Goal: Task Accomplishment & Management: Manage account settings

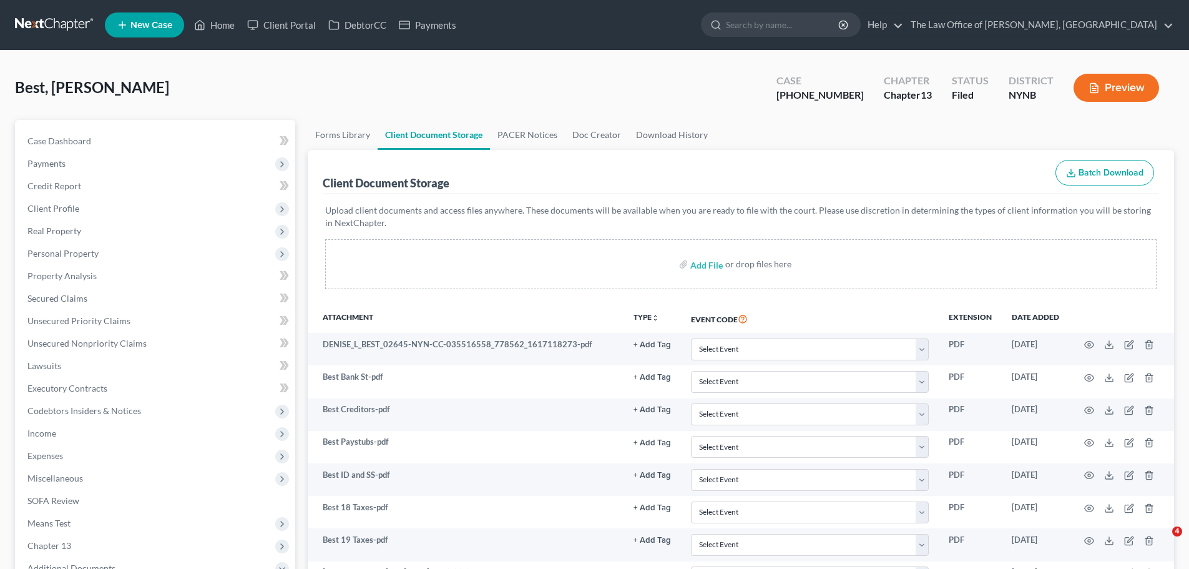
select select "1"
click at [84, 30] on link at bounding box center [55, 25] width 80 height 22
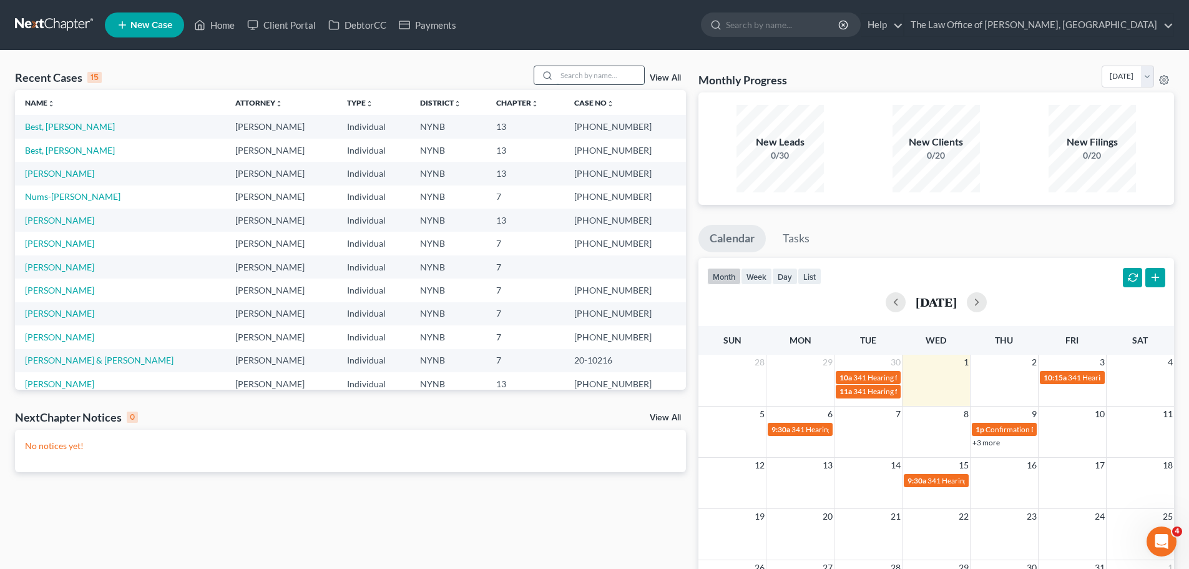
click at [598, 71] on input "search" at bounding box center [600, 75] width 87 height 18
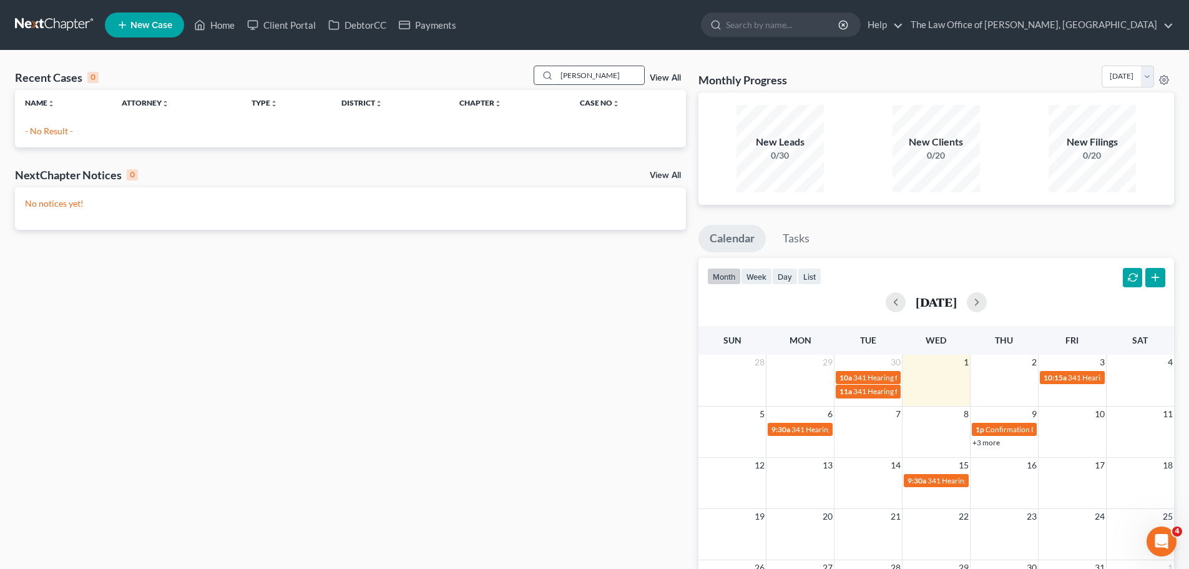
click at [604, 73] on input "marvin cart" at bounding box center [600, 75] width 87 height 18
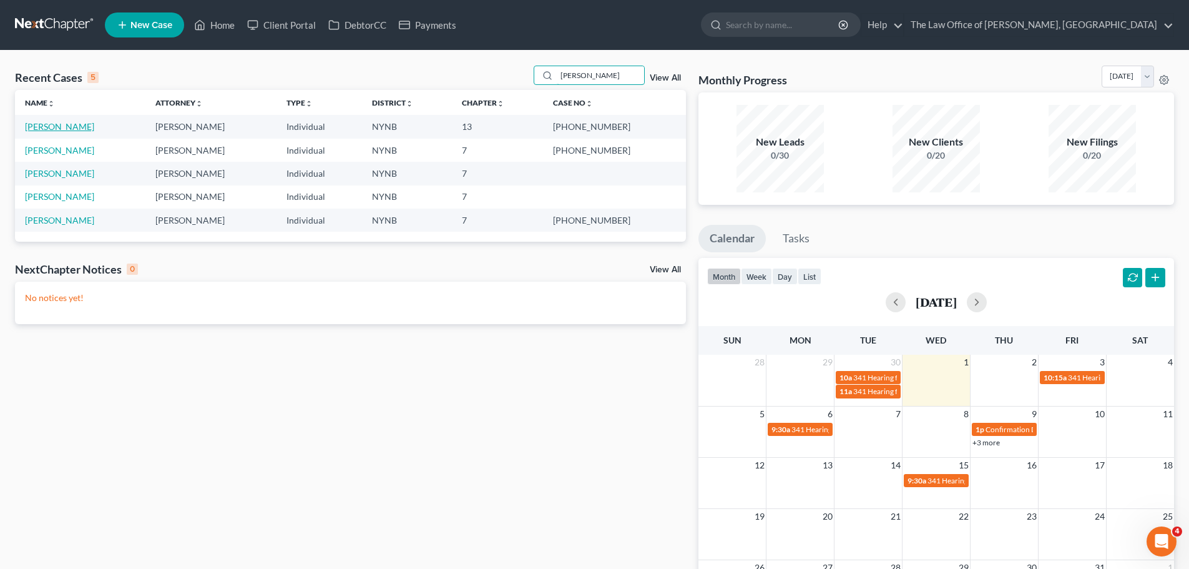
type input "carter"
click at [72, 124] on link "[PERSON_NAME]" at bounding box center [59, 126] width 69 height 11
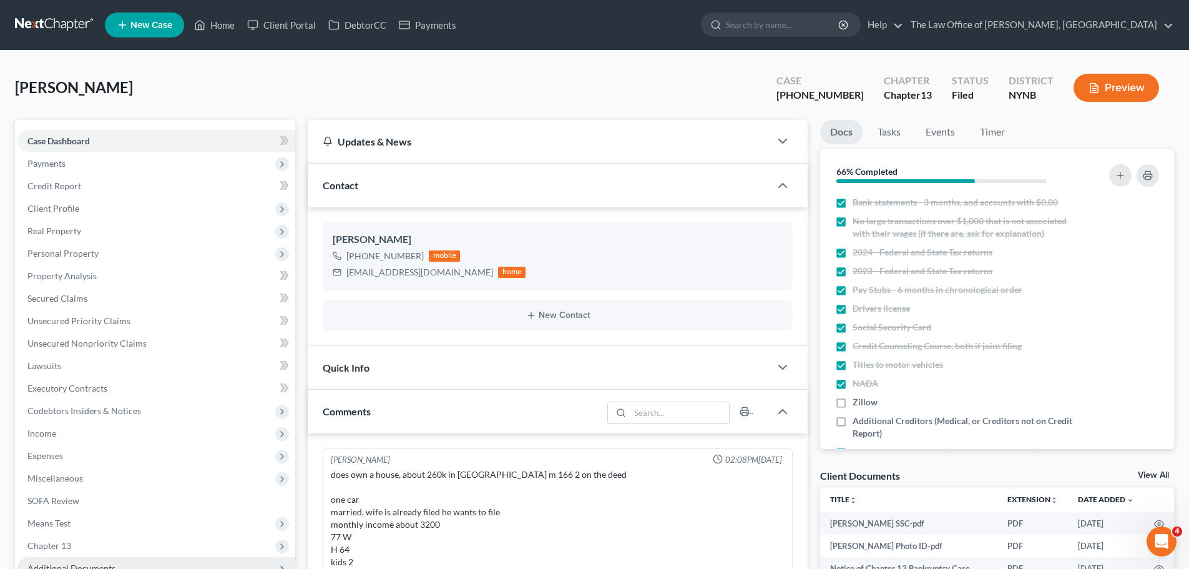
click at [144, 557] on span "Additional Documents" at bounding box center [156, 568] width 278 height 22
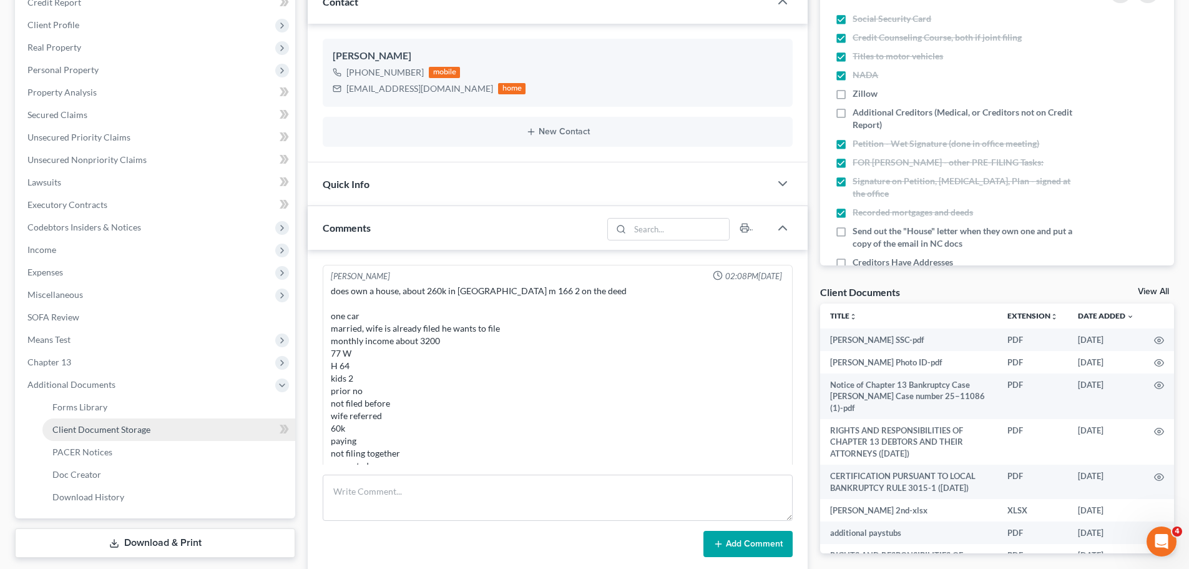
scroll to position [131, 0]
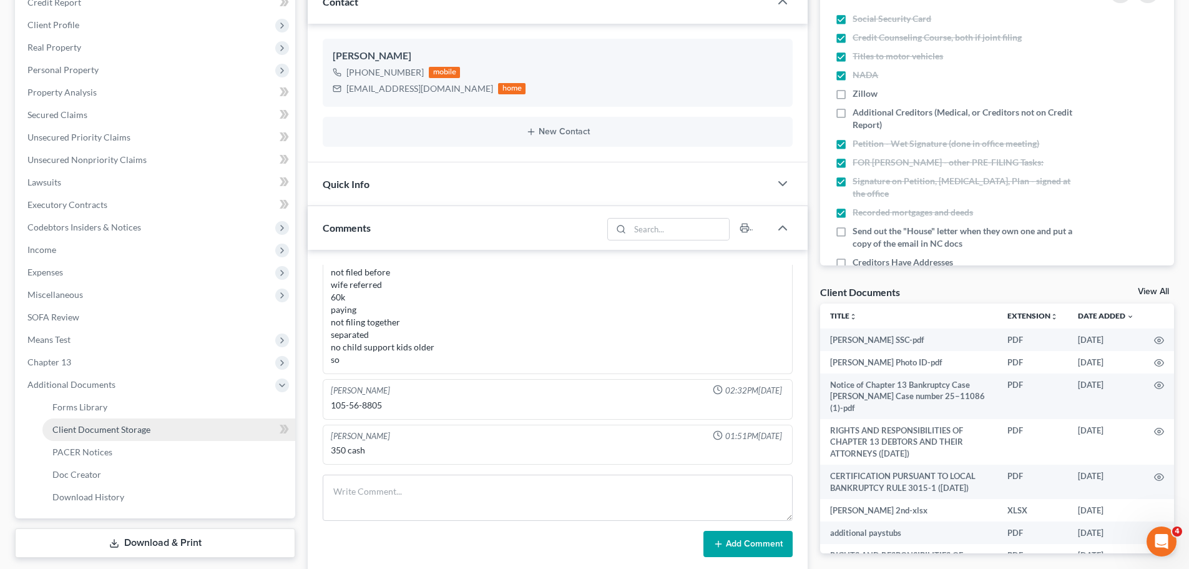
click at [169, 436] on link "Client Document Storage" at bounding box center [168, 429] width 253 height 22
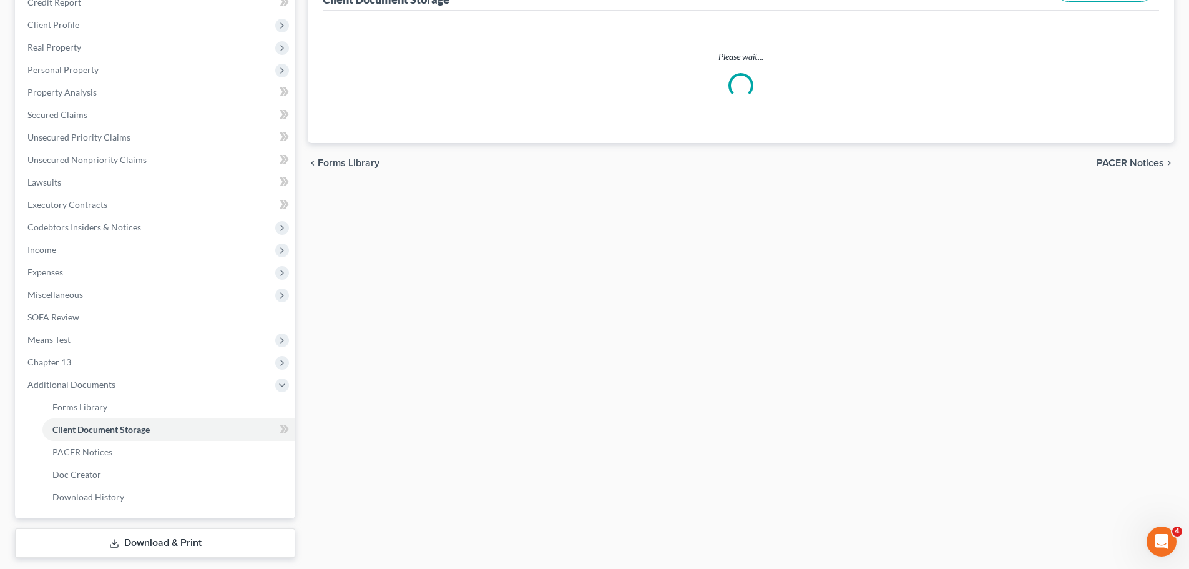
select select "5"
select select "1"
select select "5"
select select "2"
select select "6"
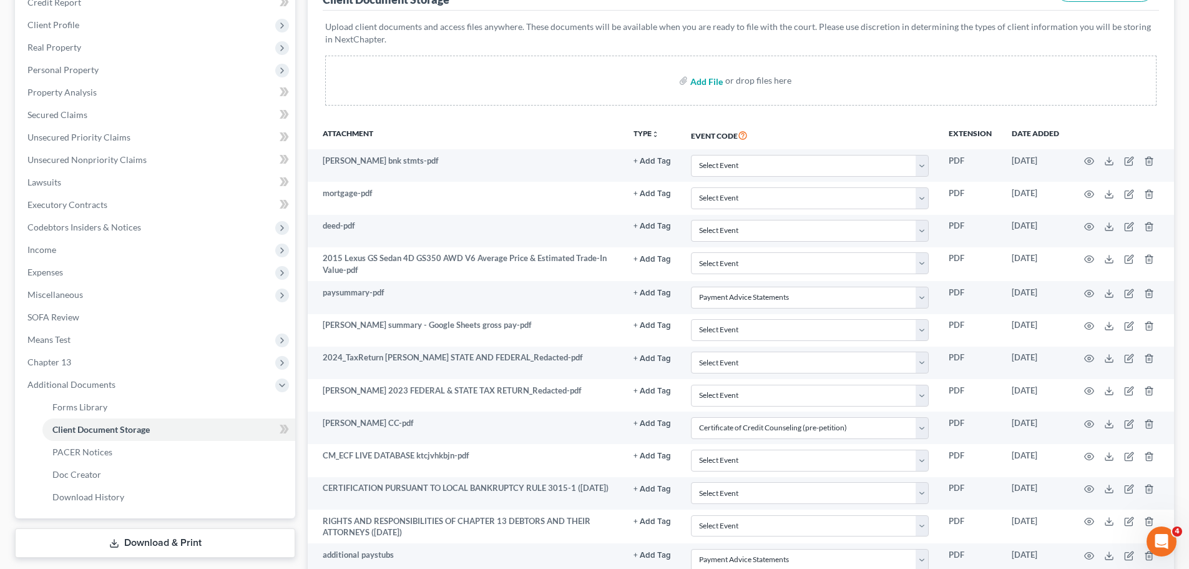
click at [704, 92] on input "file" at bounding box center [705, 80] width 30 height 22
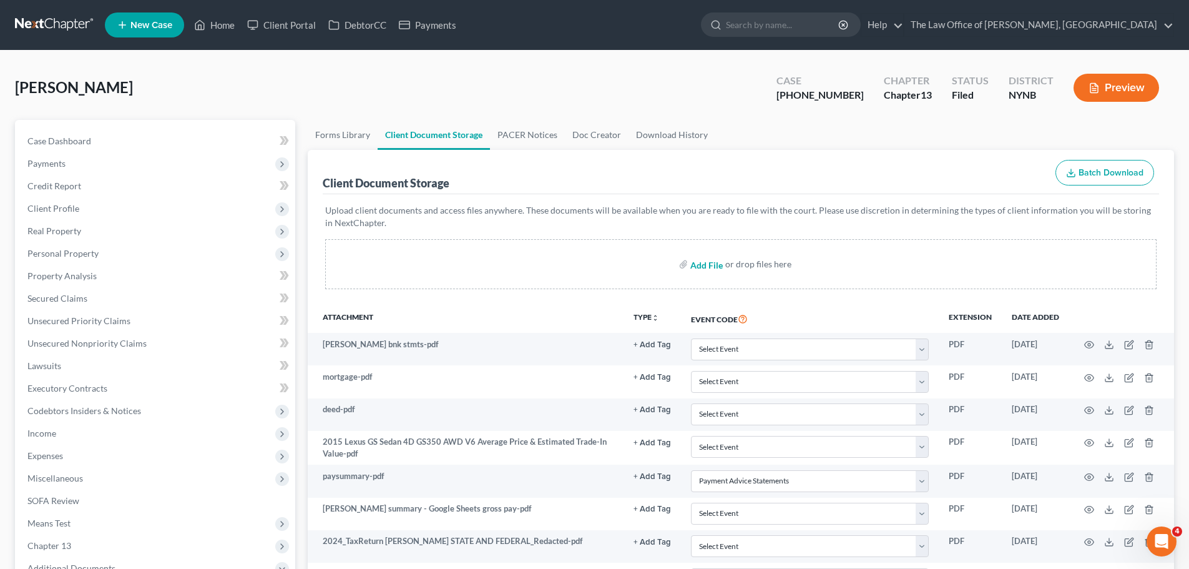
type input "C:\fakepath\cert of completion.pdf"
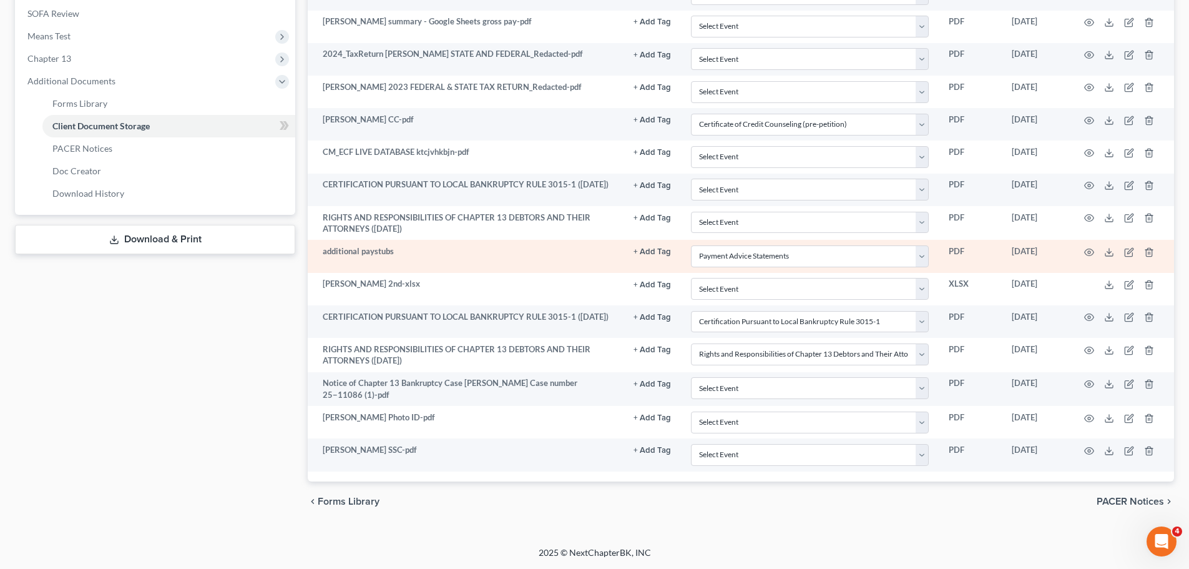
scroll to position [489, 0]
select select "5"
select select "1"
select select "5"
select select "2"
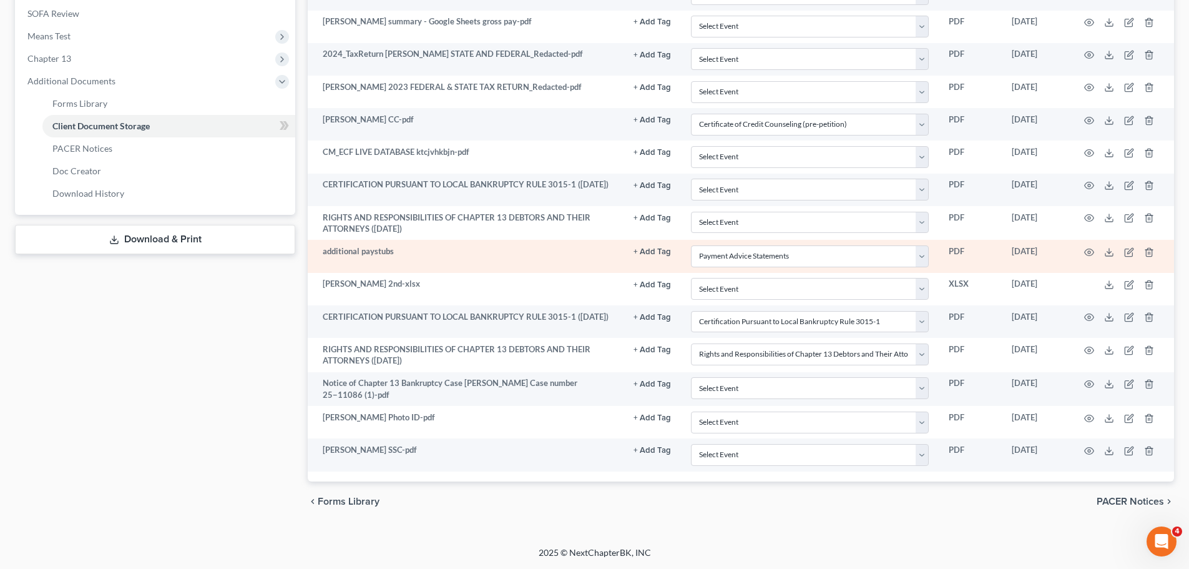
select select "6"
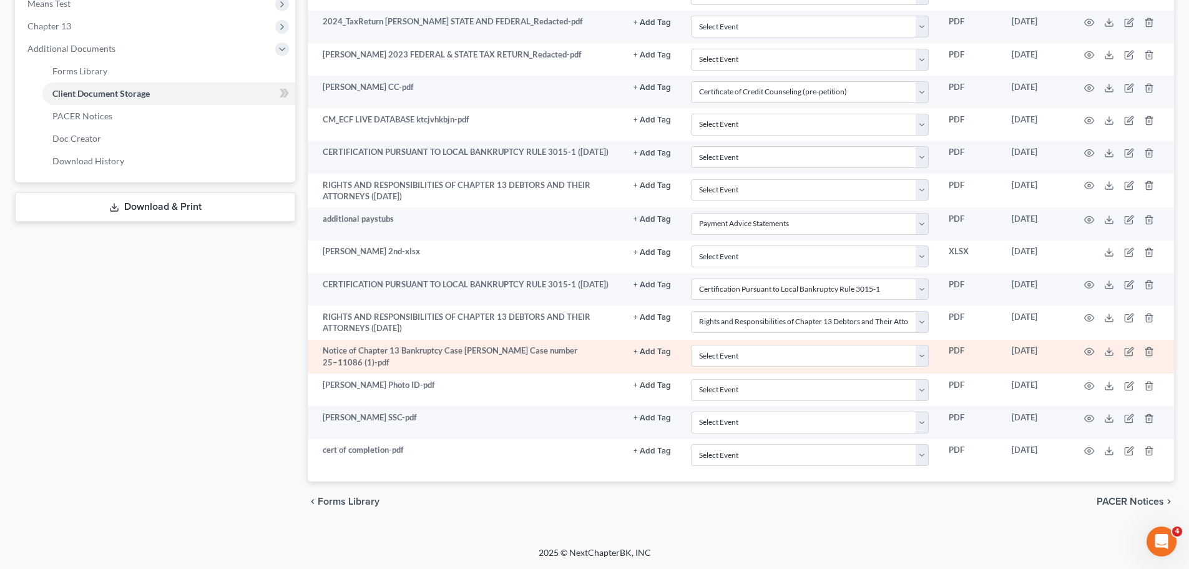
scroll to position [523, 0]
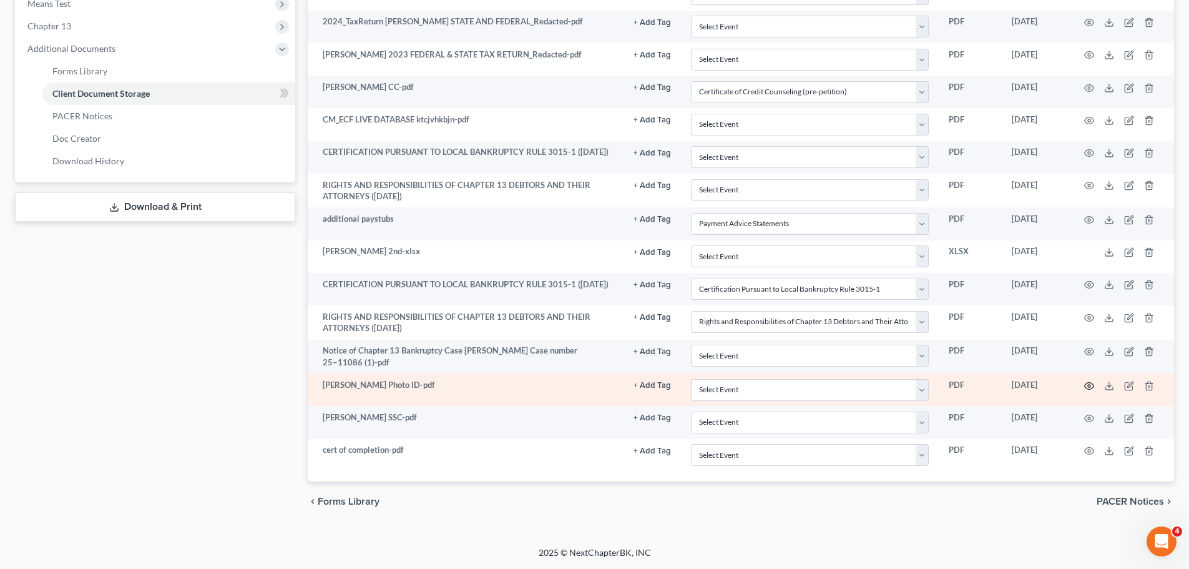
click at [1089, 383] on icon "button" at bounding box center [1089, 386] width 10 height 10
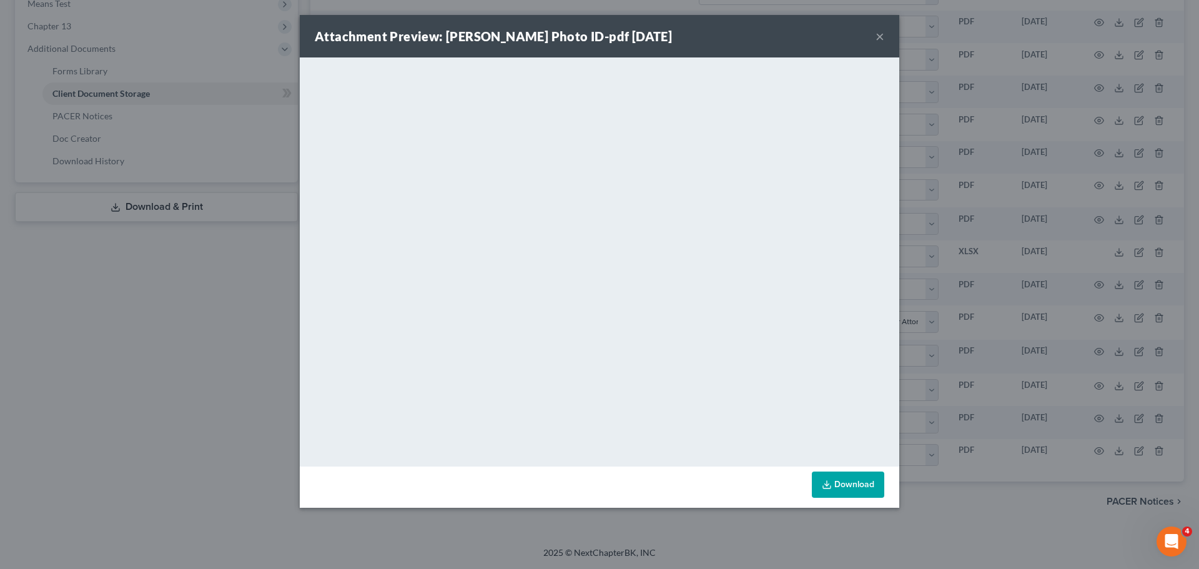
click at [882, 31] on button "×" at bounding box center [879, 36] width 9 height 15
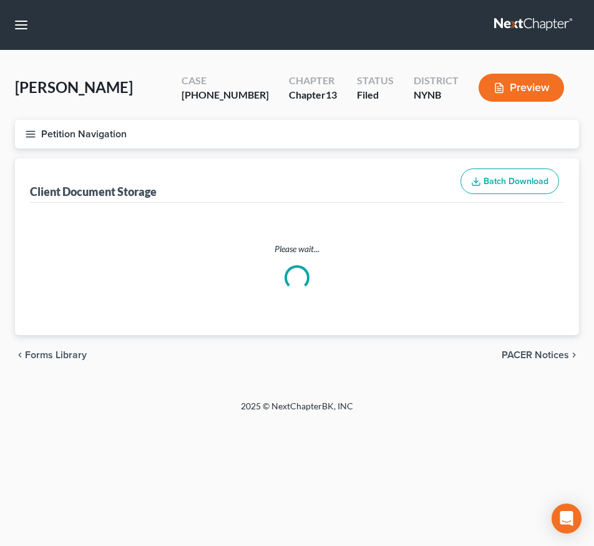
select select "5"
select select "1"
select select "5"
select select "2"
select select "6"
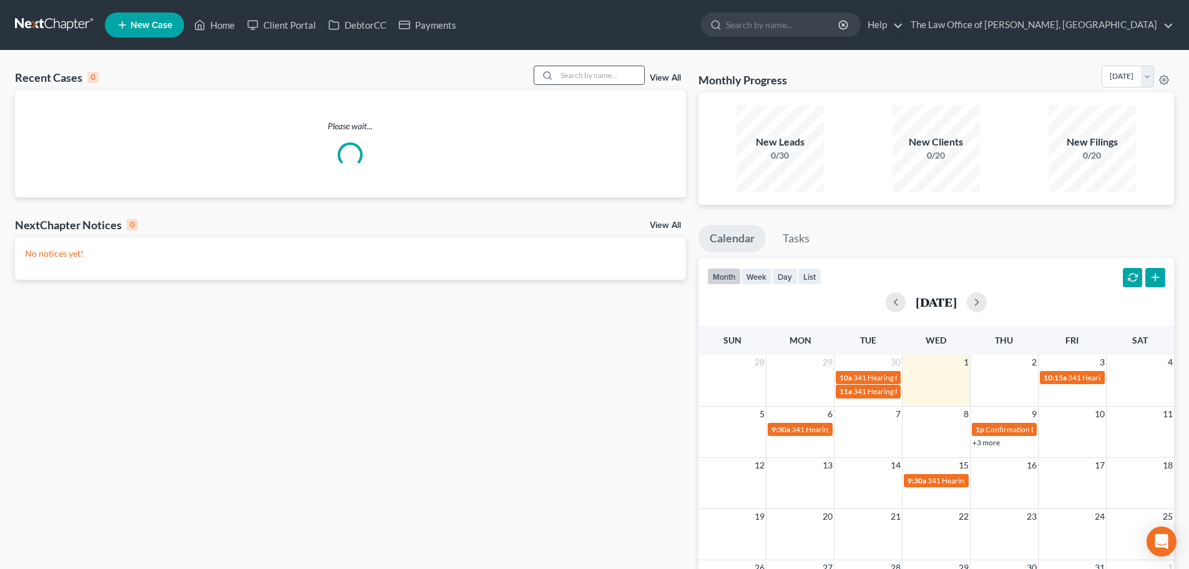
click at [583, 78] on input "search" at bounding box center [600, 75] width 87 height 18
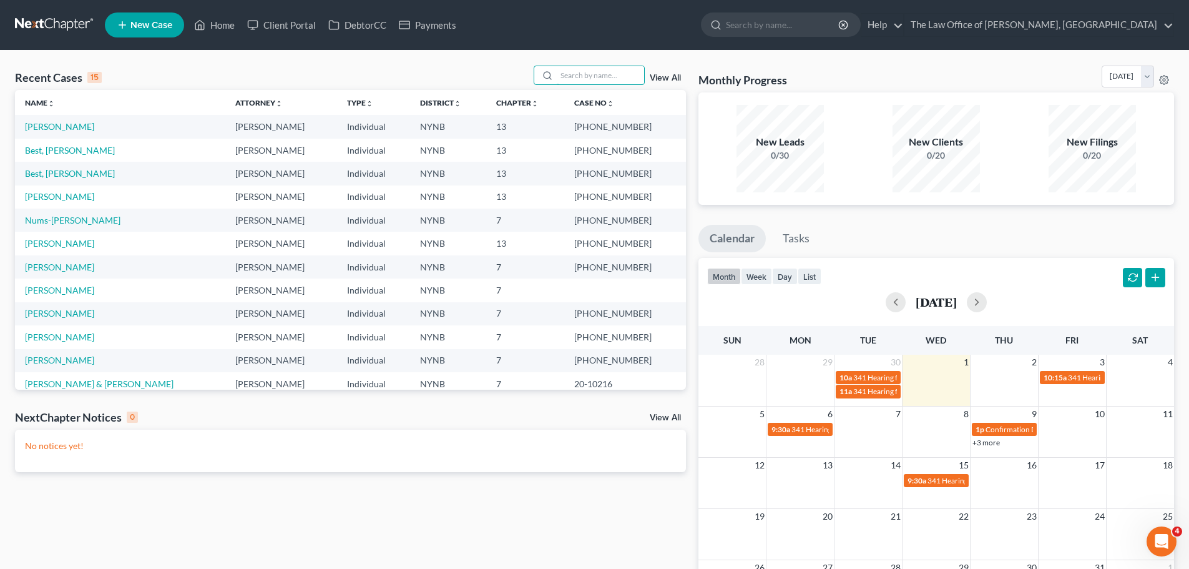
paste input "Jasewicz"
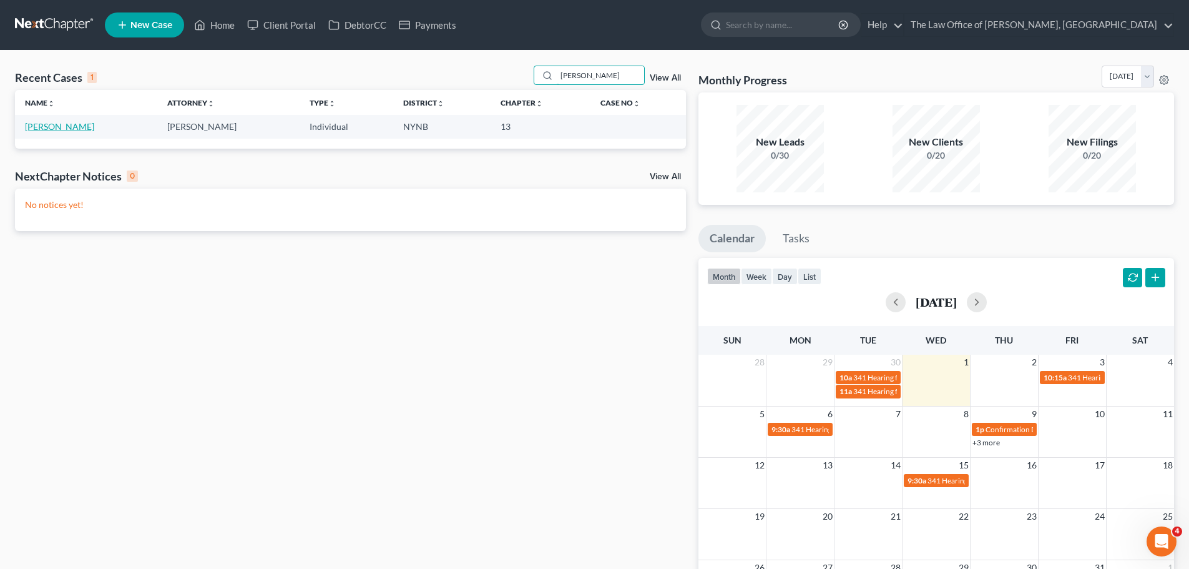
type input "Jasewicz"
click at [79, 130] on link "Jasewicz, Danielle" at bounding box center [59, 126] width 69 height 11
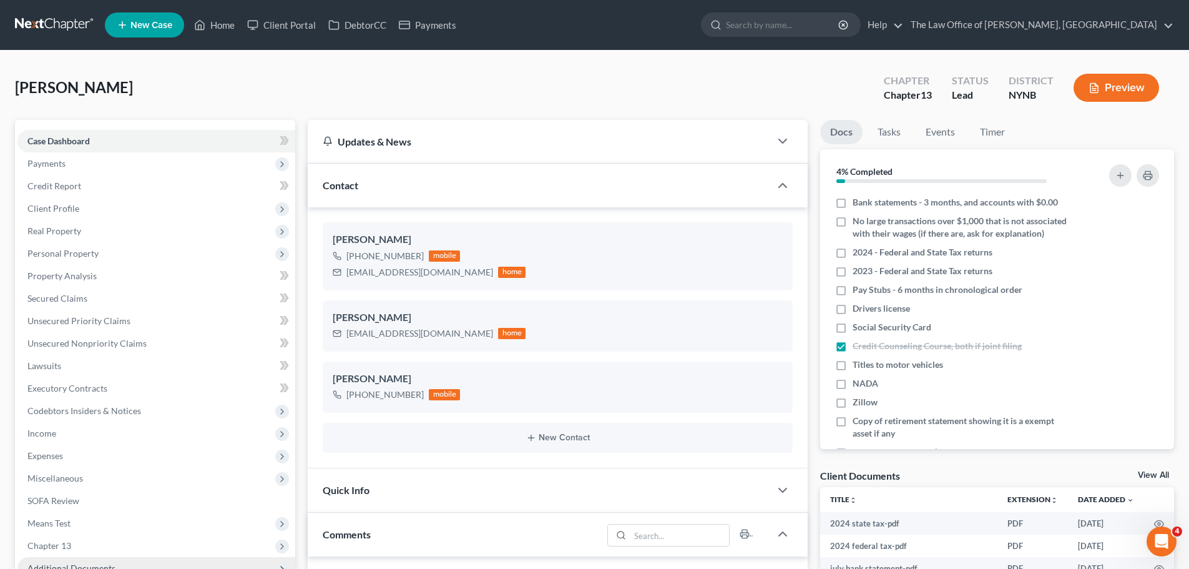
click at [113, 562] on span "Additional Documents" at bounding box center [71, 567] width 88 height 11
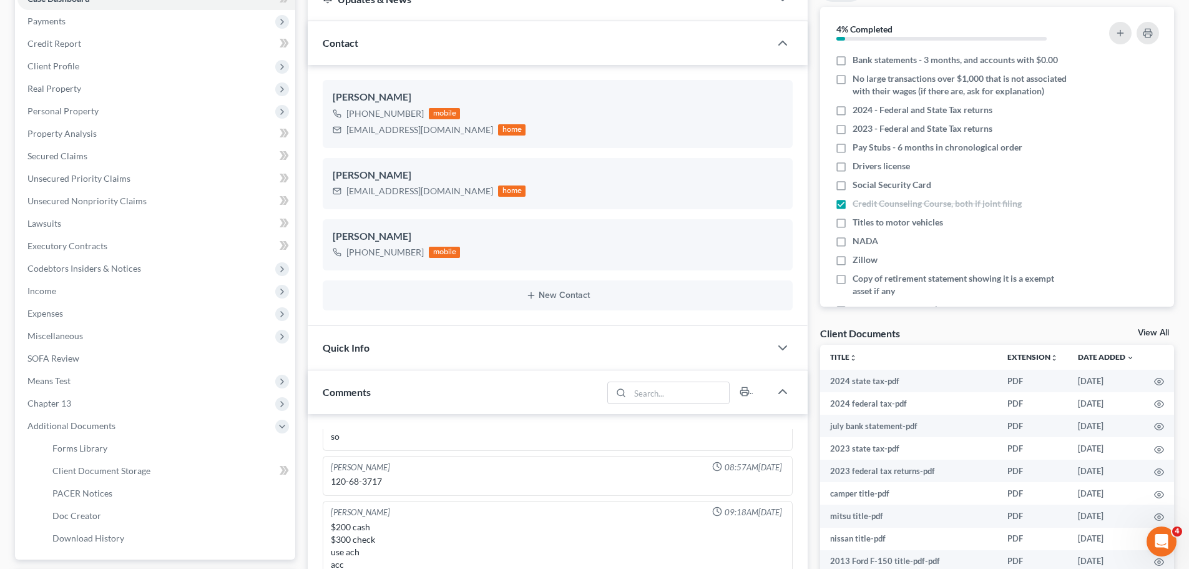
scroll to position [250, 0]
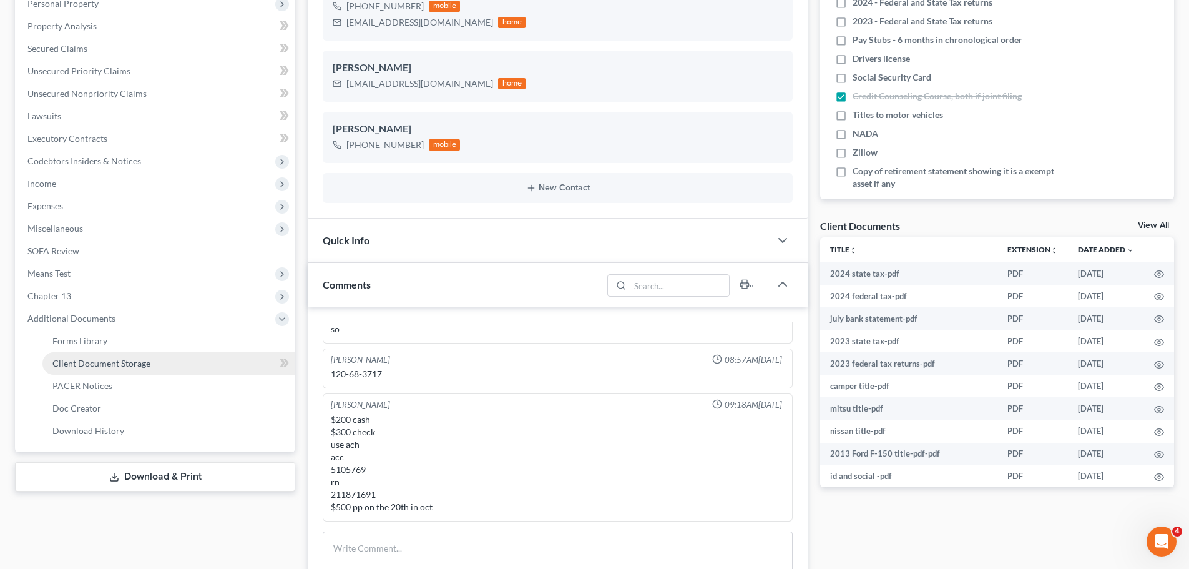
click at [147, 365] on span "Client Document Storage" at bounding box center [101, 363] width 98 height 11
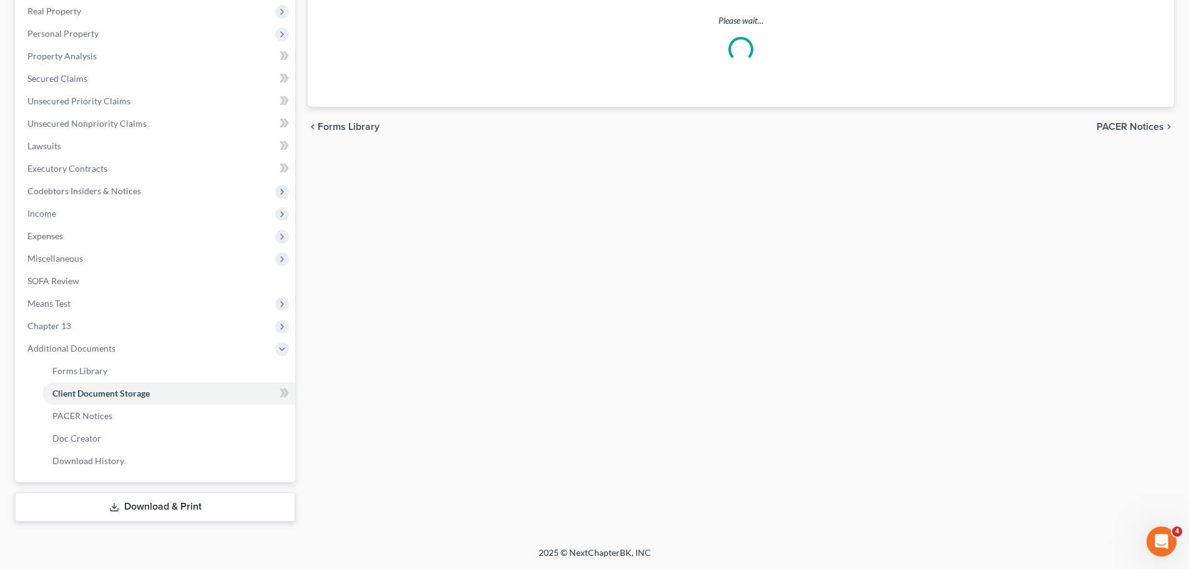
select select "1"
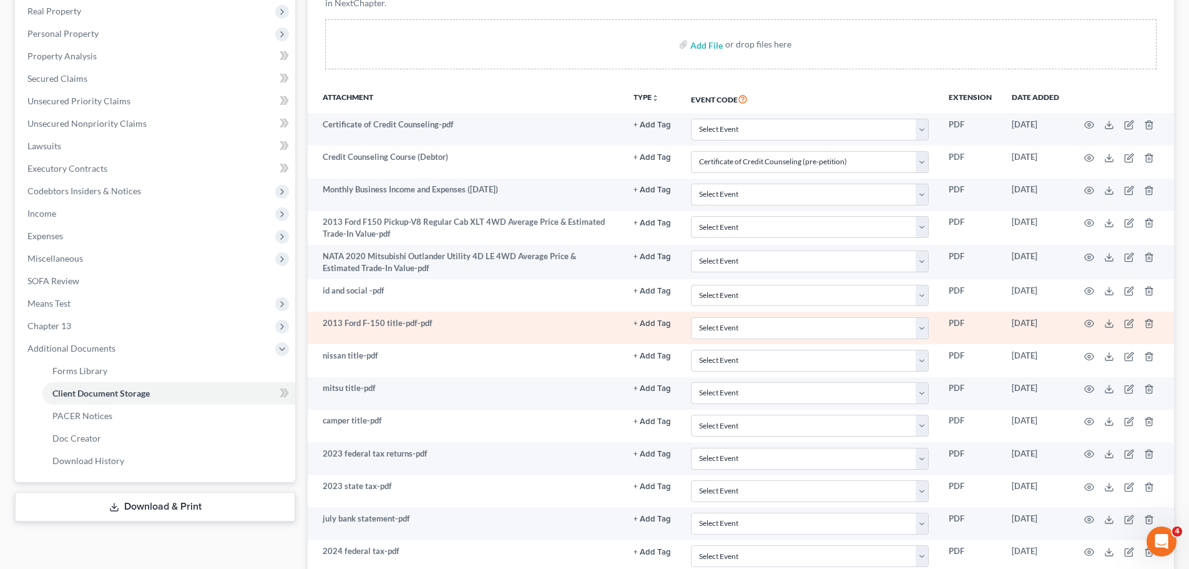
scroll to position [353, 0]
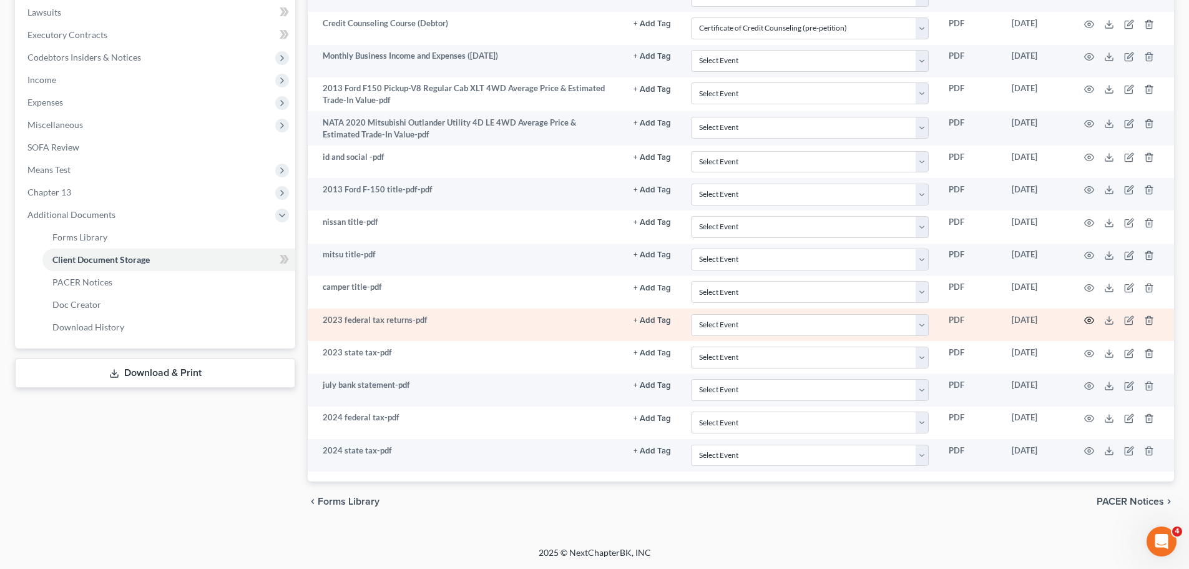
click at [1091, 320] on circle "button" at bounding box center [1089, 320] width 2 height 2
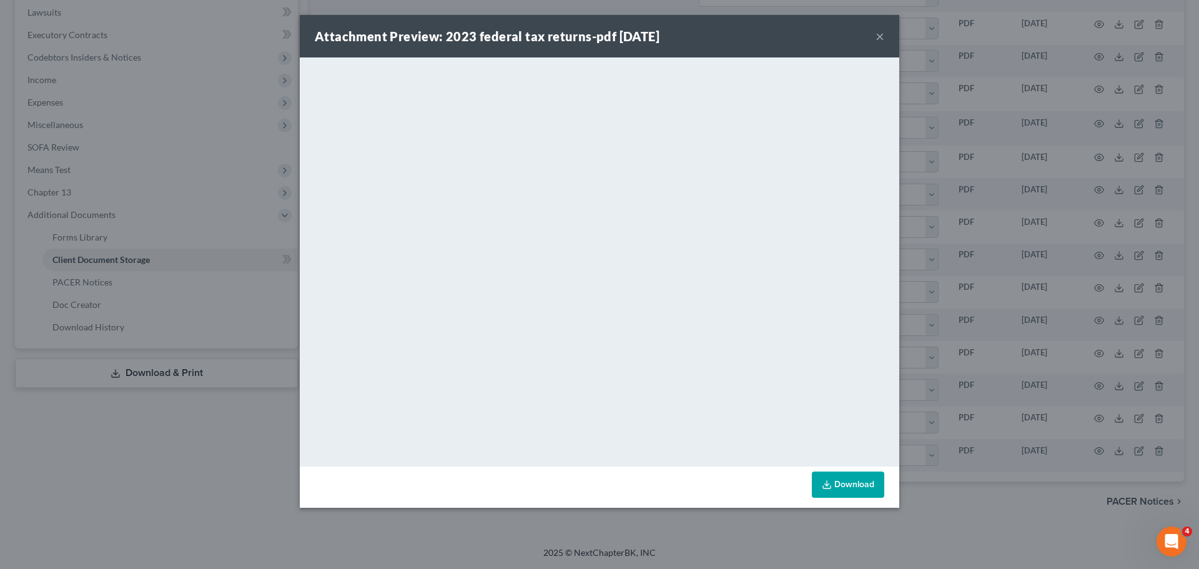
click at [880, 32] on button "×" at bounding box center [879, 36] width 9 height 15
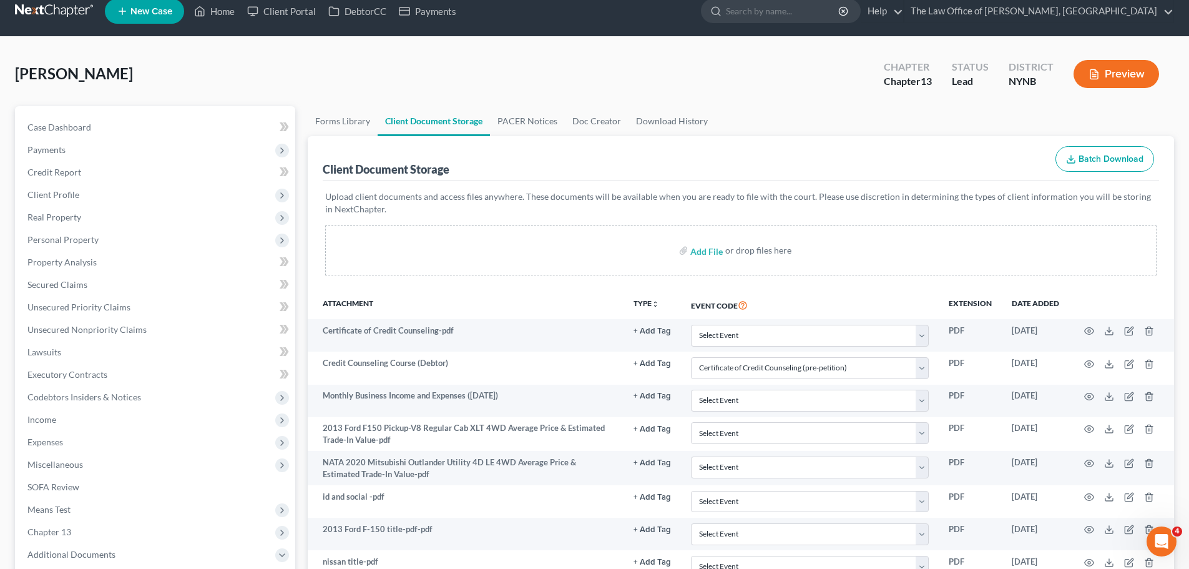
scroll to position [0, 0]
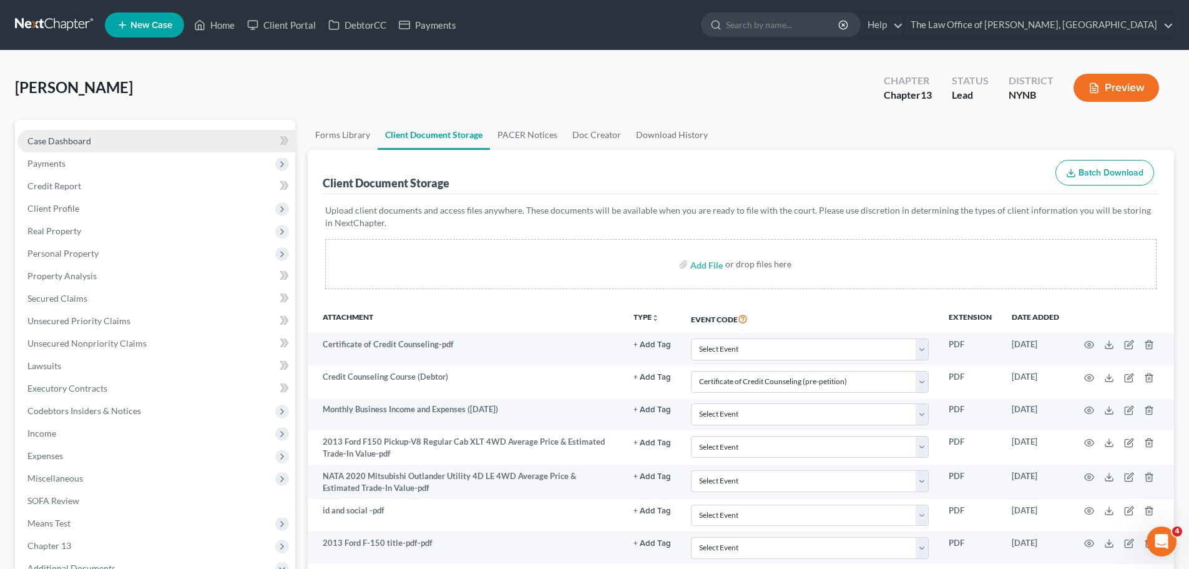
click at [154, 142] on link "Case Dashboard" at bounding box center [156, 141] width 278 height 22
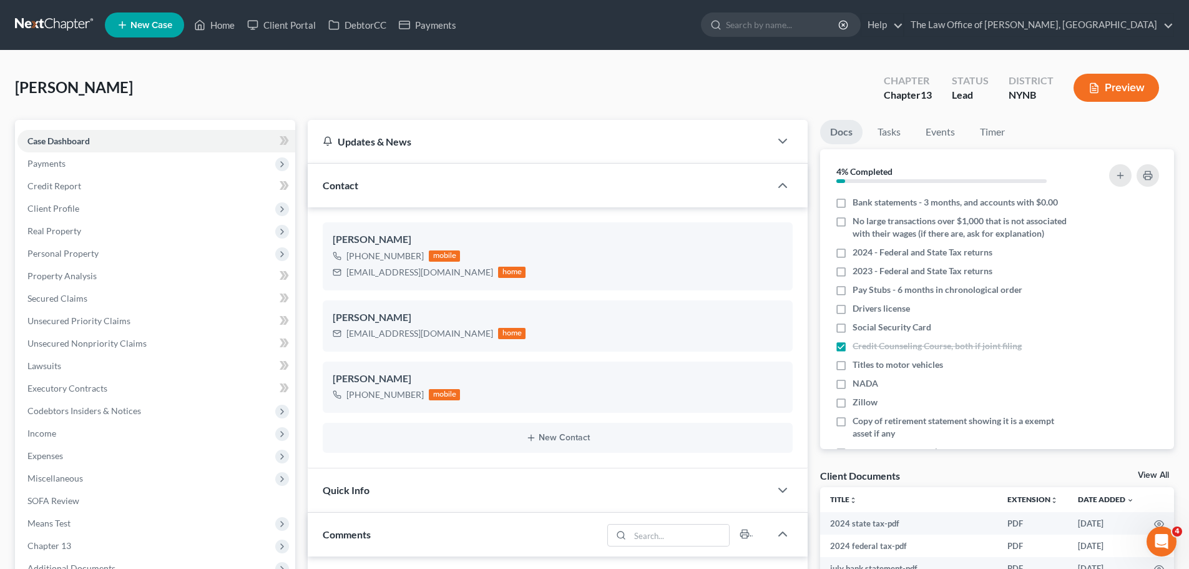
scroll to position [670, 0]
click at [906, 521] on td "2024 state tax-pdf" at bounding box center [908, 523] width 177 height 22
click at [1154, 523] on icon "button" at bounding box center [1159, 524] width 10 height 10
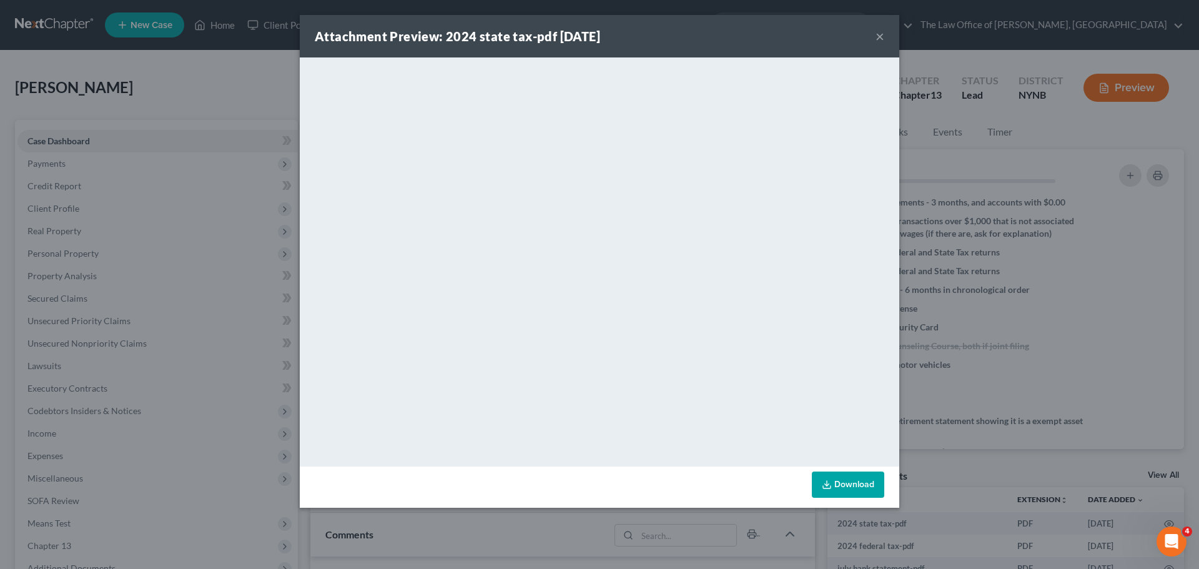
click at [875, 34] on button "×" at bounding box center [879, 36] width 9 height 15
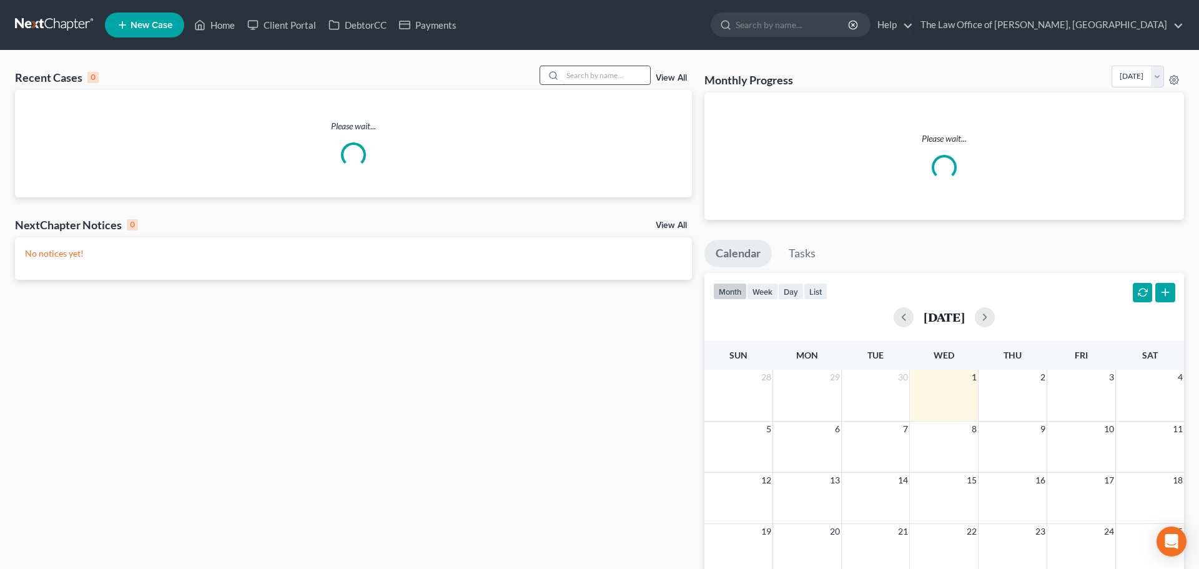
click at [587, 82] on input "search" at bounding box center [605, 75] width 87 height 18
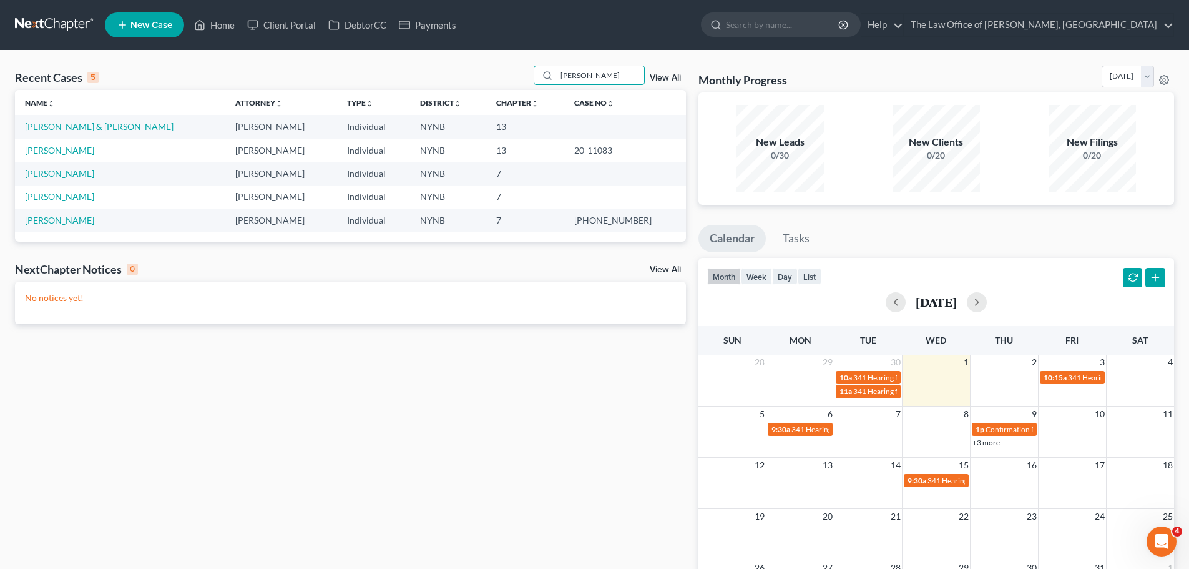
type input "[PERSON_NAME]"
click at [93, 125] on link "[PERSON_NAME] & [PERSON_NAME]" at bounding box center [99, 126] width 149 height 11
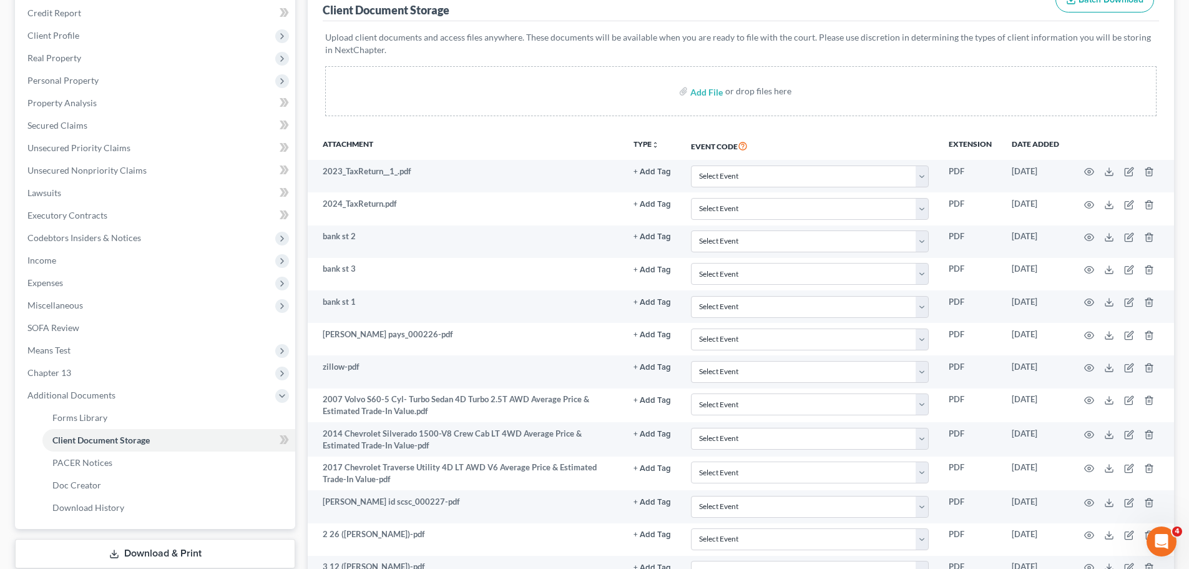
scroll to position [152, 0]
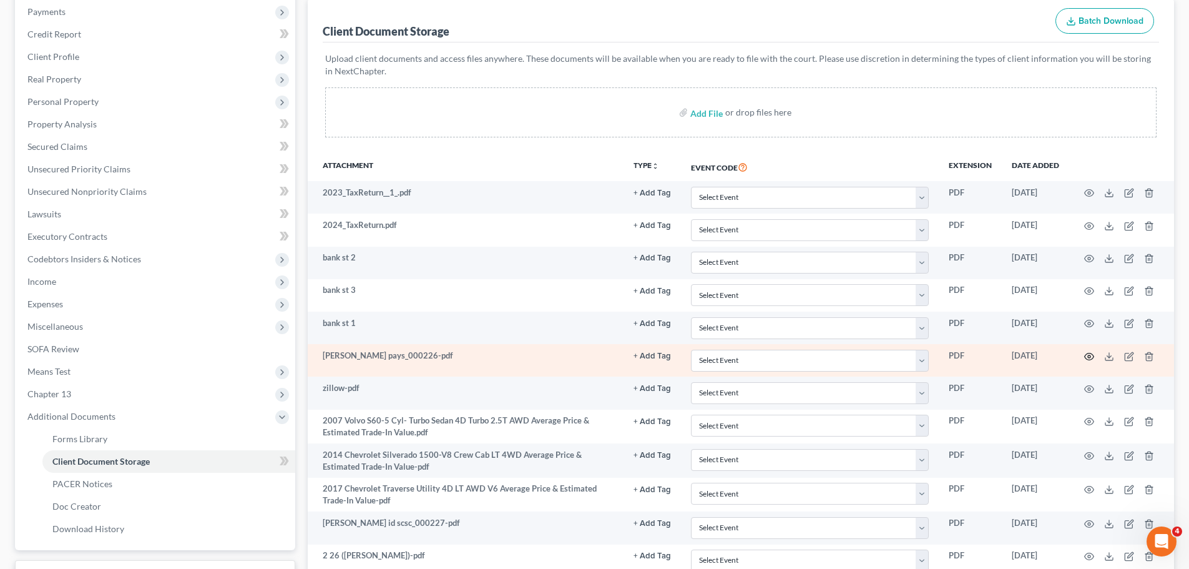
click at [1087, 353] on icon "button" at bounding box center [1089, 356] width 10 height 10
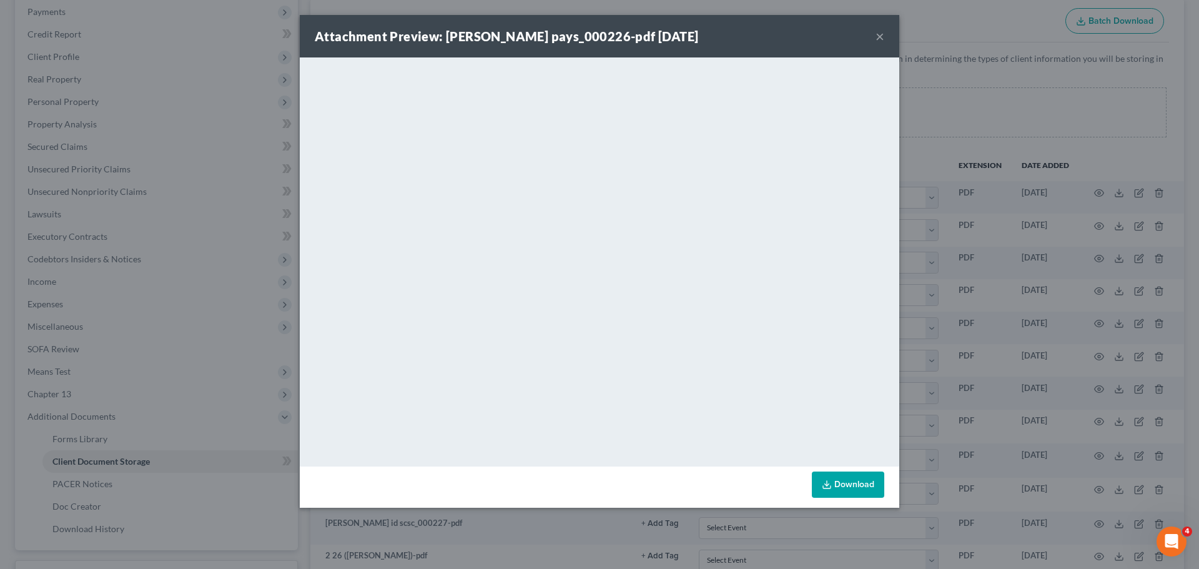
click at [876, 34] on button "×" at bounding box center [879, 36] width 9 height 15
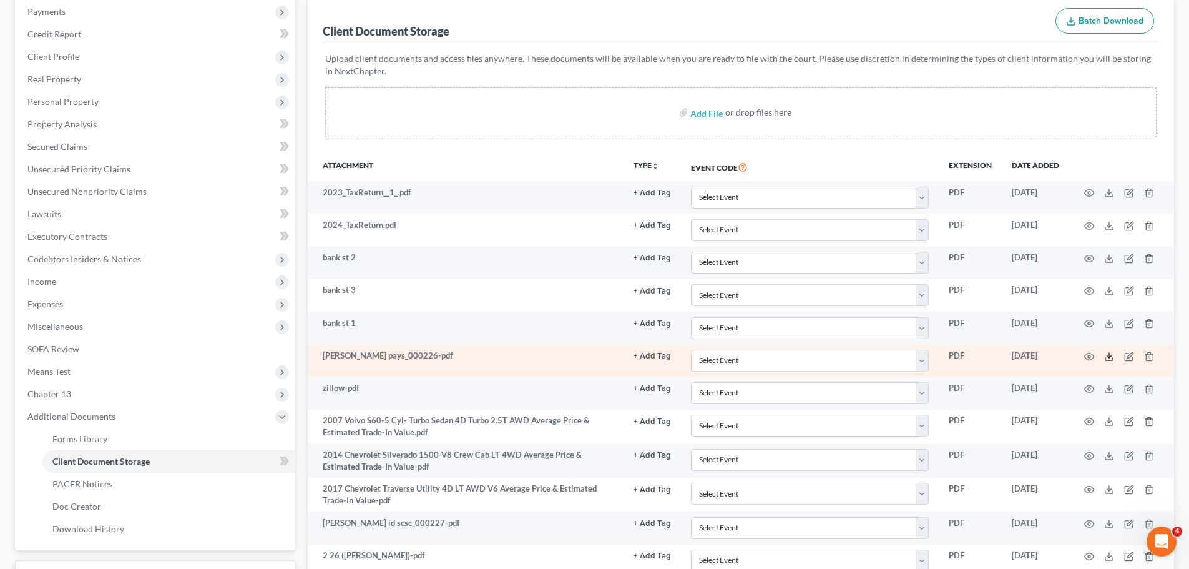
click at [1111, 359] on icon at bounding box center [1109, 356] width 10 height 10
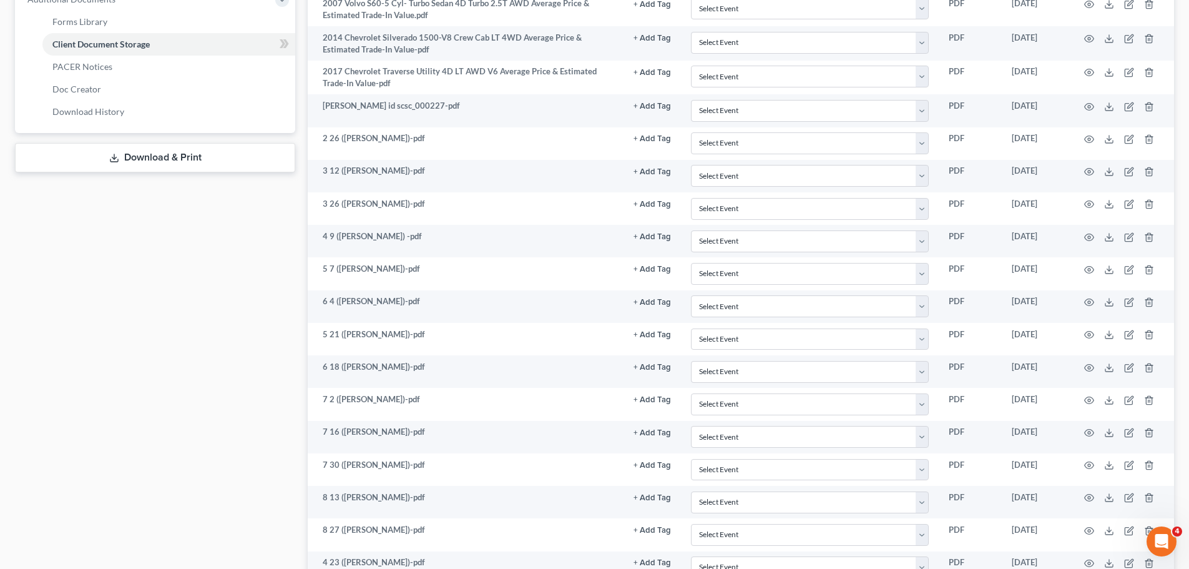
scroll to position [434, 0]
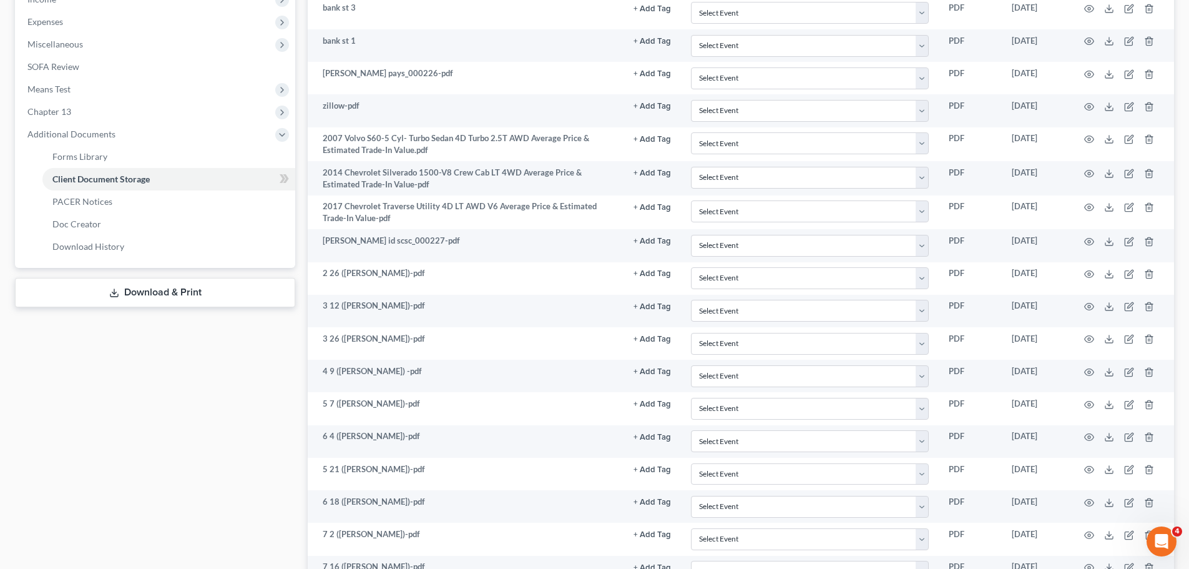
click at [118, 295] on icon at bounding box center [114, 295] width 7 height 2
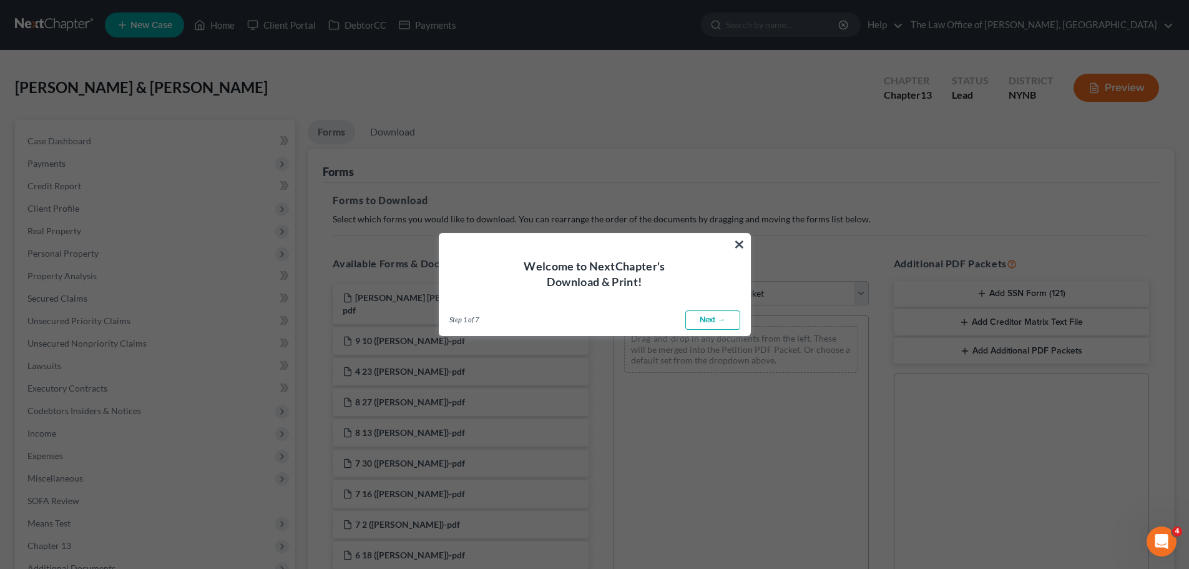
drag, startPoint x: 739, startPoint y: 244, endPoint x: 709, endPoint y: 274, distance: 42.8
click at [740, 243] on button "×" at bounding box center [740, 244] width 12 height 20
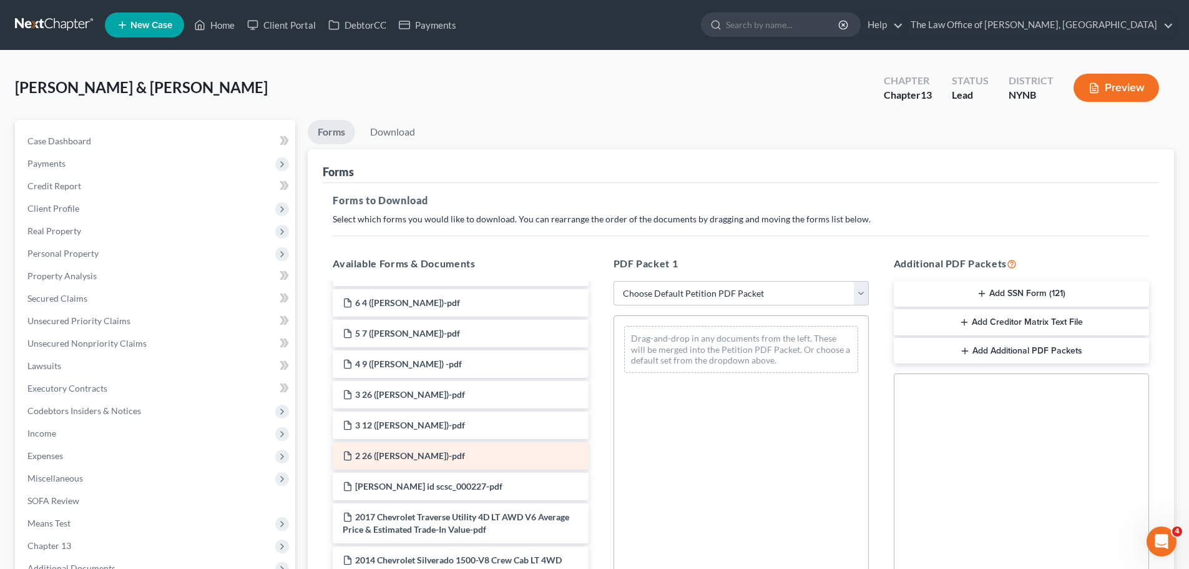
scroll to position [312, 0]
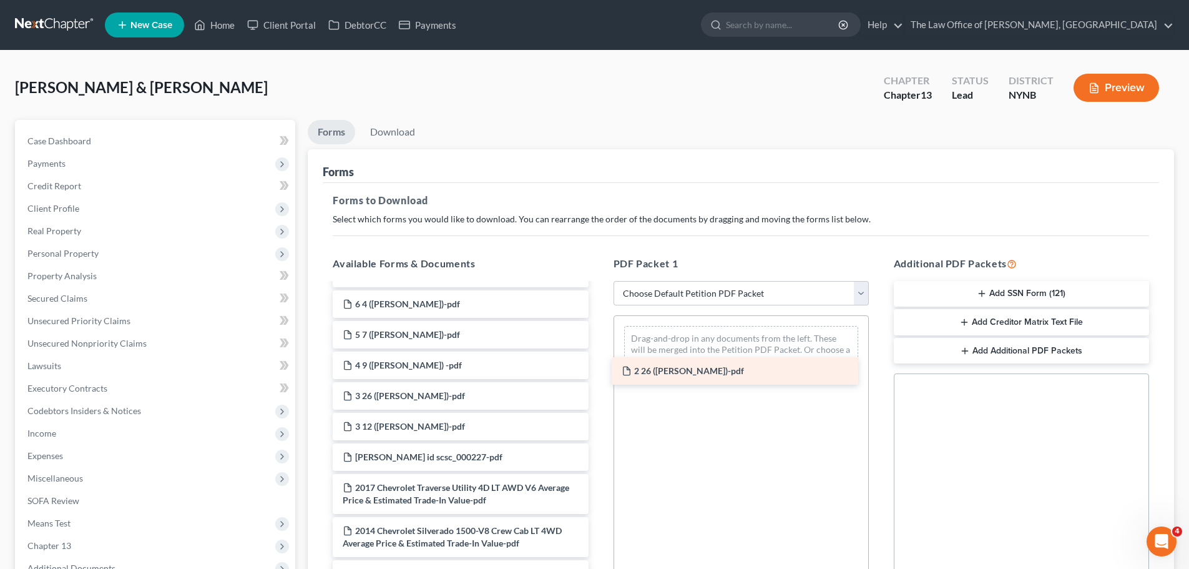
drag, startPoint x: 406, startPoint y: 444, endPoint x: 685, endPoint y: 370, distance: 288.8
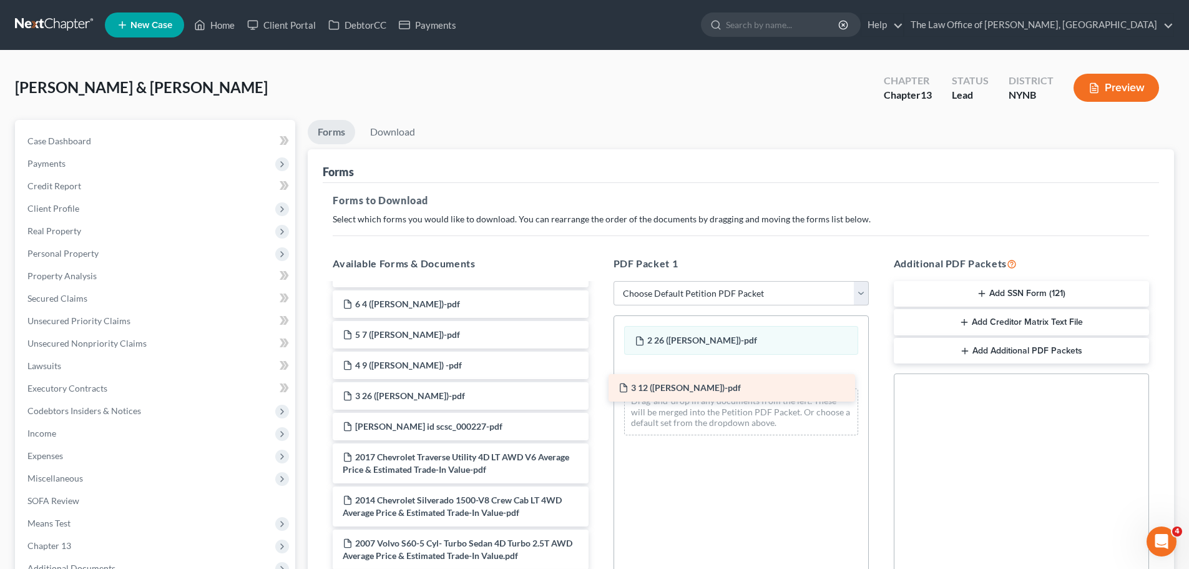
drag, startPoint x: 421, startPoint y: 416, endPoint x: 697, endPoint y: 390, distance: 277.2
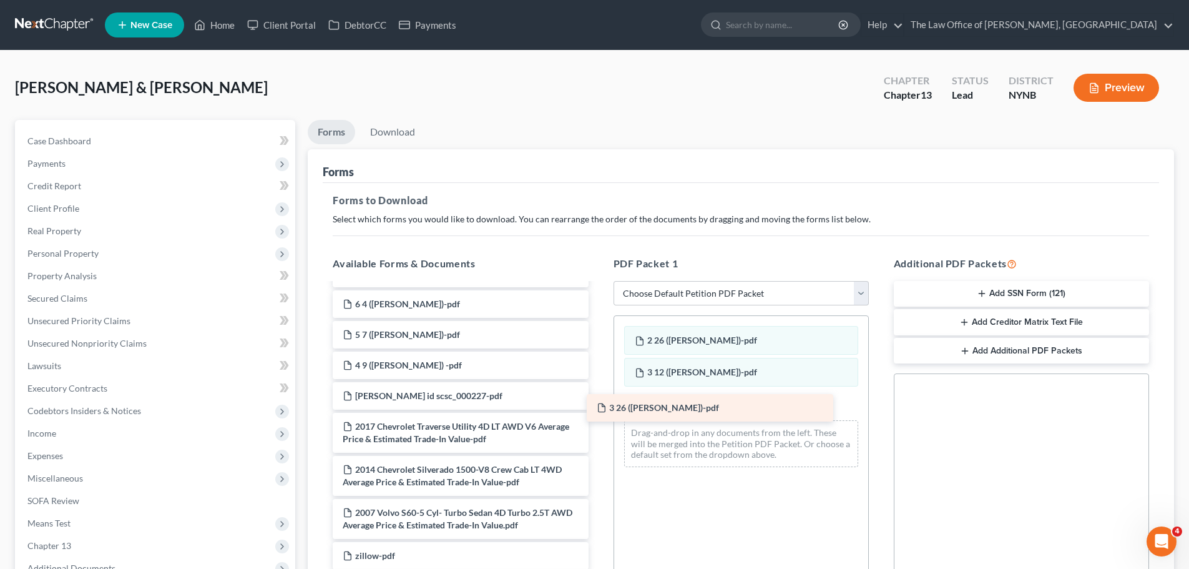
drag, startPoint x: 506, startPoint y: 383, endPoint x: 740, endPoint y: 413, distance: 236.1
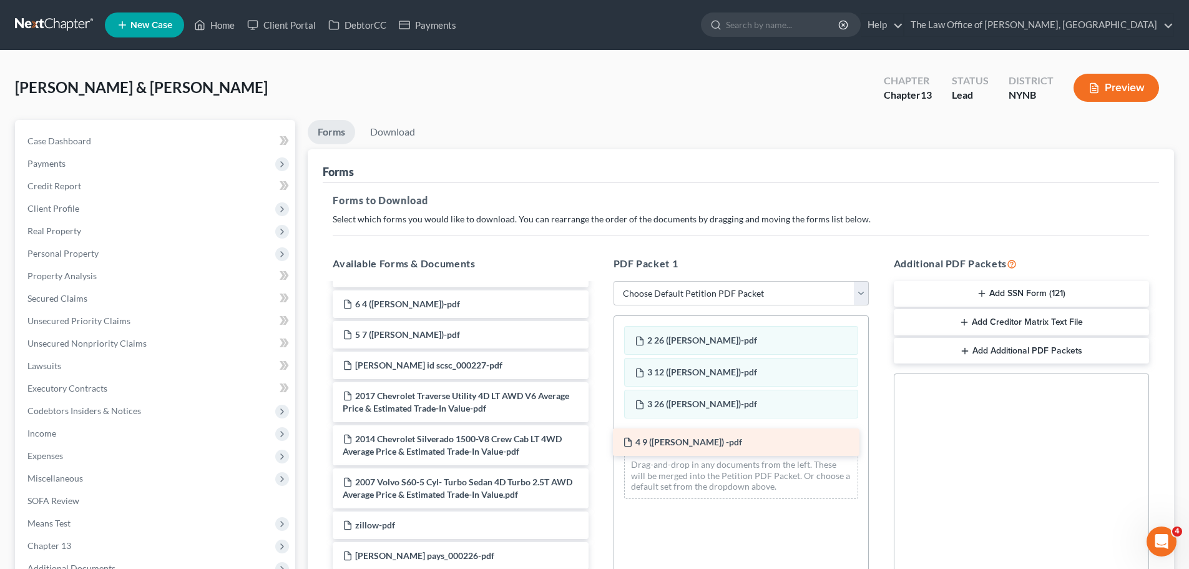
drag, startPoint x: 410, startPoint y: 355, endPoint x: 688, endPoint y: 443, distance: 292.2
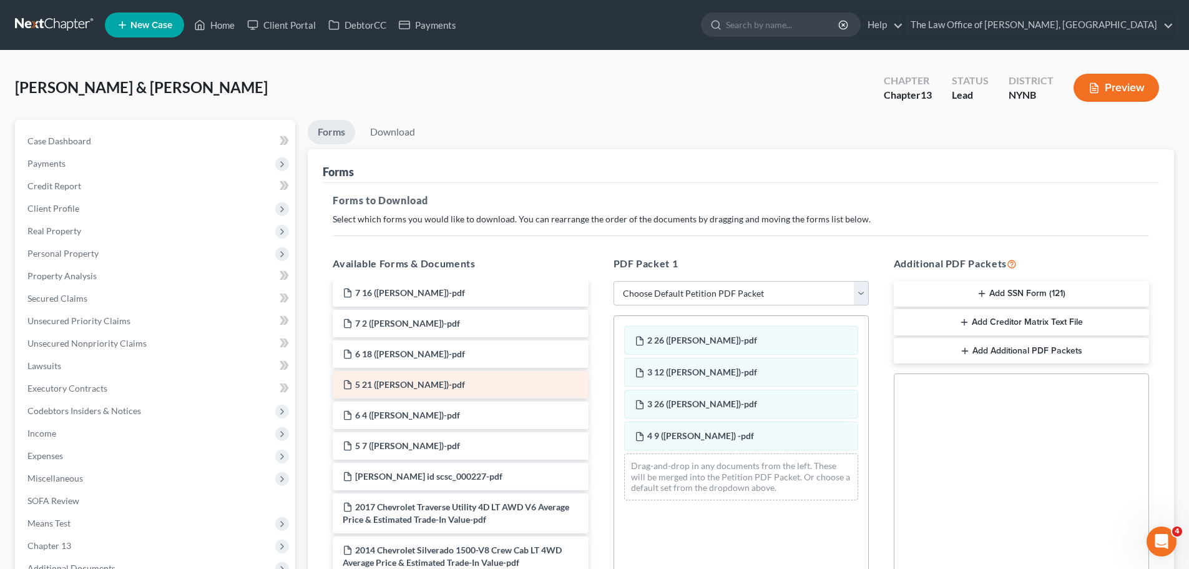
scroll to position [187, 0]
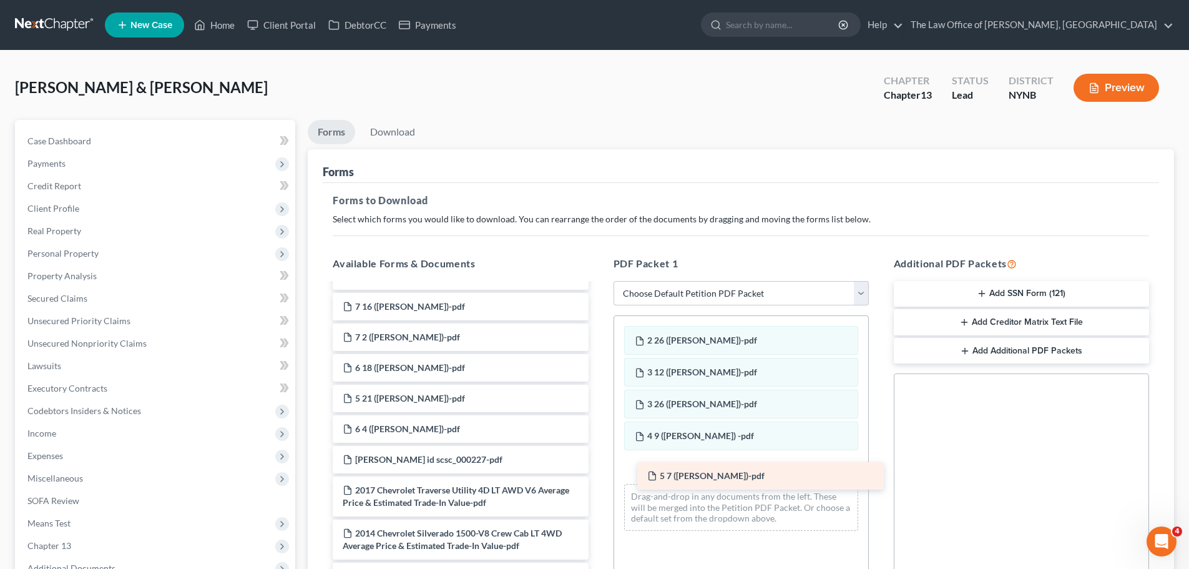
drag, startPoint x: 401, startPoint y: 446, endPoint x: 705, endPoint y: 475, distance: 306.0
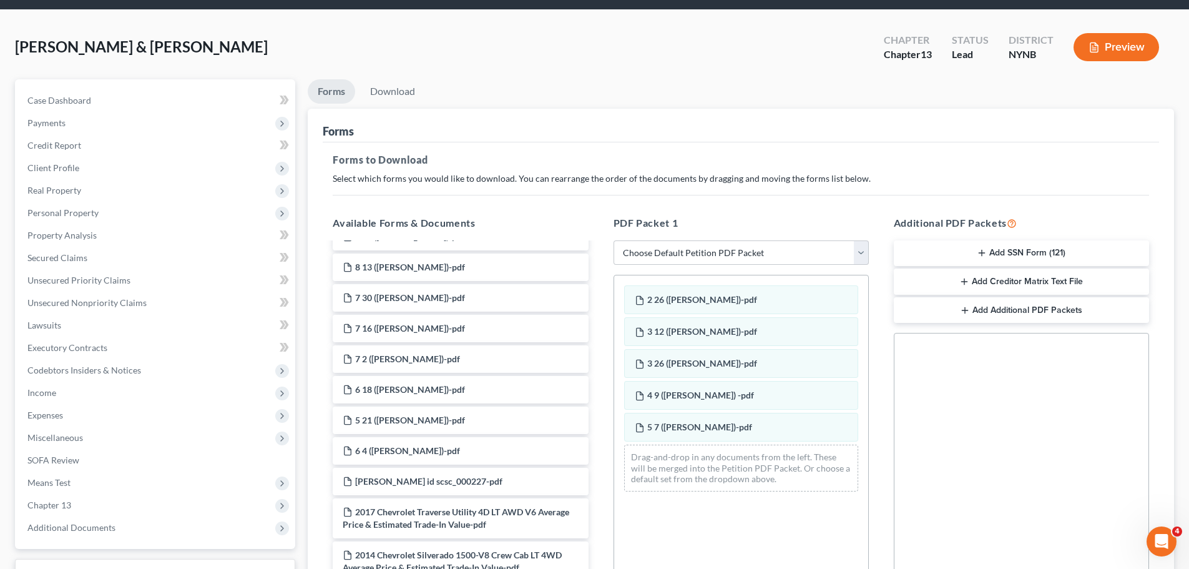
scroll to position [62, 0]
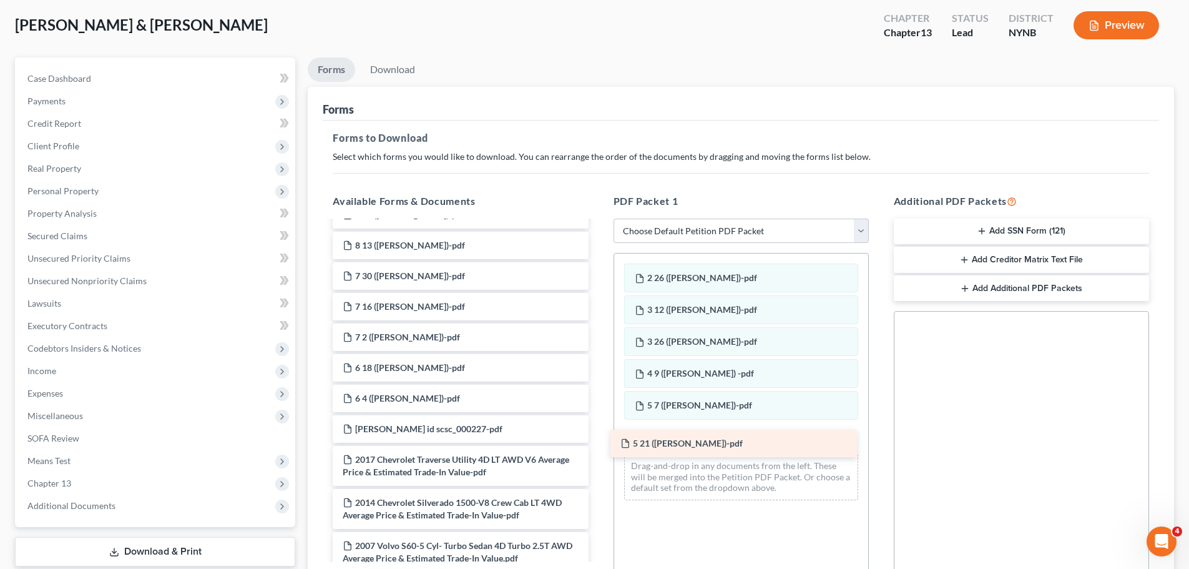
drag, startPoint x: 402, startPoint y: 386, endPoint x: 682, endPoint y: 444, distance: 286.1
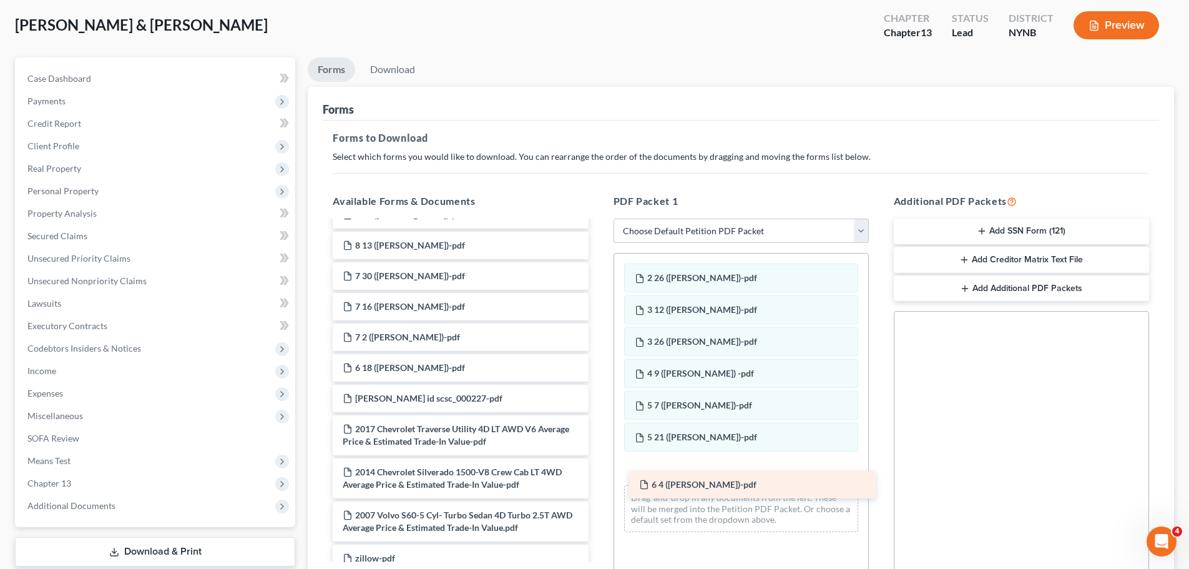
drag, startPoint x: 397, startPoint y: 381, endPoint x: 694, endPoint y: 480, distance: 312.5
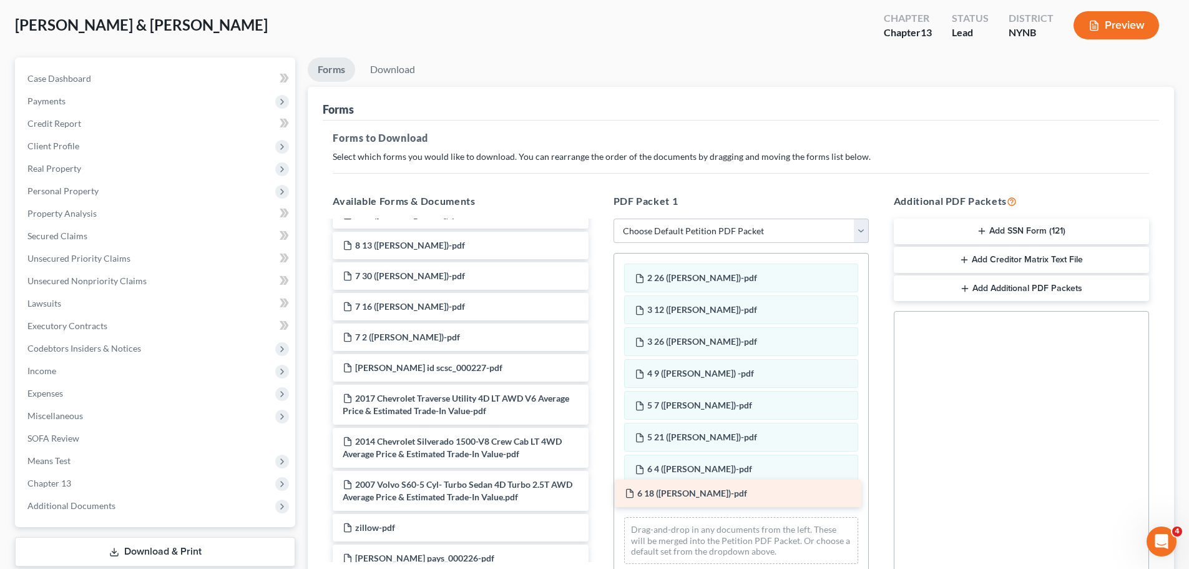
drag, startPoint x: 401, startPoint y: 357, endPoint x: 684, endPoint y: 495, distance: 315.2
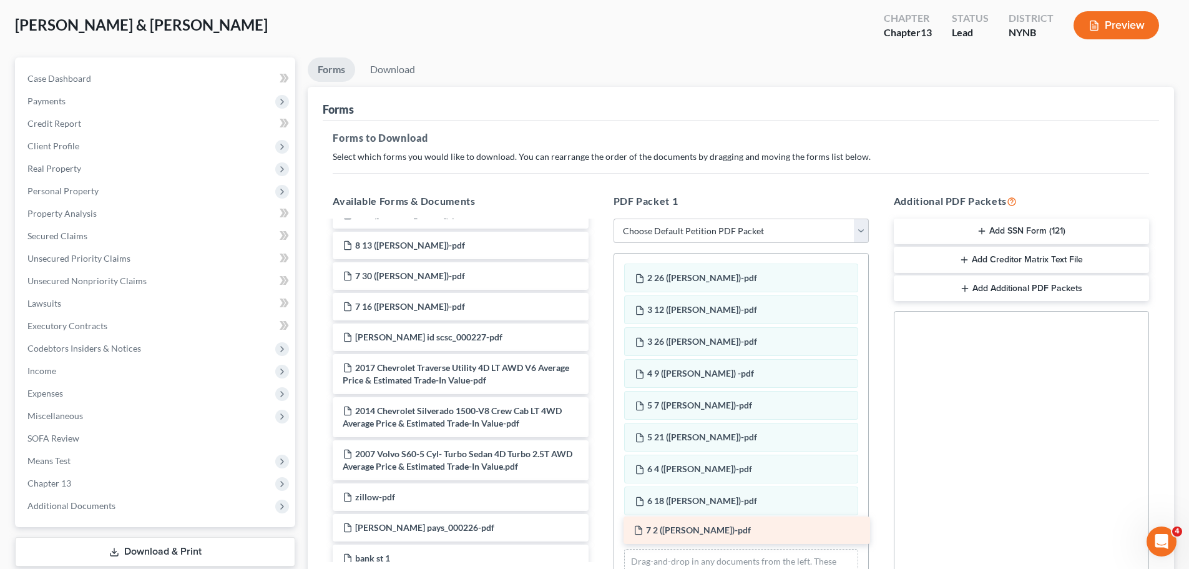
drag, startPoint x: 422, startPoint y: 329, endPoint x: 711, endPoint y: 531, distance: 352.8
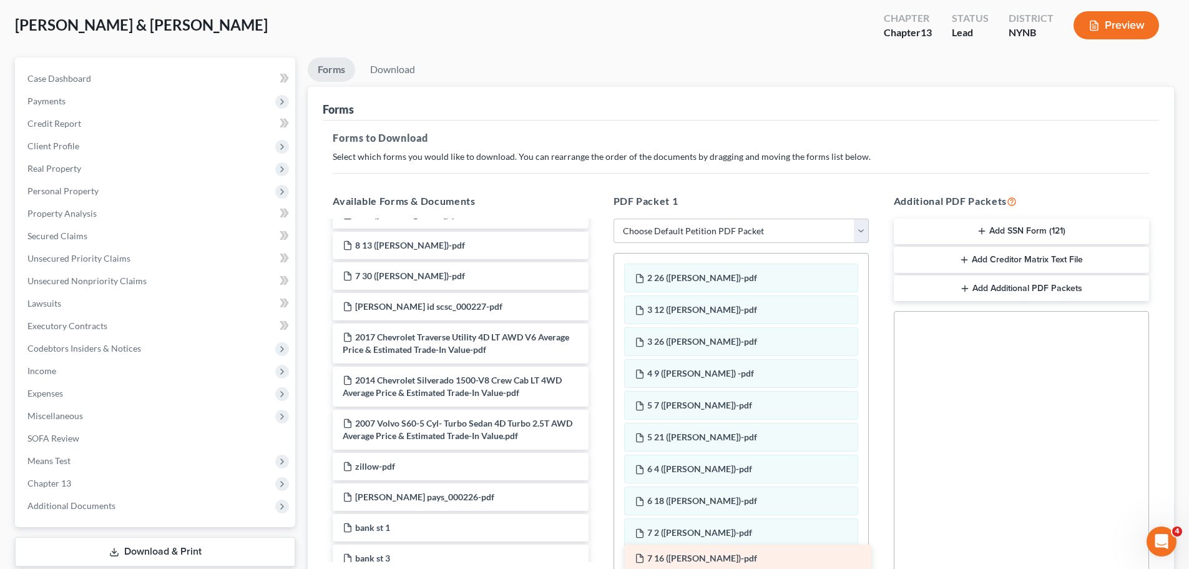
drag, startPoint x: 426, startPoint y: 294, endPoint x: 719, endPoint y: 558, distance: 393.8
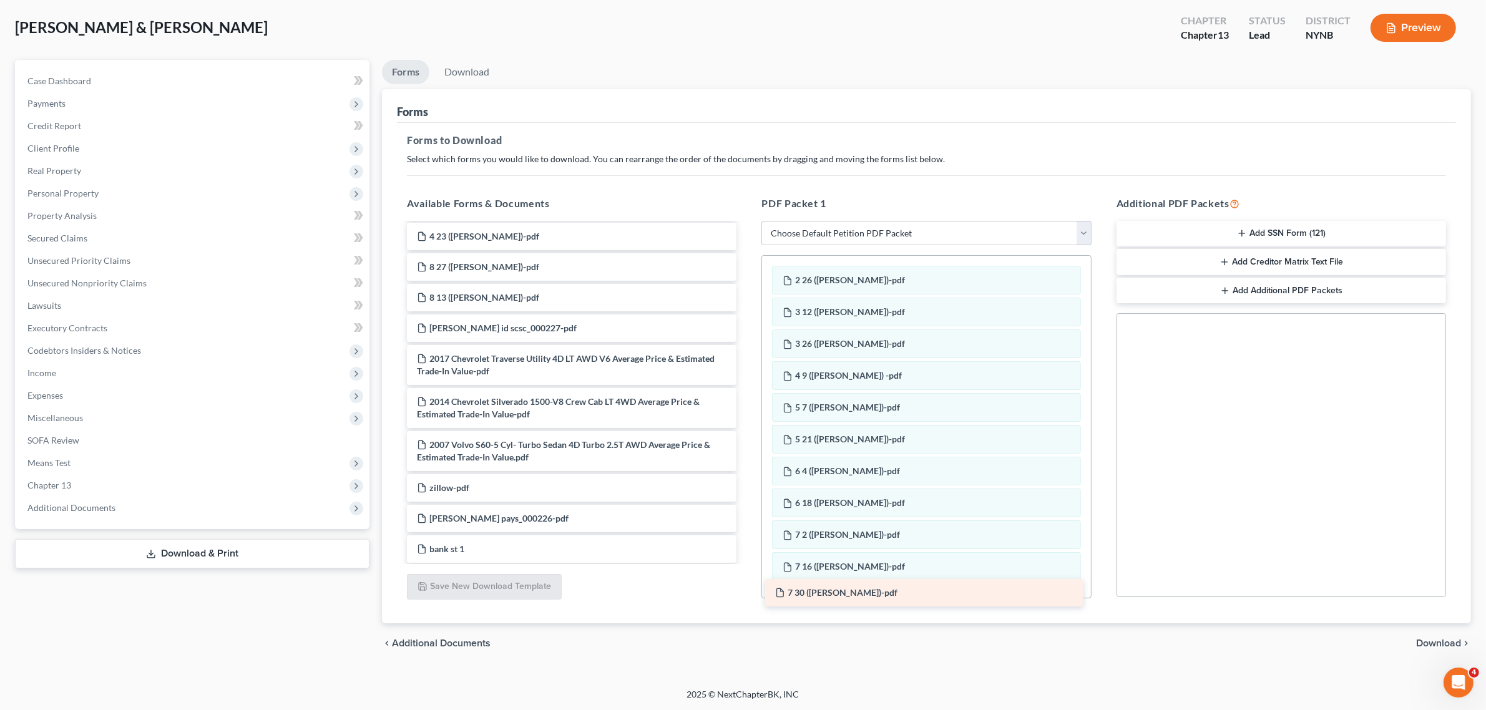
drag, startPoint x: 590, startPoint y: 329, endPoint x: 947, endPoint y: 594, distance: 444.9
click at [747, 568] on div "7 30 (Shauna Paystub)-pdf christopher clark gross summary - Sheet1-pdf 9 10 (Sh…" at bounding box center [572, 699] width 350 height 1074
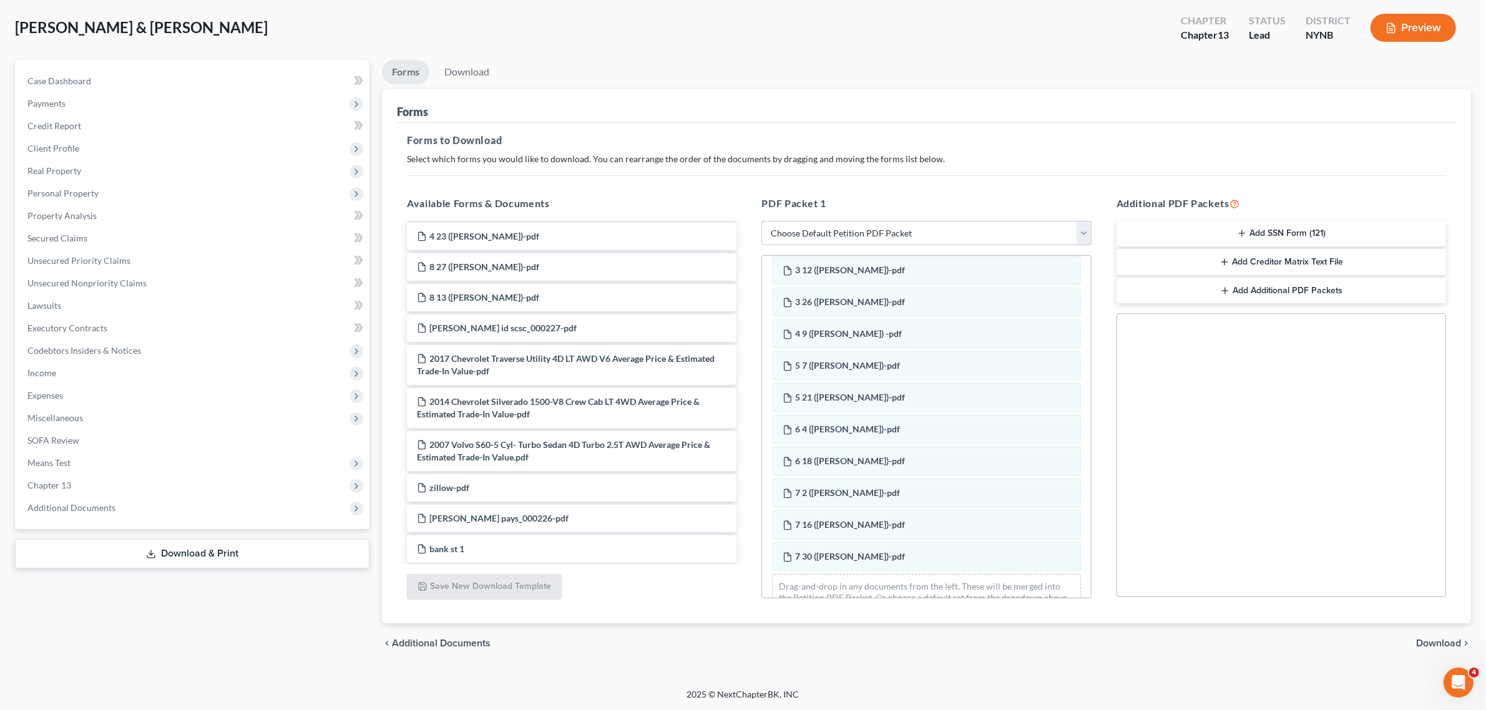
scroll to position [79, 0]
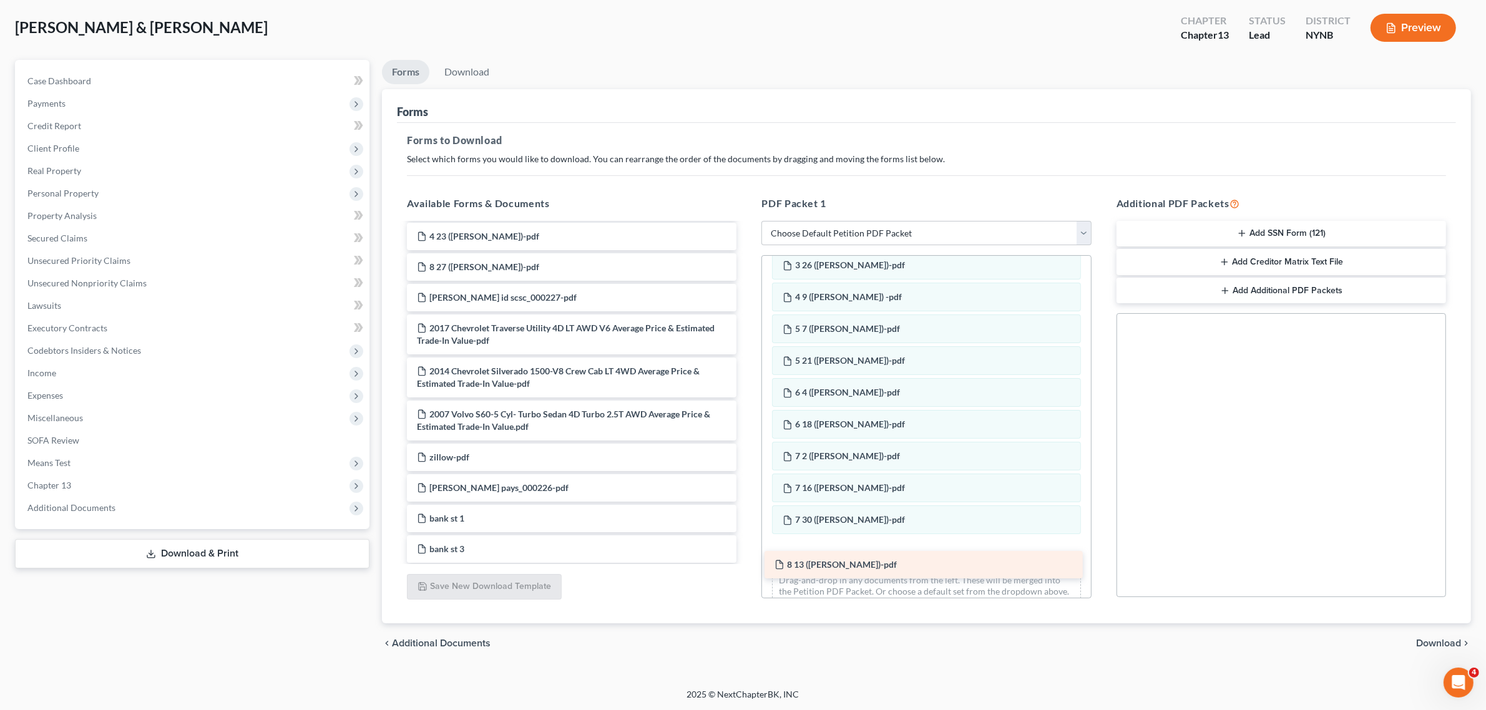
drag, startPoint x: 531, startPoint y: 297, endPoint x: 888, endPoint y: 565, distance: 446.9
click at [747, 565] on div "8 13 (Shauna Paystub)-pdf christopher clark gross summary - Sheet1-pdf 9 10 (Sh…" at bounding box center [572, 684] width 350 height 1044
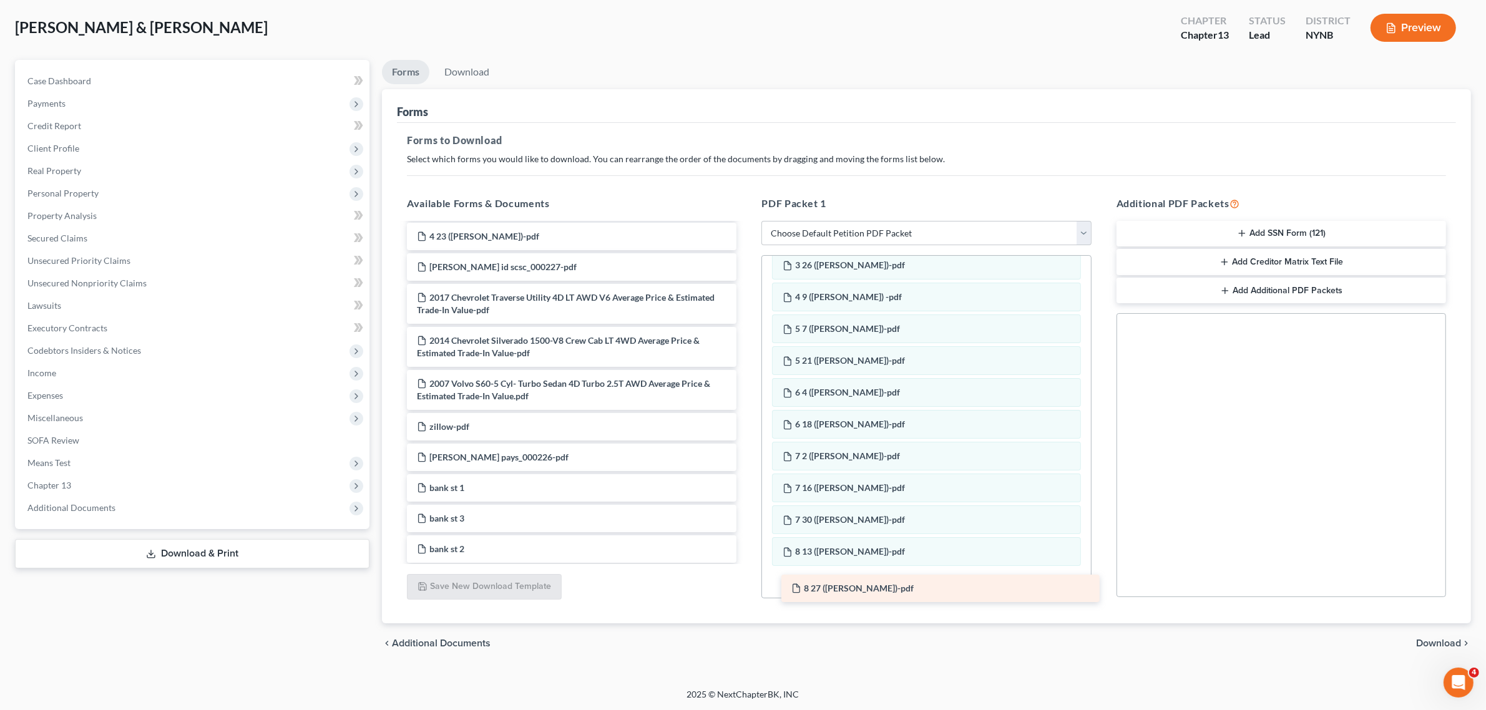
drag, startPoint x: 517, startPoint y: 262, endPoint x: 891, endPoint y: 584, distance: 494.0
click at [747, 568] on div "8 27 (Shauna Paystub)-pdf christopher clark gross summary - Sheet1-pdf 9 10 (Sh…" at bounding box center [572, 668] width 350 height 1013
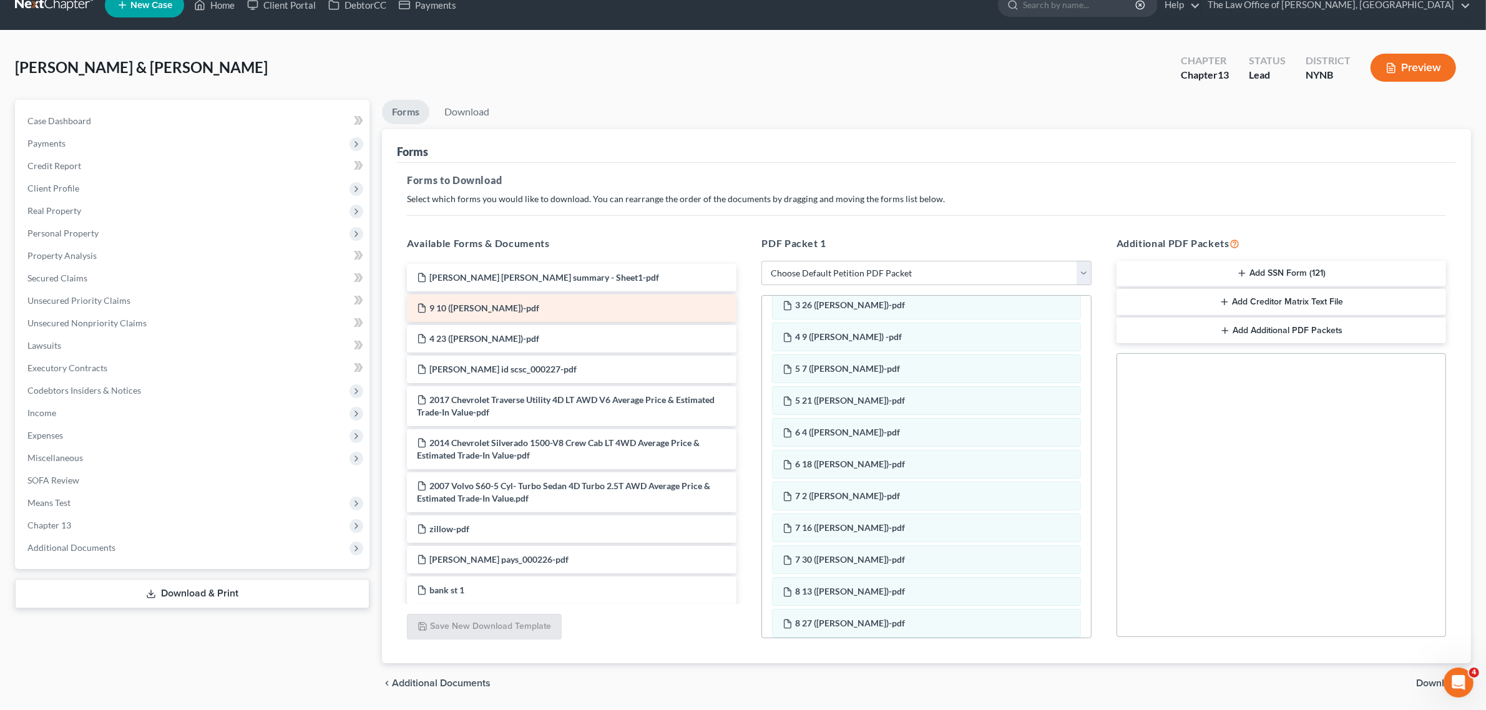
scroll to position [0, 0]
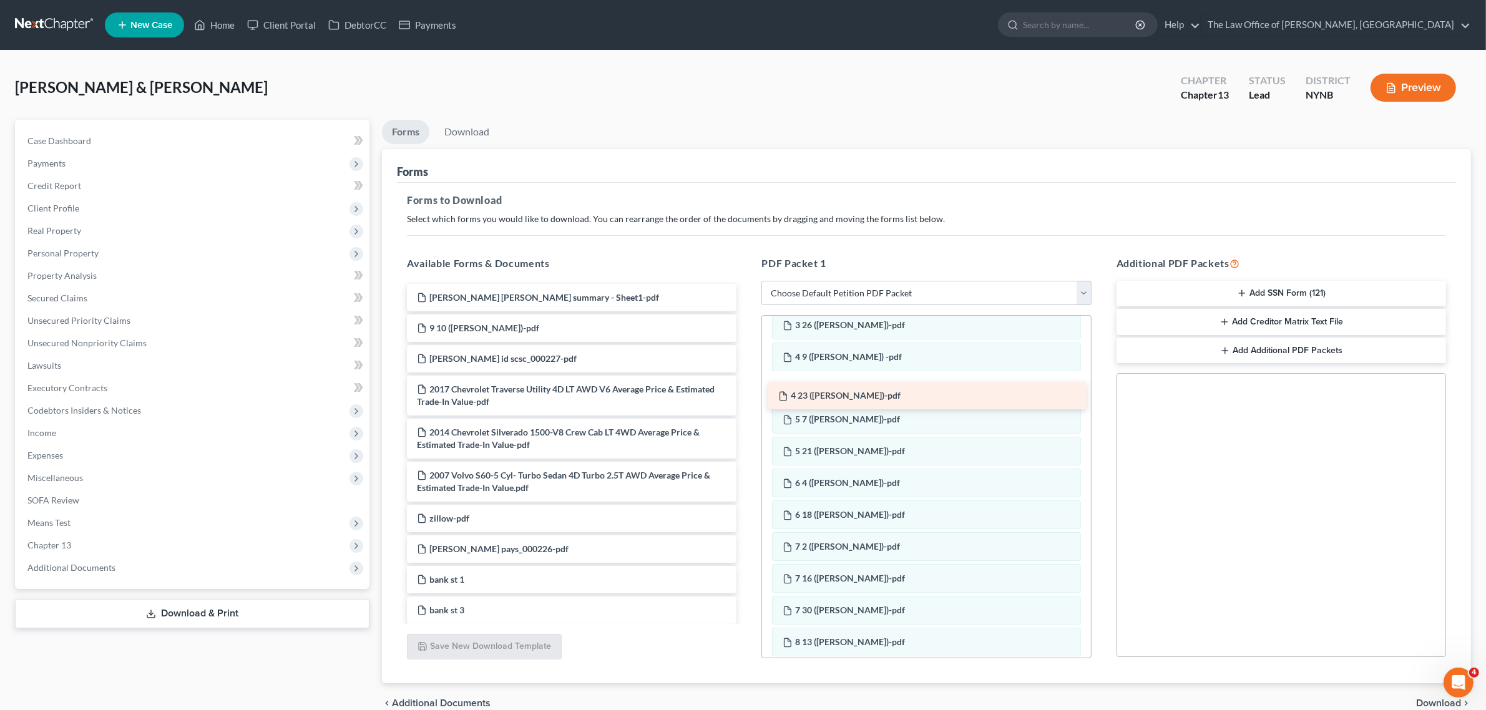
drag, startPoint x: 556, startPoint y: 367, endPoint x: 918, endPoint y: 405, distance: 363.4
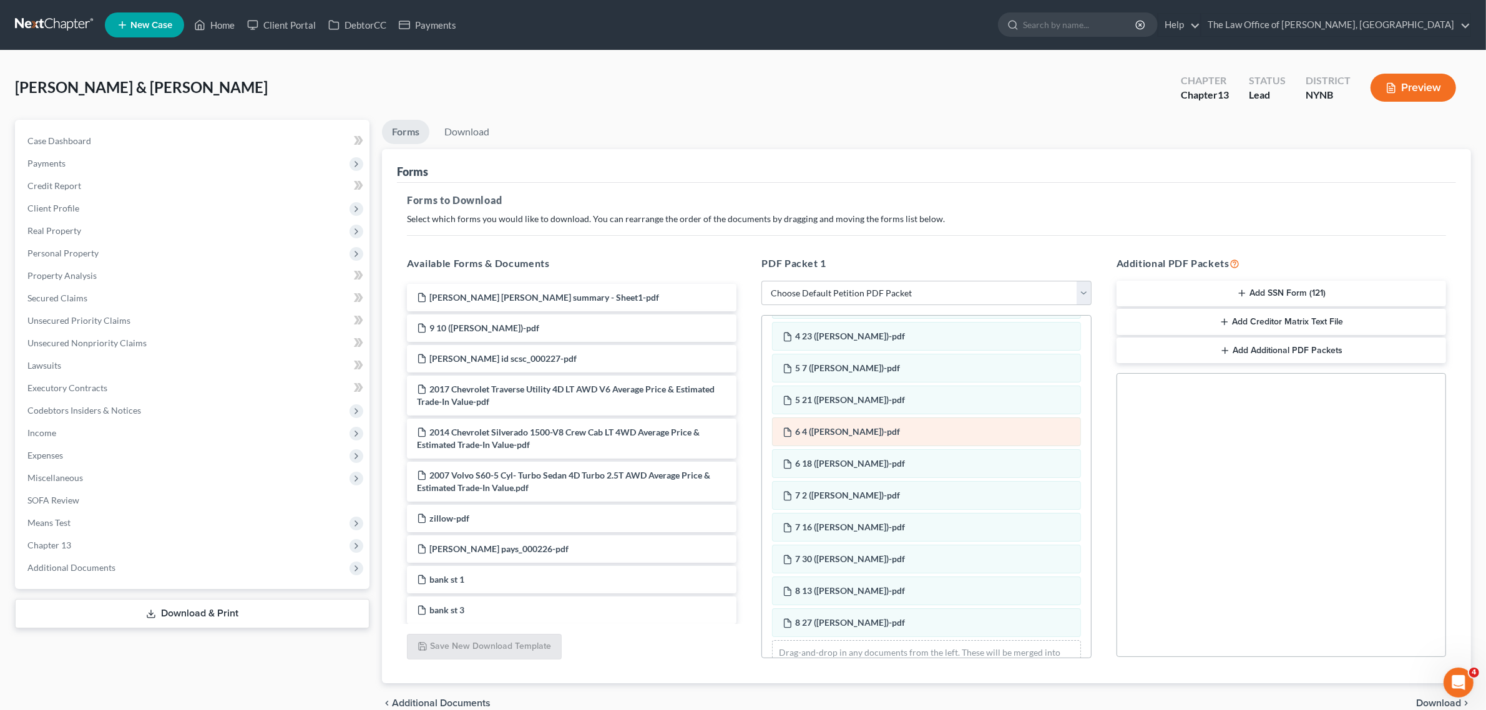
scroll to position [175, 0]
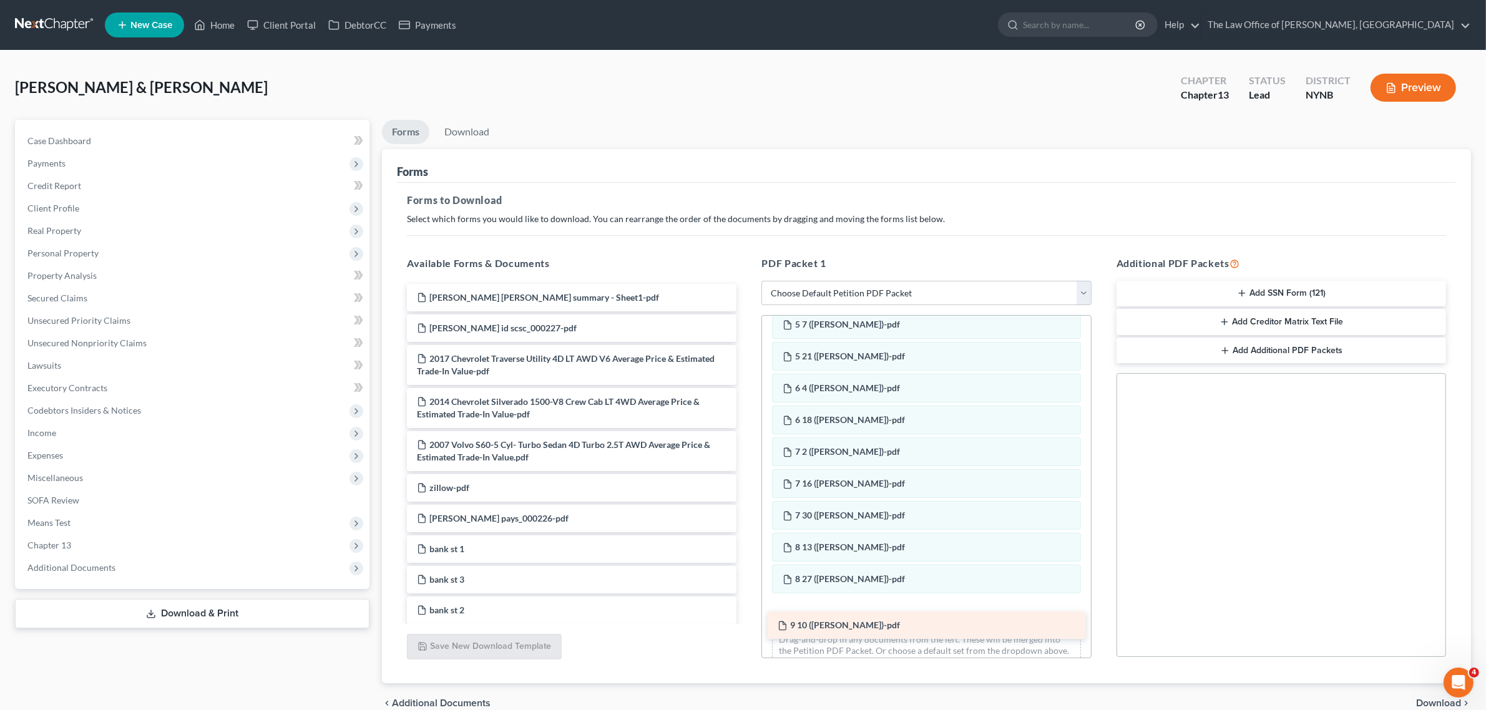
drag, startPoint x: 543, startPoint y: 328, endPoint x: 904, endPoint y: 626, distance: 467.9
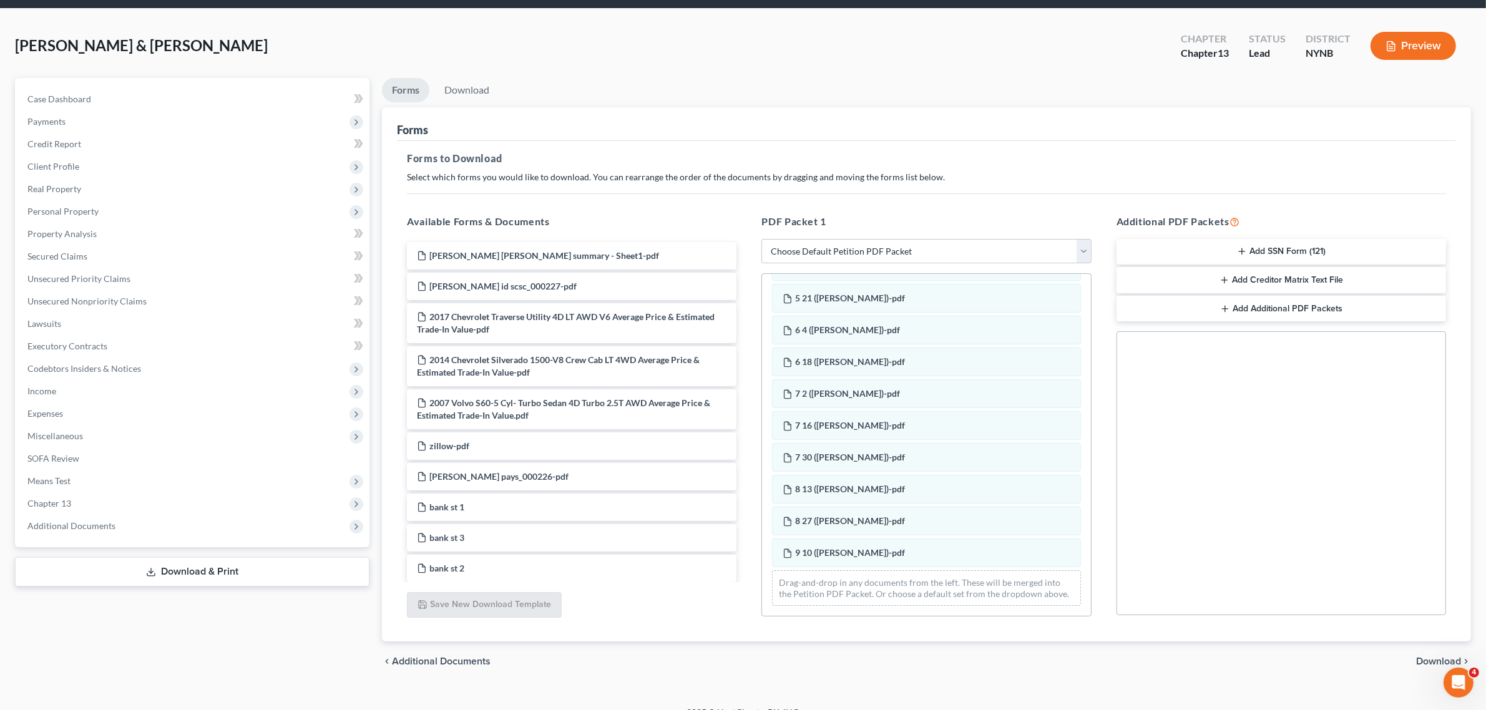
scroll to position [60, 0]
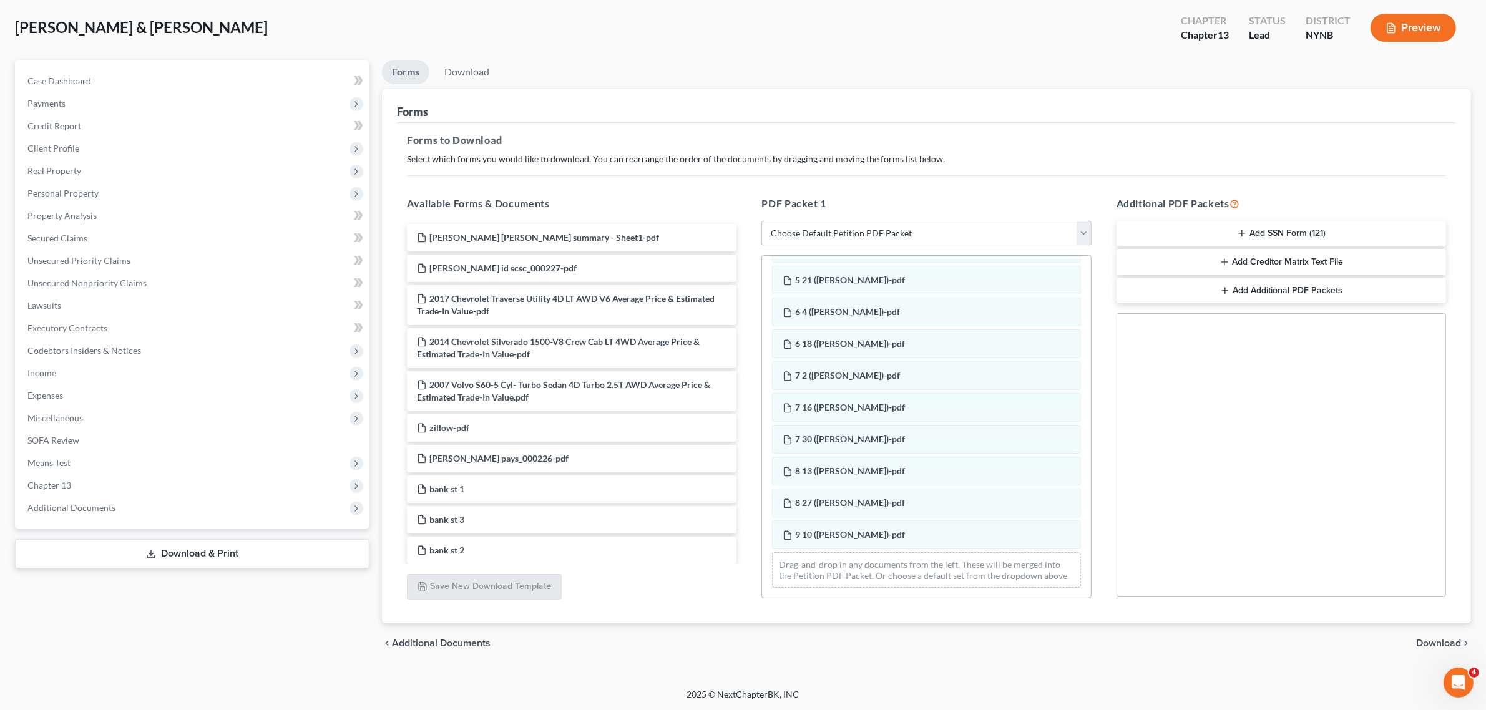
click at [1198, 568] on span "Download" at bounding box center [1439, 644] width 45 height 10
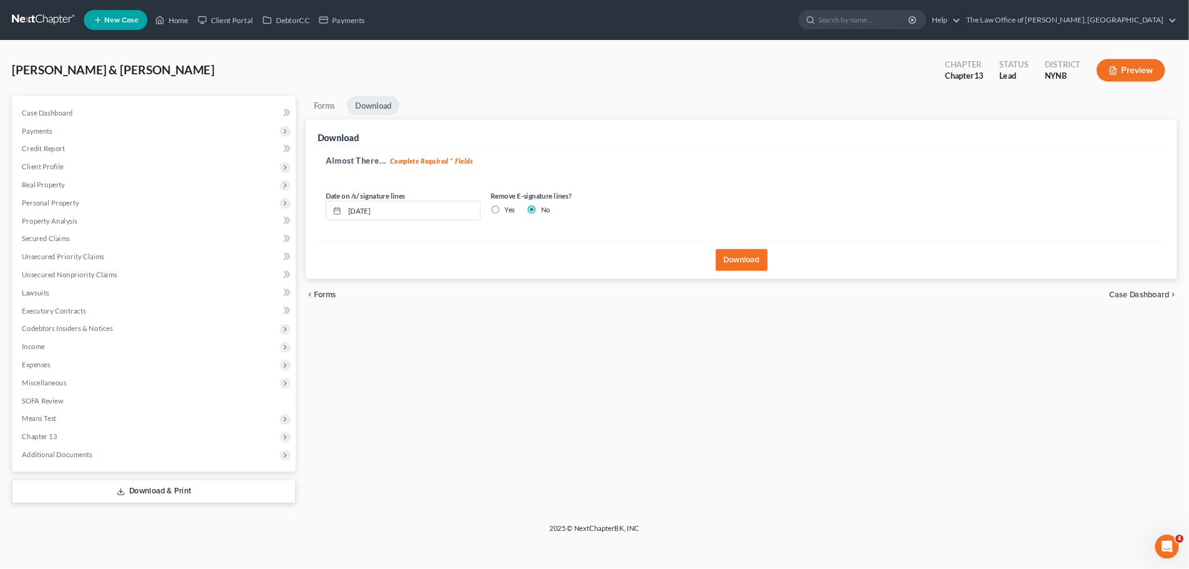
scroll to position [0, 0]
click at [954, 320] on button "Download" at bounding box center [934, 324] width 65 height 27
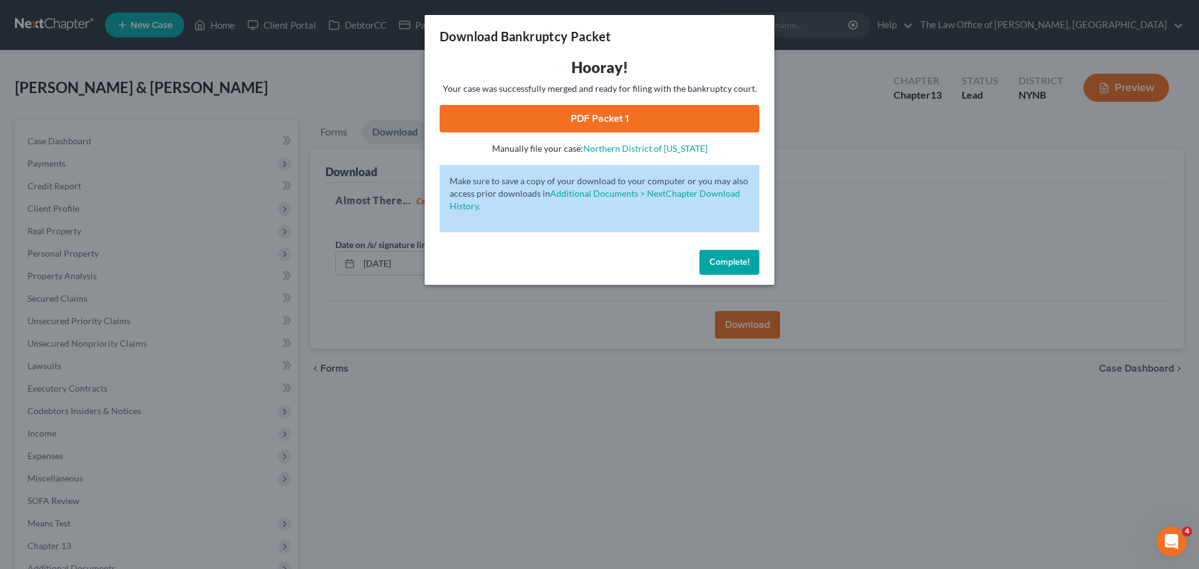
click at [623, 120] on link "PDF Packet 1" at bounding box center [600, 118] width 320 height 27
click at [753, 257] on button "Complete!" at bounding box center [729, 262] width 60 height 25
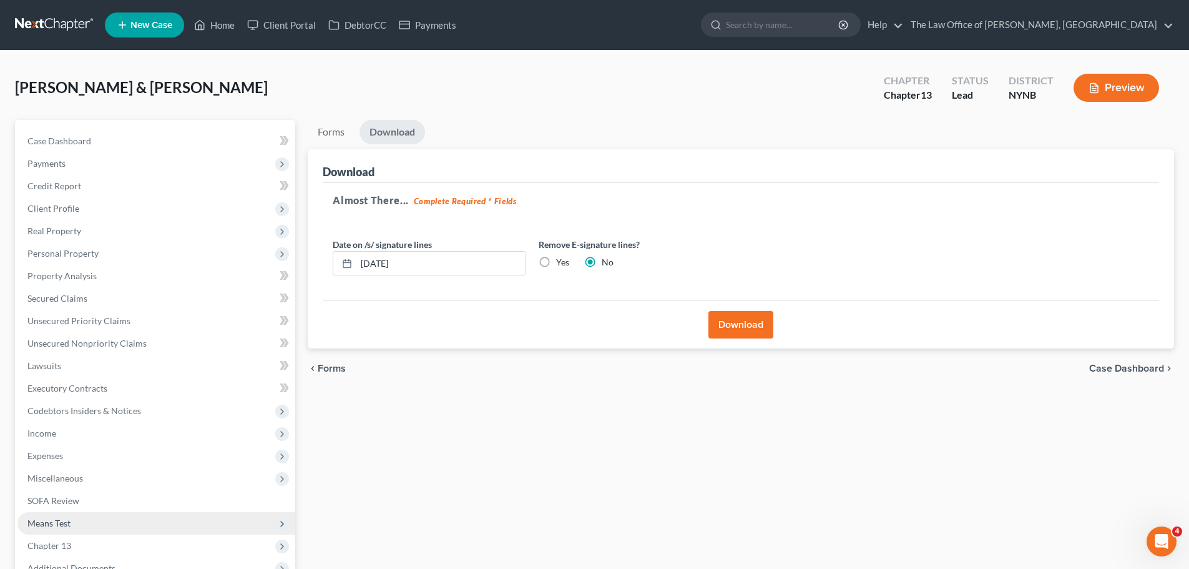
scroll to position [107, 0]
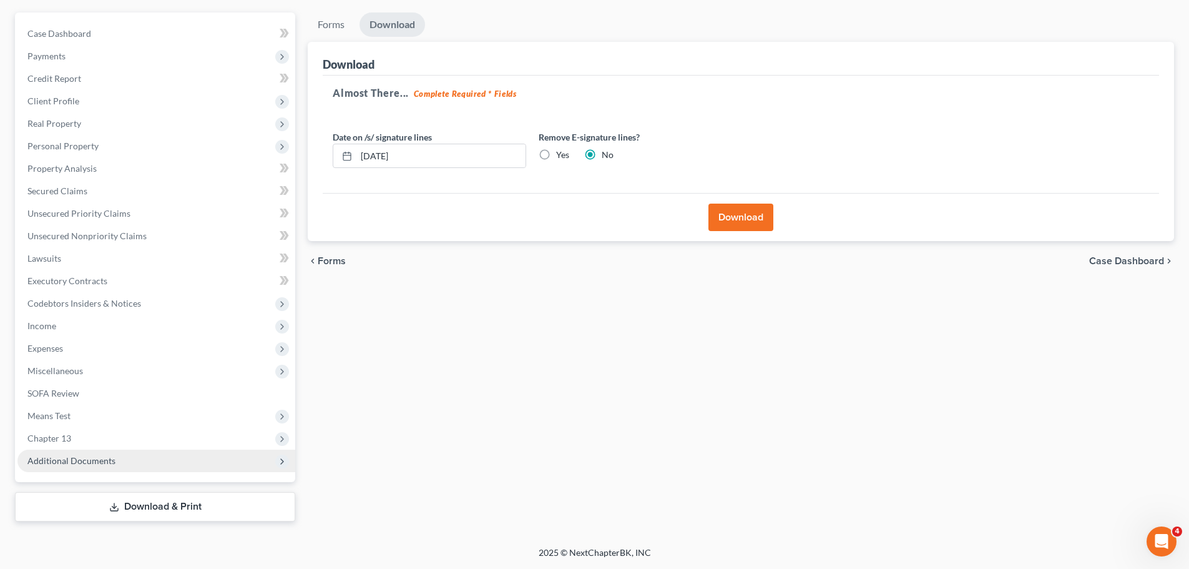
click at [89, 459] on span "Additional Documents" at bounding box center [71, 460] width 88 height 11
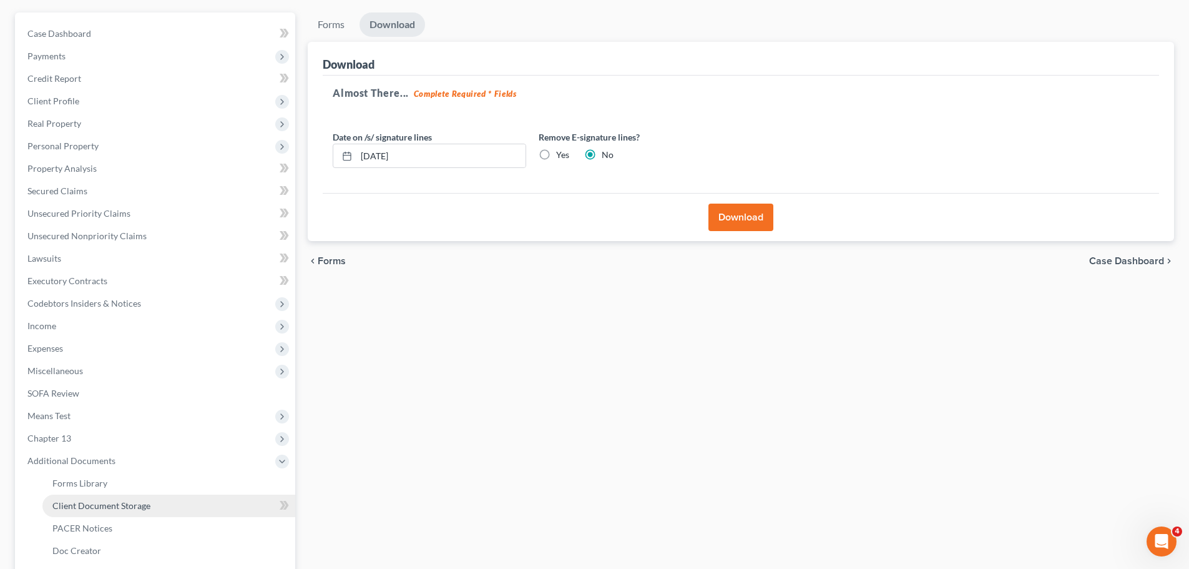
click at [197, 510] on link "Client Document Storage" at bounding box center [168, 505] width 253 height 22
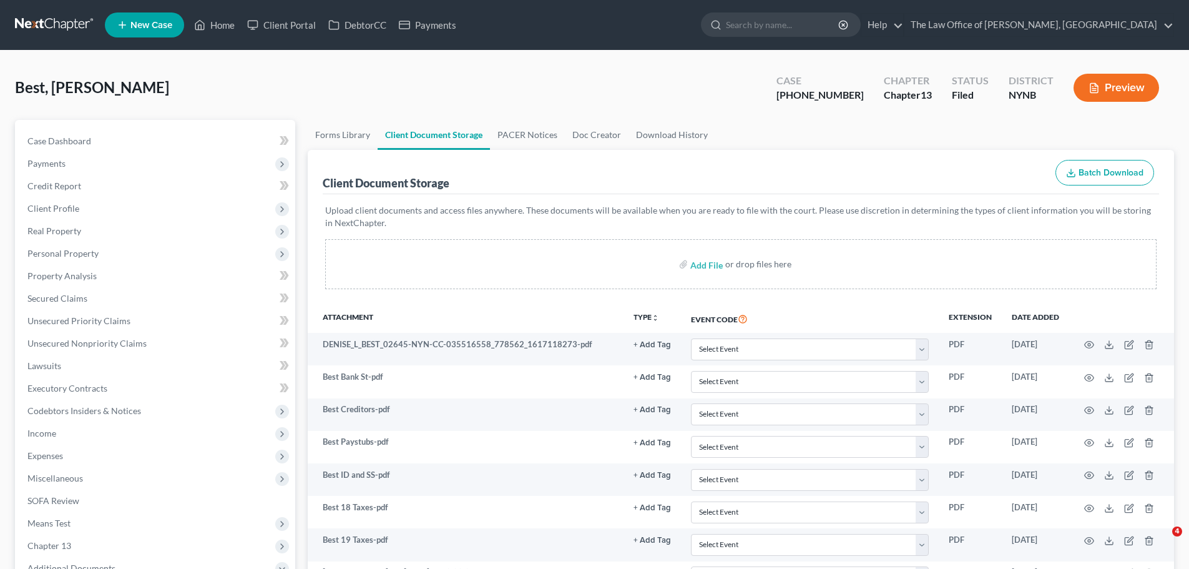
select select "1"
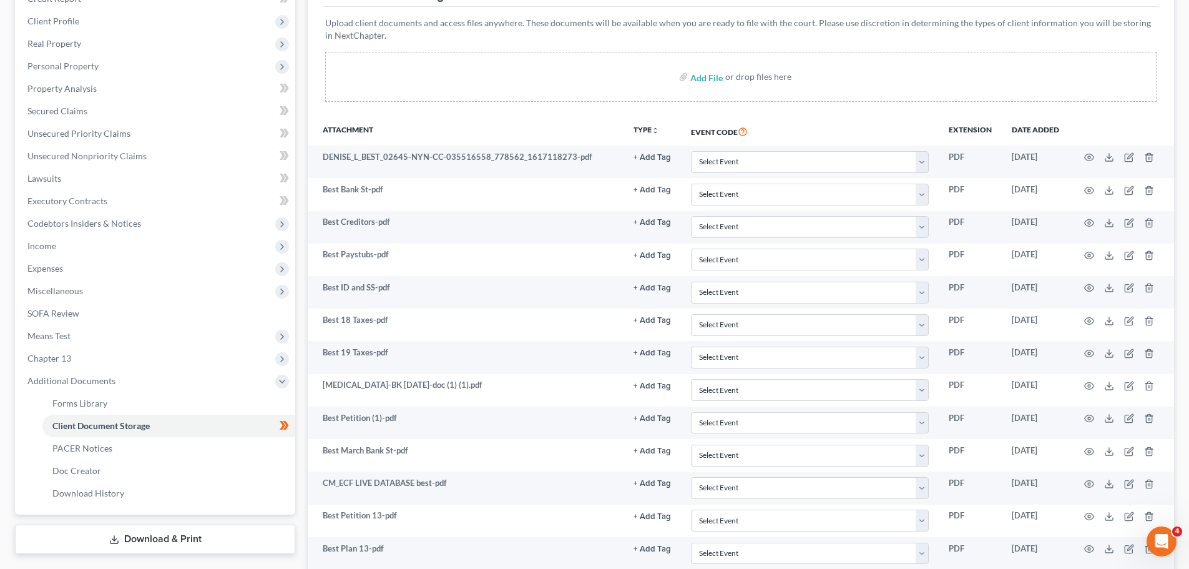
select select "1"
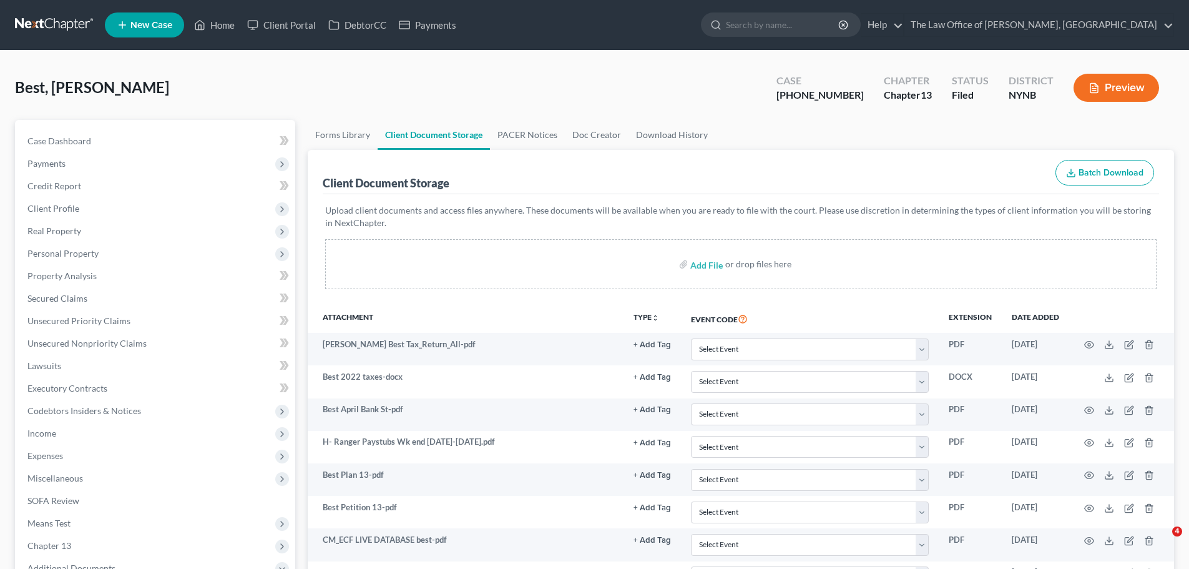
select select "5"
select select "1"
select select "5"
select select "2"
select select "6"
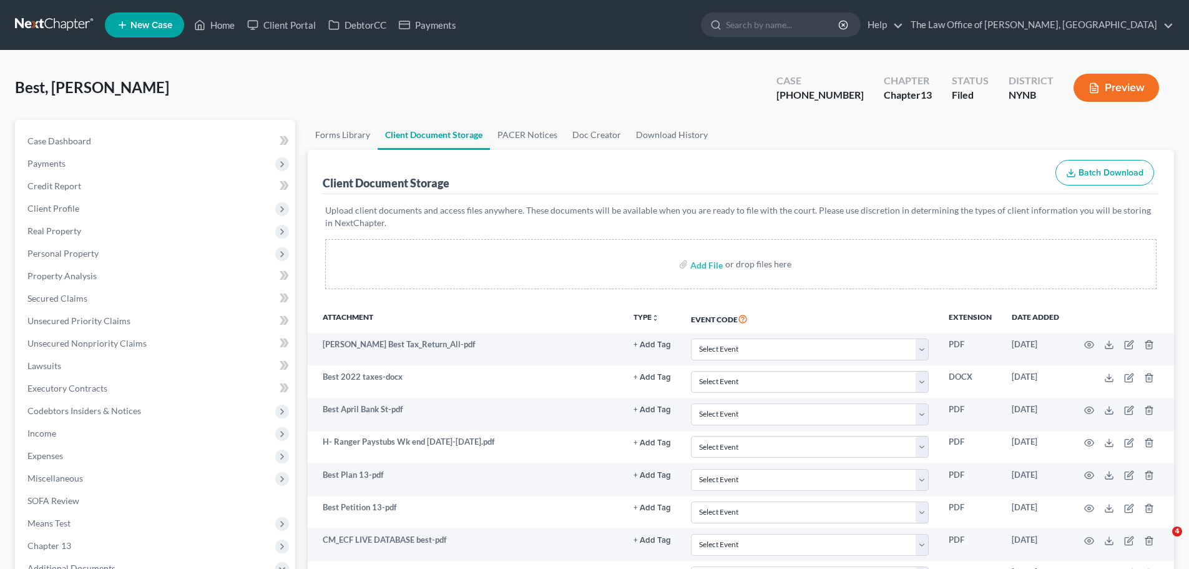
click at [49, 19] on link at bounding box center [55, 25] width 80 height 22
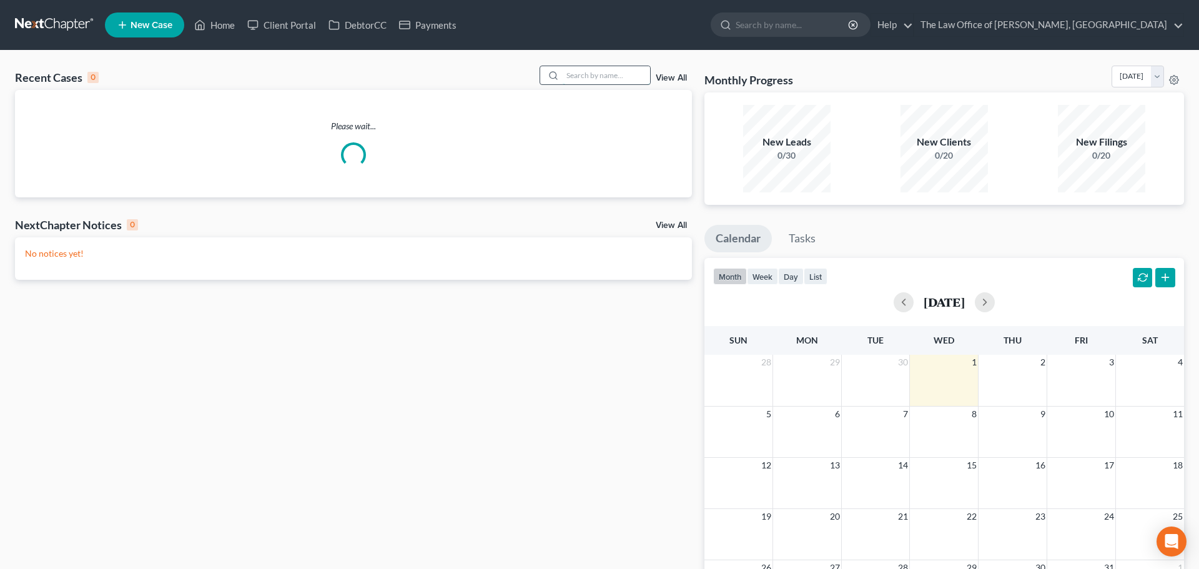
click at [592, 75] on input "search" at bounding box center [605, 75] width 87 height 18
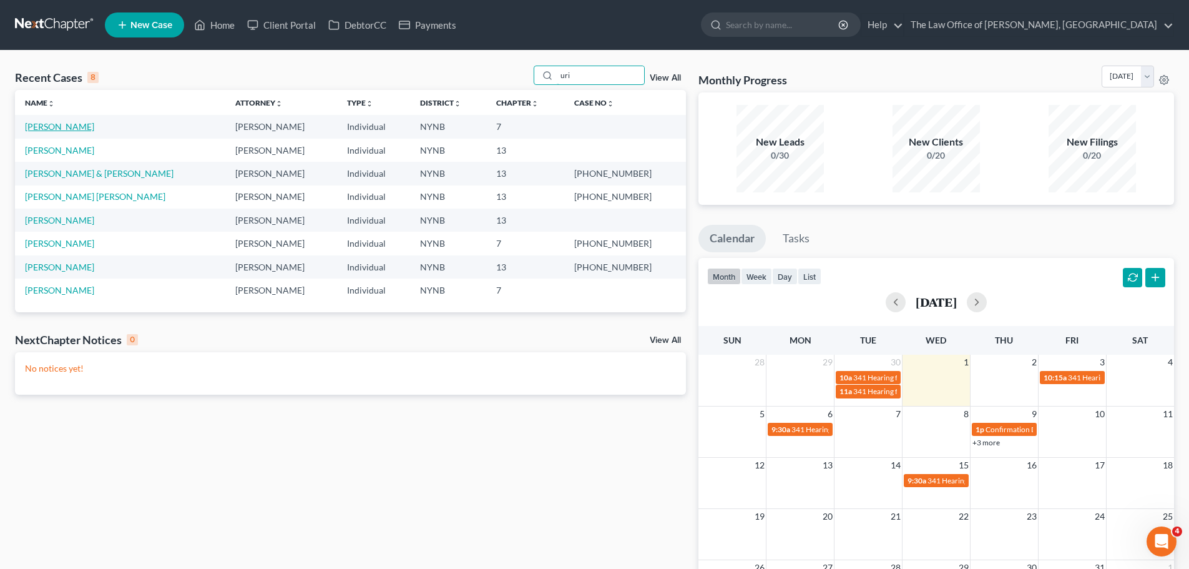
type input "uri"
click at [50, 125] on link "[PERSON_NAME]" at bounding box center [59, 126] width 69 height 11
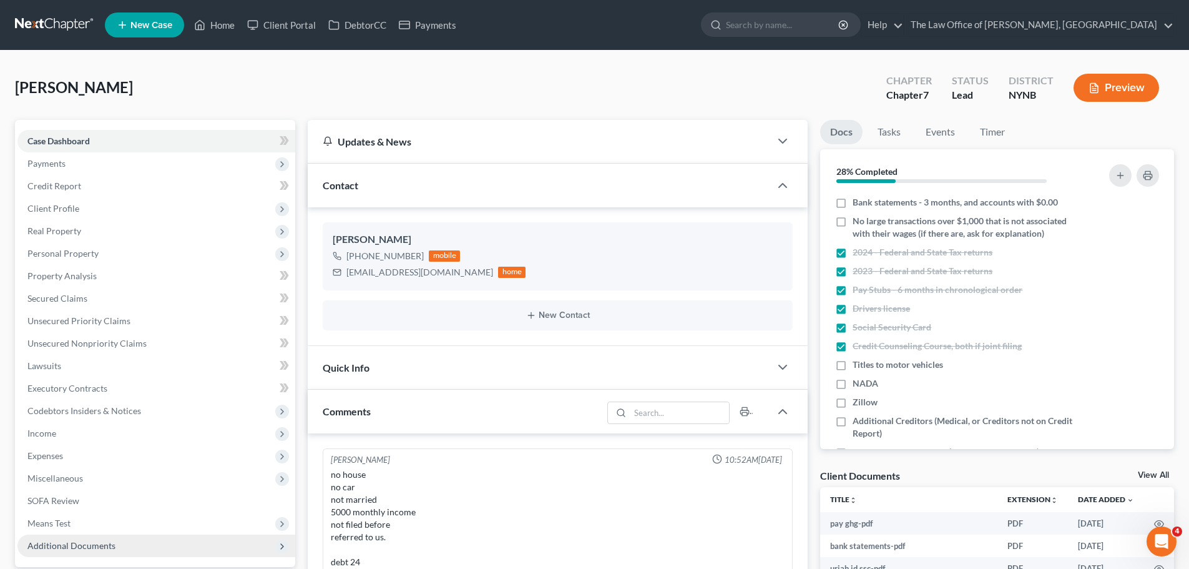
scroll to position [125, 0]
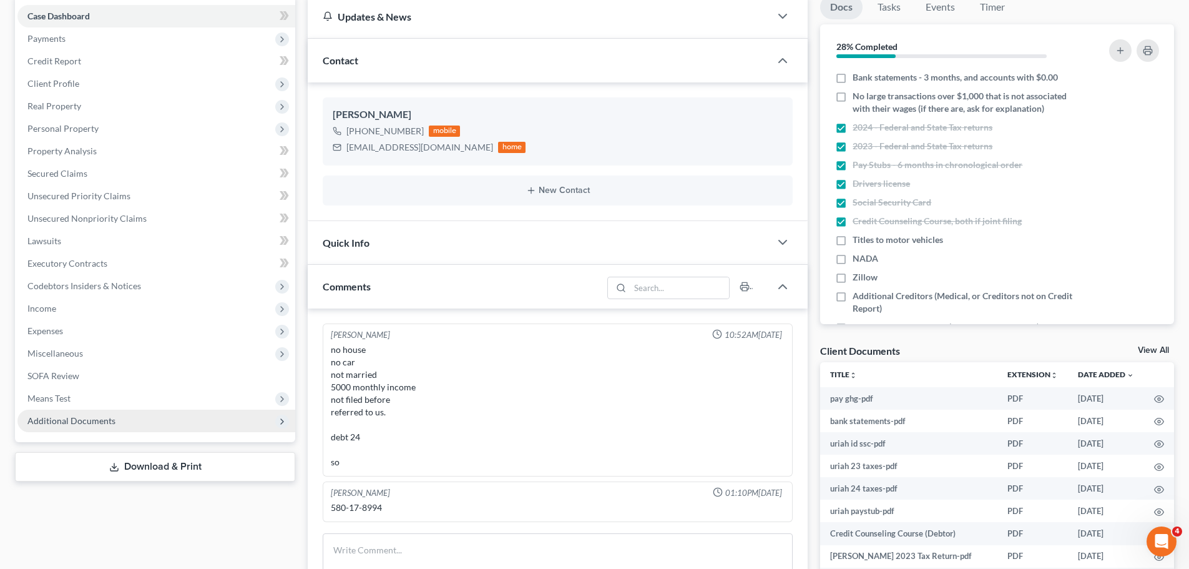
click at [180, 422] on span "Additional Documents" at bounding box center [156, 421] width 278 height 22
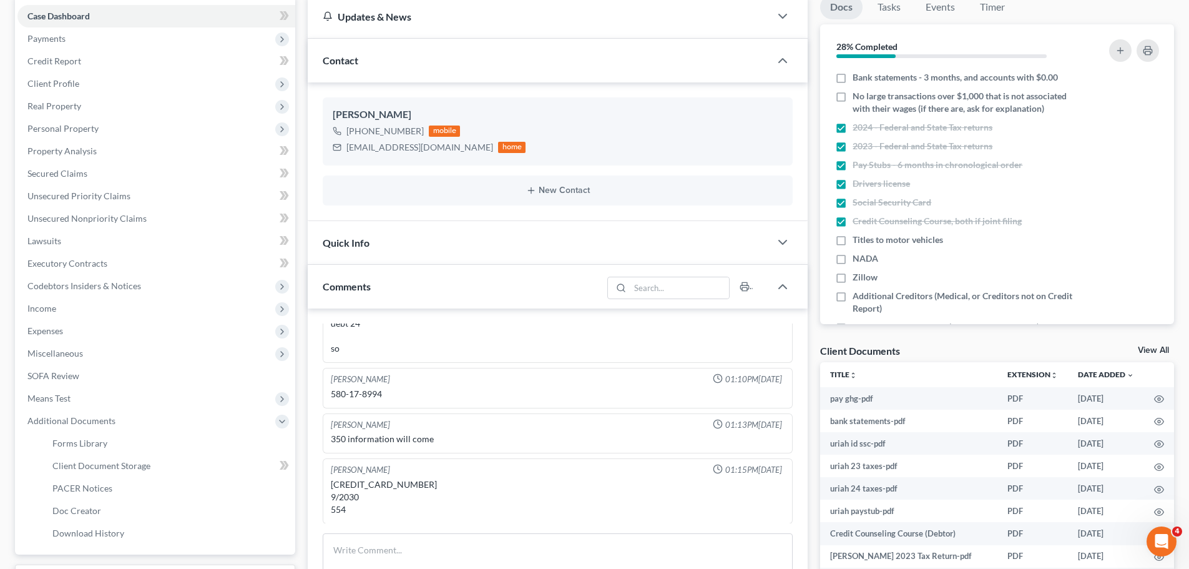
scroll to position [567, 0]
click at [223, 469] on link "Client Document Storage" at bounding box center [168, 465] width 253 height 22
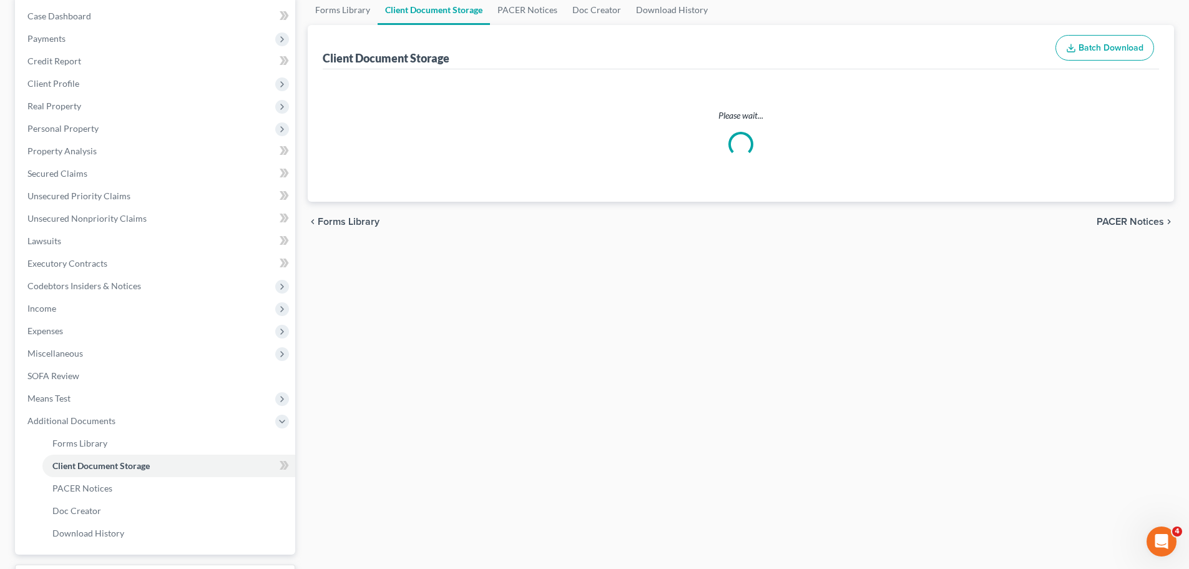
select select "1"
select select "5"
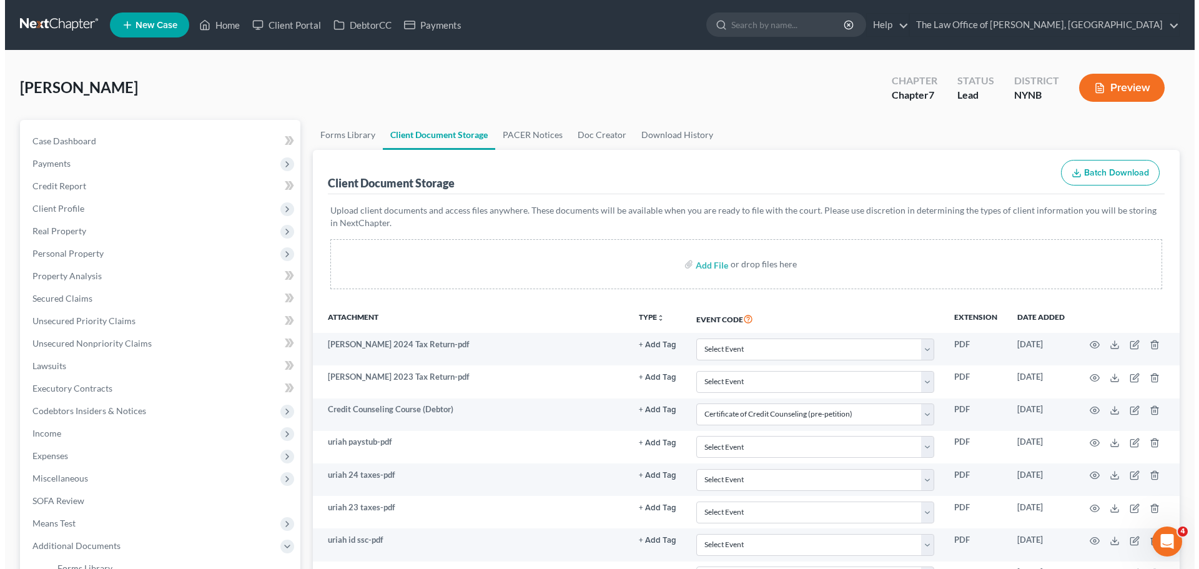
scroll to position [197, 0]
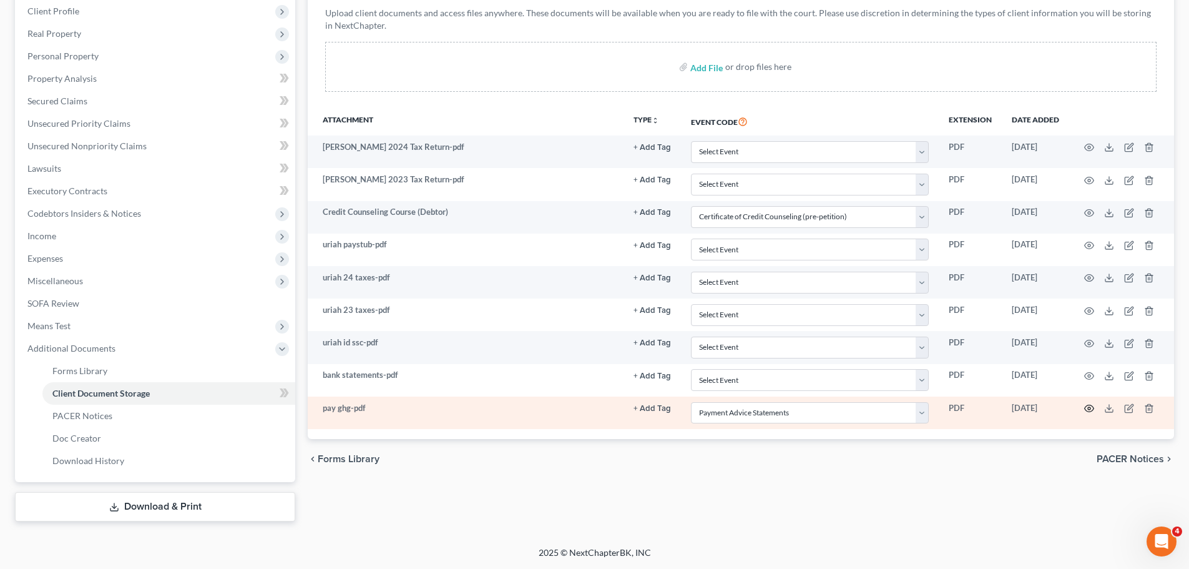
click at [1092, 405] on icon "button" at bounding box center [1089, 408] width 10 height 10
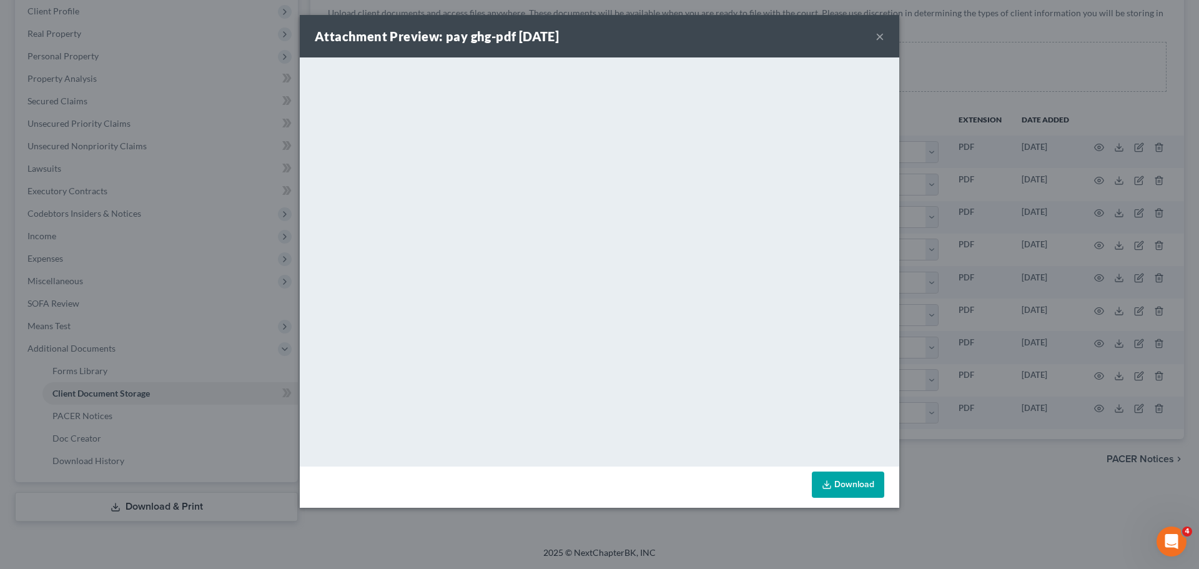
click at [880, 33] on button "×" at bounding box center [879, 36] width 9 height 15
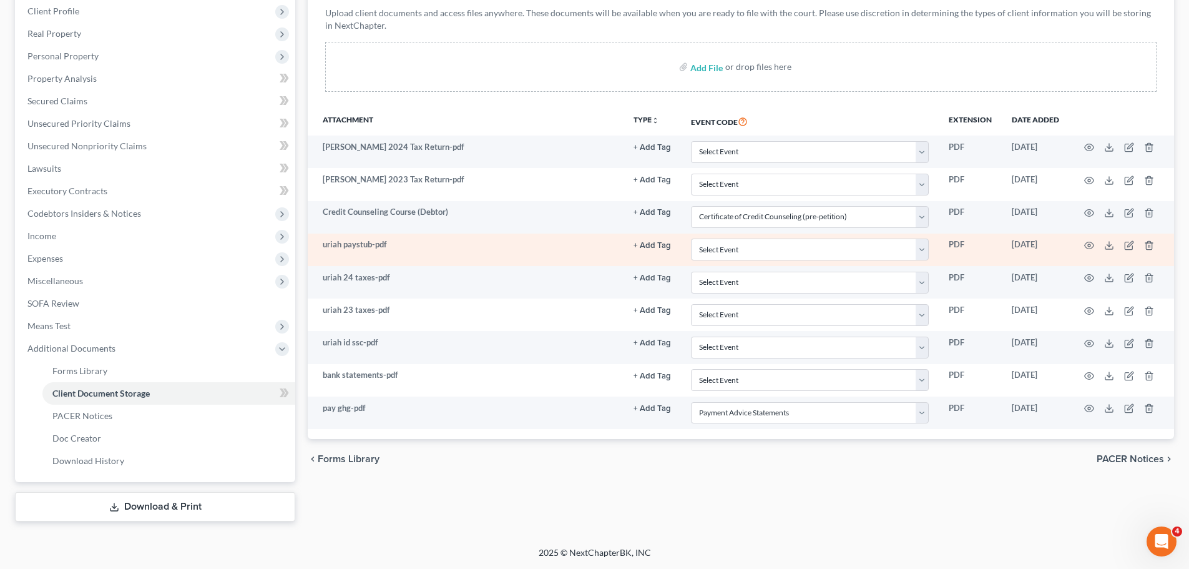
click at [435, 249] on td "uriah paystub-pdf" at bounding box center [466, 249] width 316 height 32
click at [1084, 242] on icon "button" at bounding box center [1089, 245] width 10 height 10
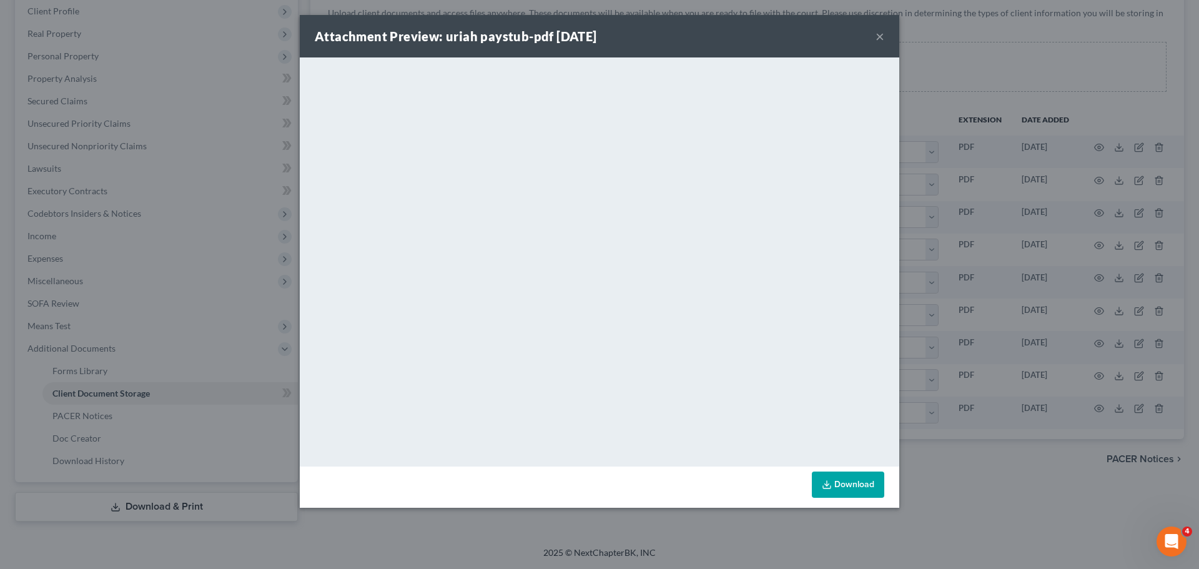
click at [878, 36] on button "×" at bounding box center [879, 36] width 9 height 15
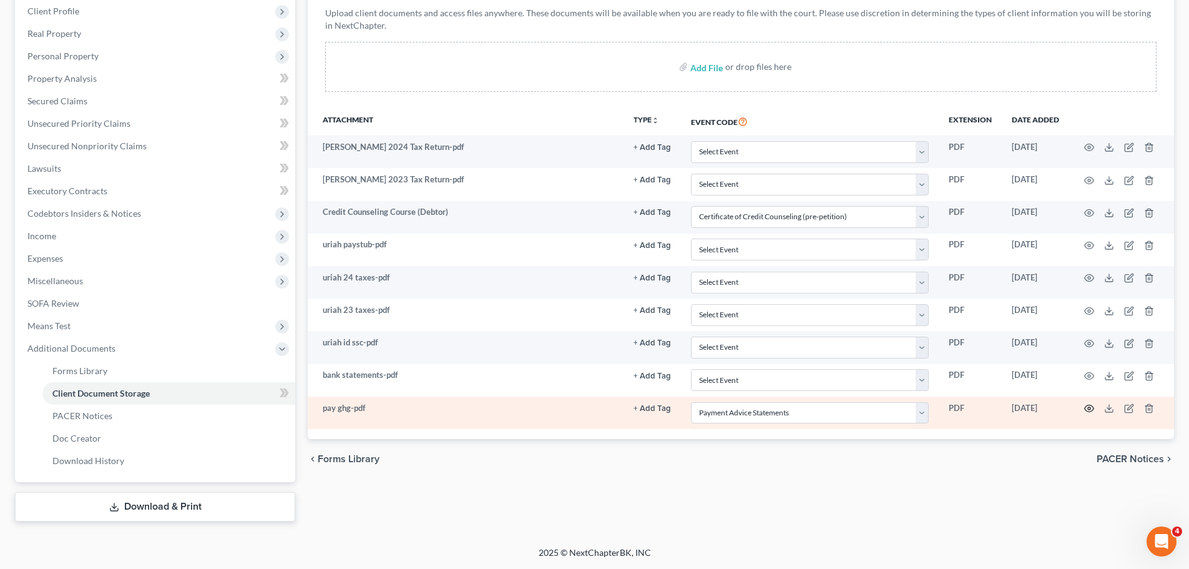
click at [1091, 406] on icon "button" at bounding box center [1089, 408] width 9 height 7
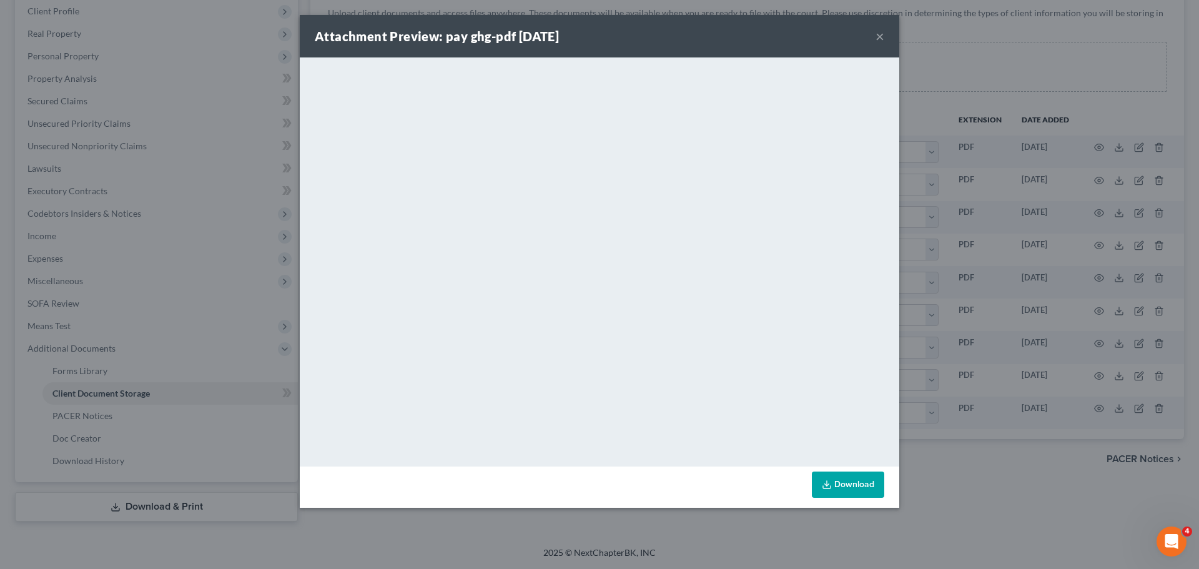
click at [876, 39] on button "×" at bounding box center [879, 36] width 9 height 15
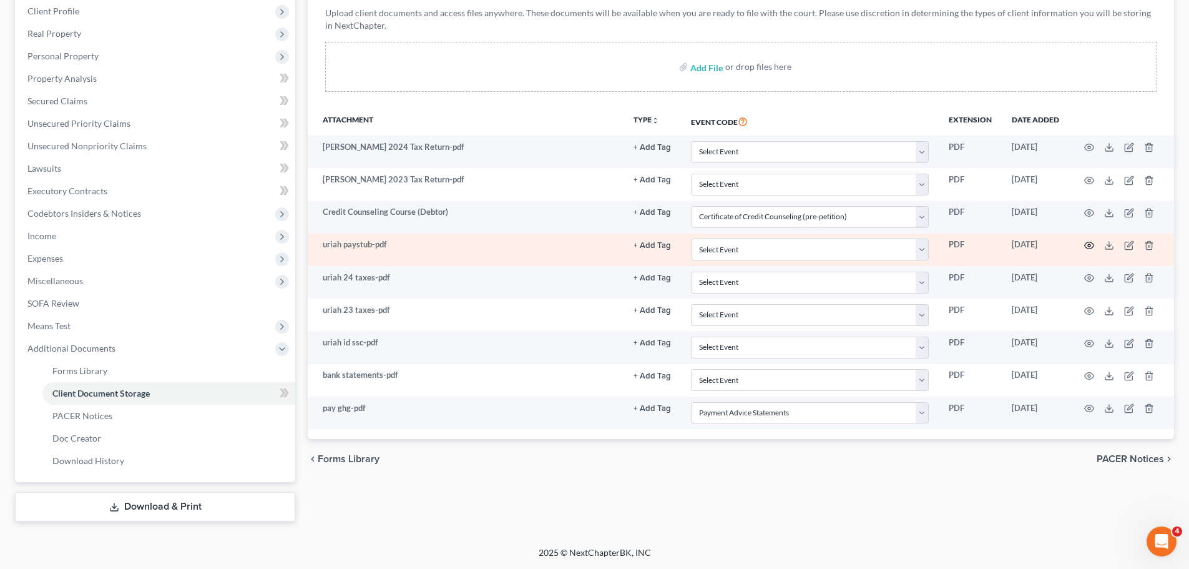
click at [1086, 244] on icon "button" at bounding box center [1089, 245] width 10 height 10
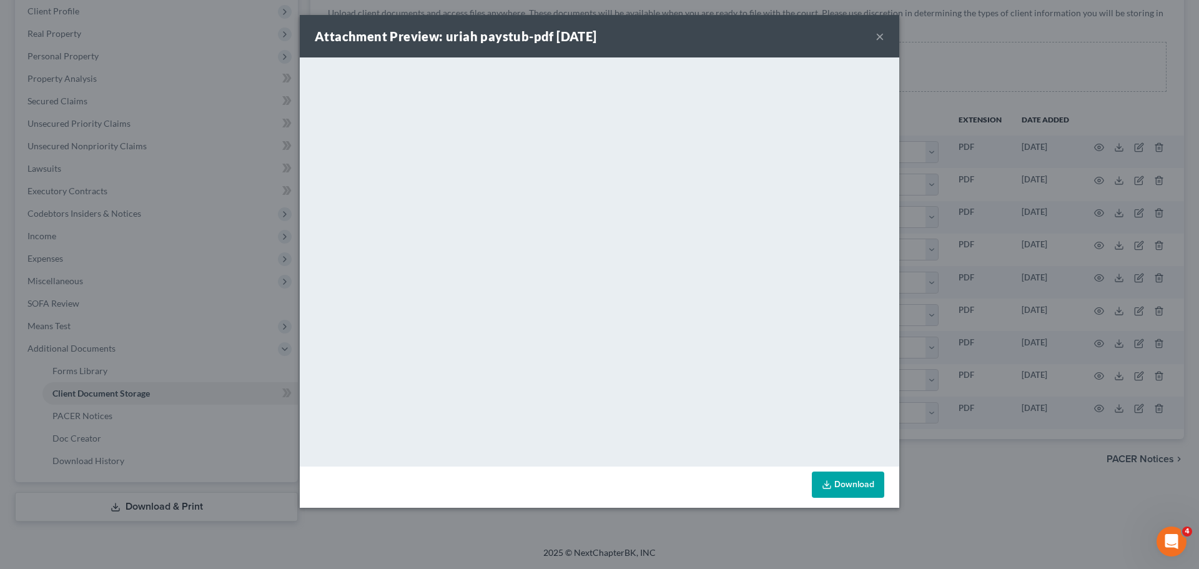
click at [664, 463] on div "<object ng-attr-data='https://nextchapter-prod.s3.amazonaws.com/uploads/attachm…" at bounding box center [599, 261] width 599 height 409
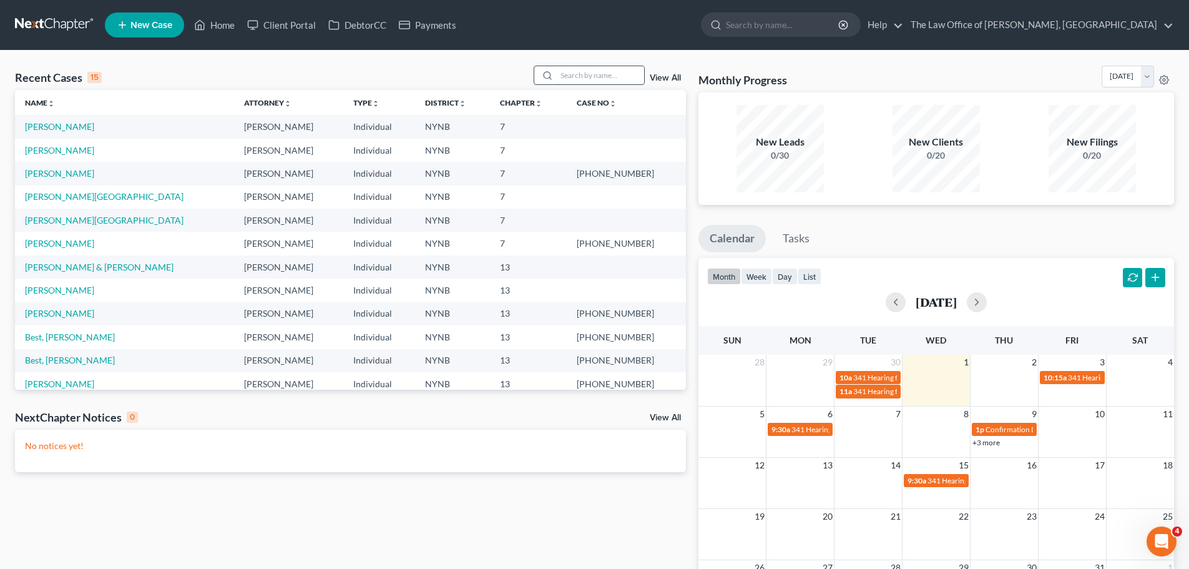
click at [619, 71] on input "search" at bounding box center [600, 75] width 87 height 18
paste input "[PERSON_NAME]"
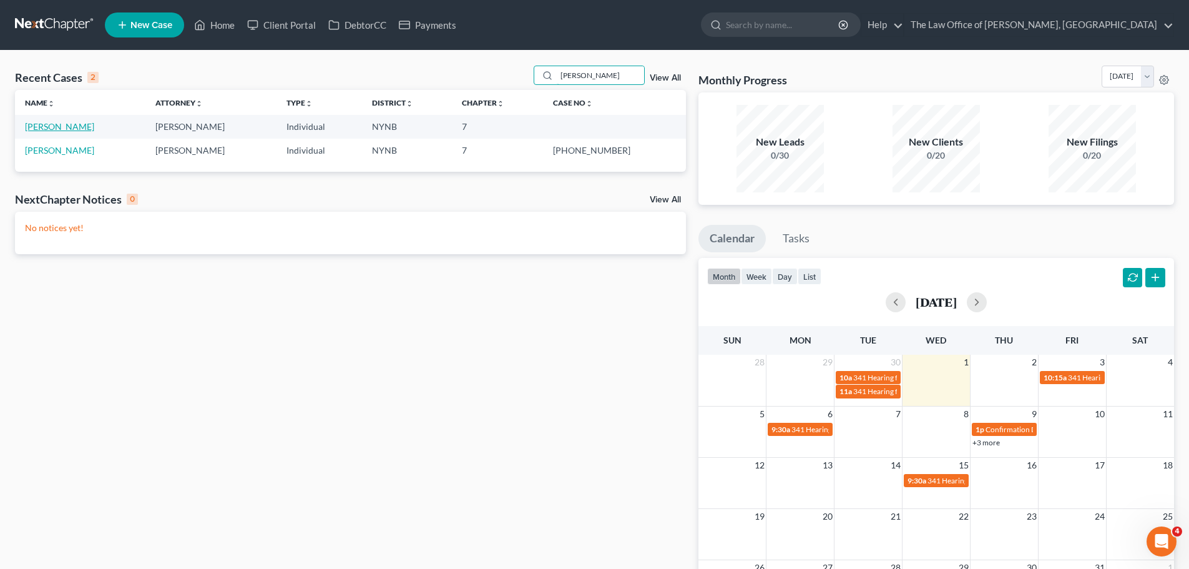
type input "[PERSON_NAME]"
click at [71, 130] on link "[PERSON_NAME]" at bounding box center [59, 126] width 69 height 11
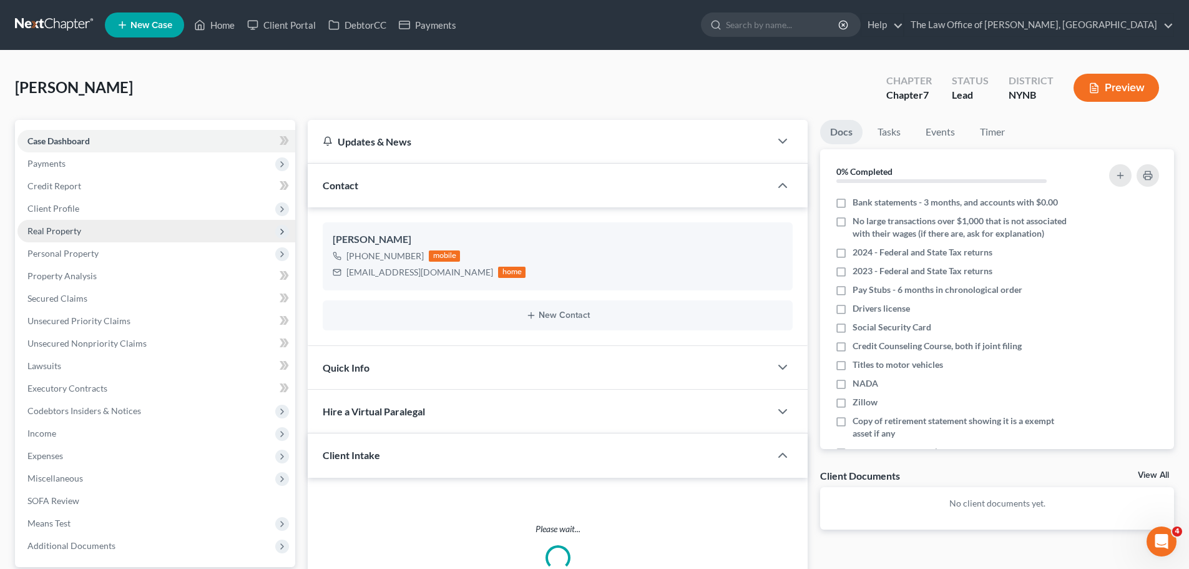
click at [86, 209] on span "Client Profile" at bounding box center [156, 208] width 278 height 22
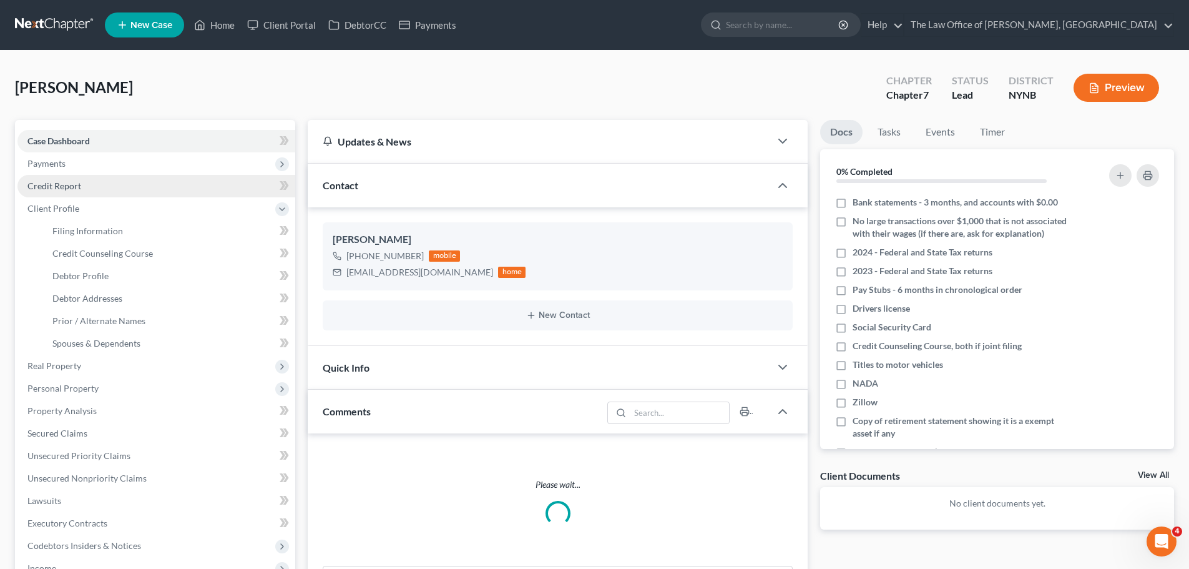
click at [83, 188] on link "Credit Report" at bounding box center [156, 186] width 278 height 22
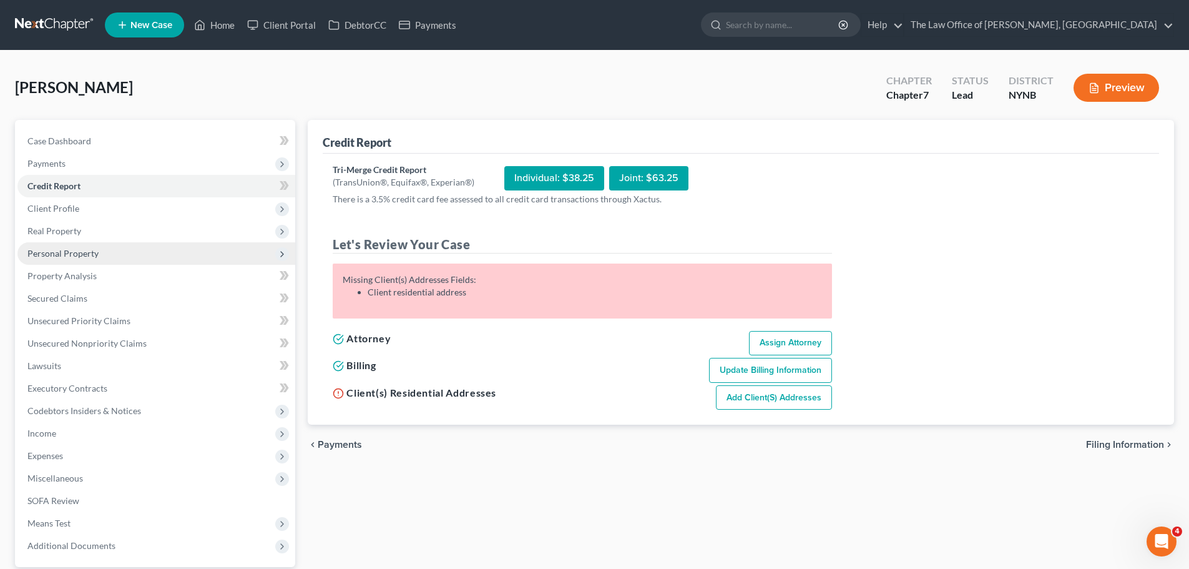
click at [140, 252] on span "Personal Property" at bounding box center [156, 253] width 278 height 22
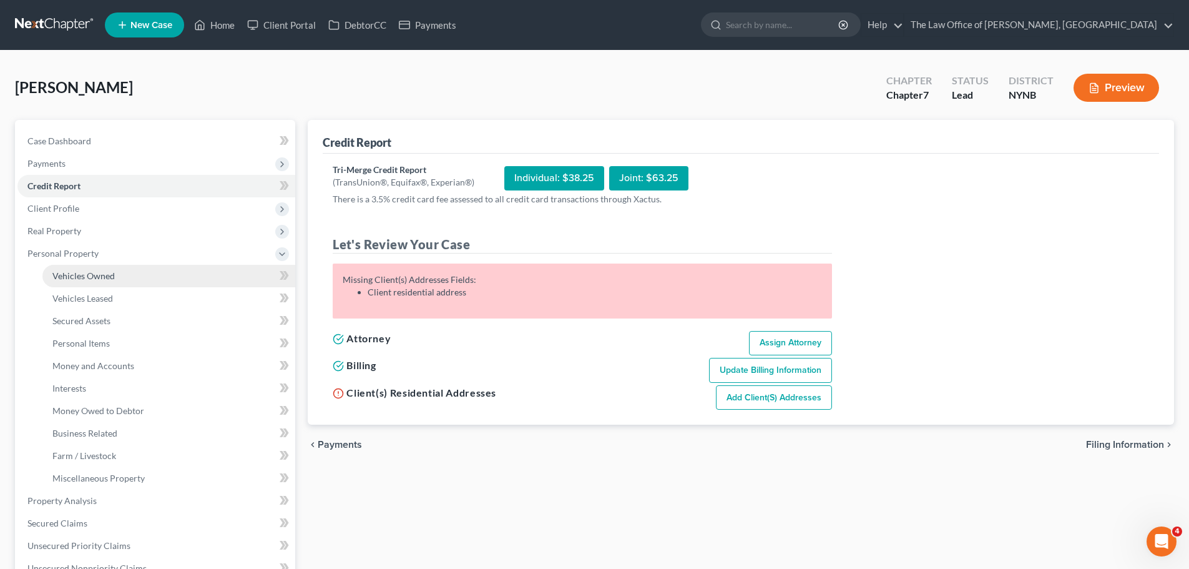
click at [125, 273] on link "Vehicles Owned" at bounding box center [168, 276] width 253 height 22
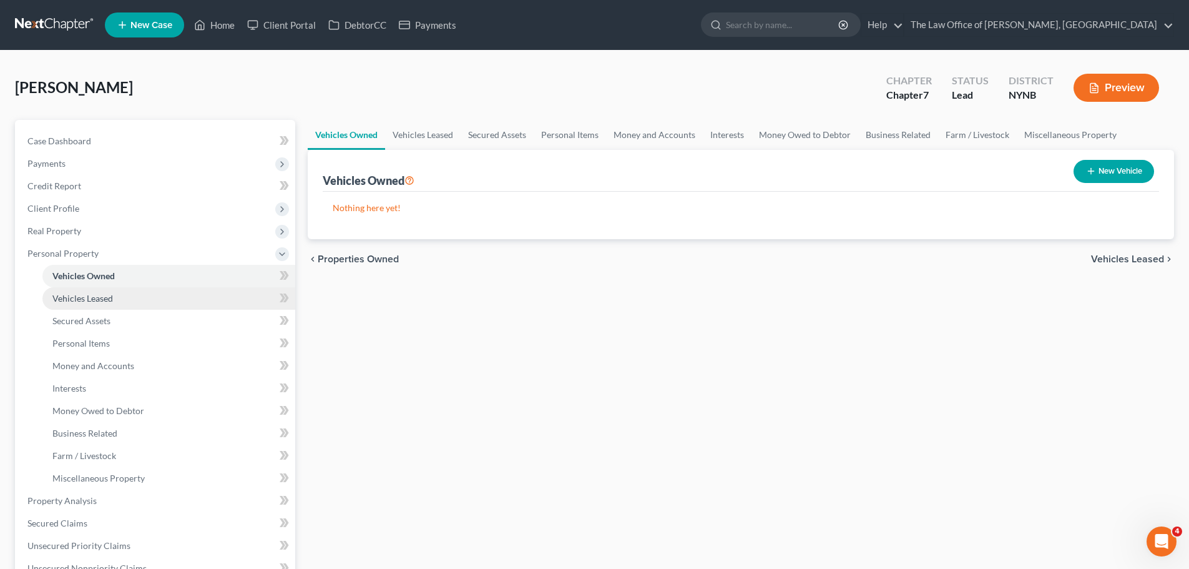
click at [115, 296] on link "Vehicles Leased" at bounding box center [168, 298] width 253 height 22
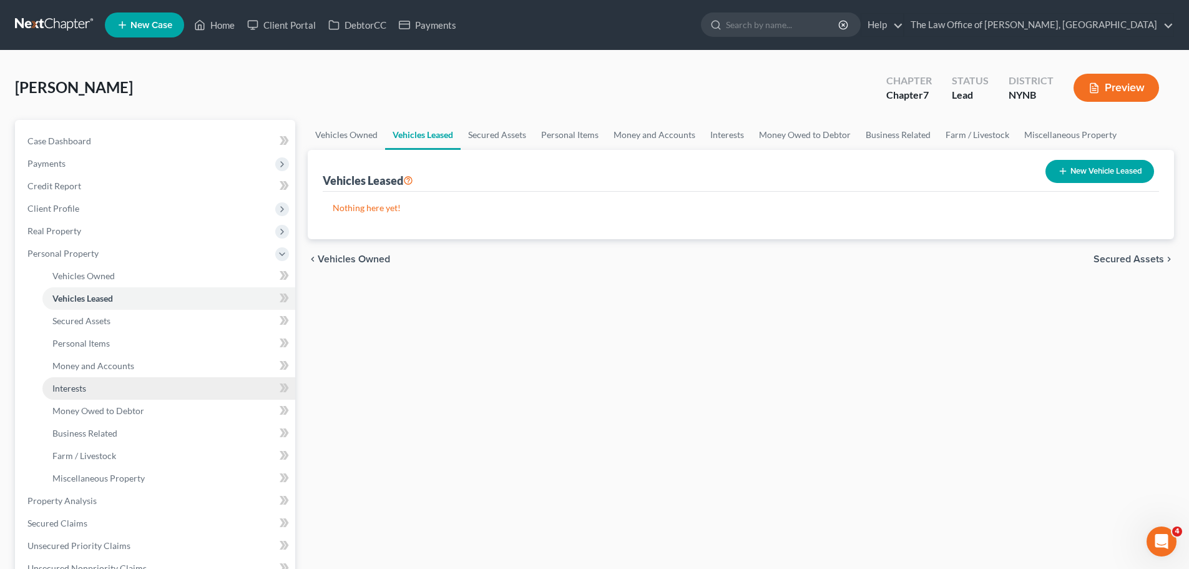
scroll to position [187, 0]
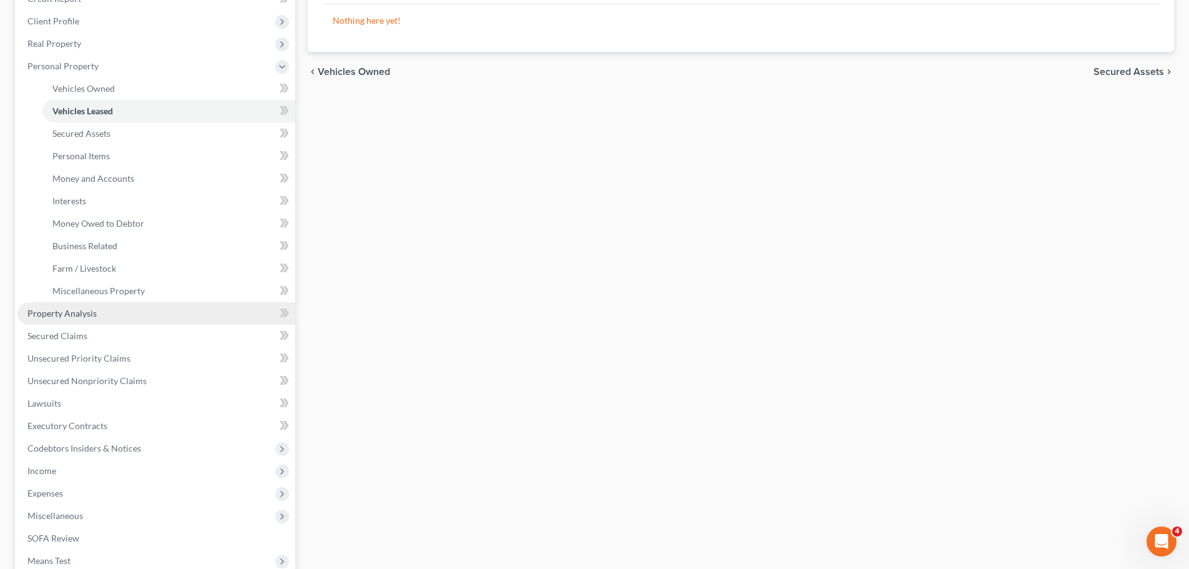
click at [135, 313] on link "Property Analysis" at bounding box center [156, 313] width 278 height 22
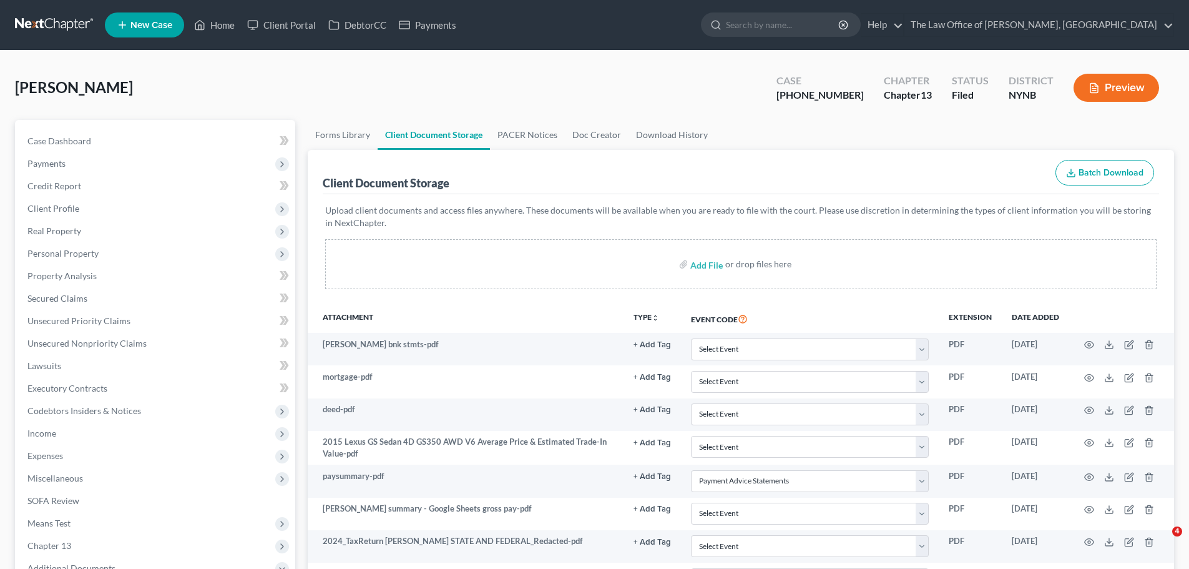
select select "5"
select select "1"
select select "5"
select select "2"
select select "6"
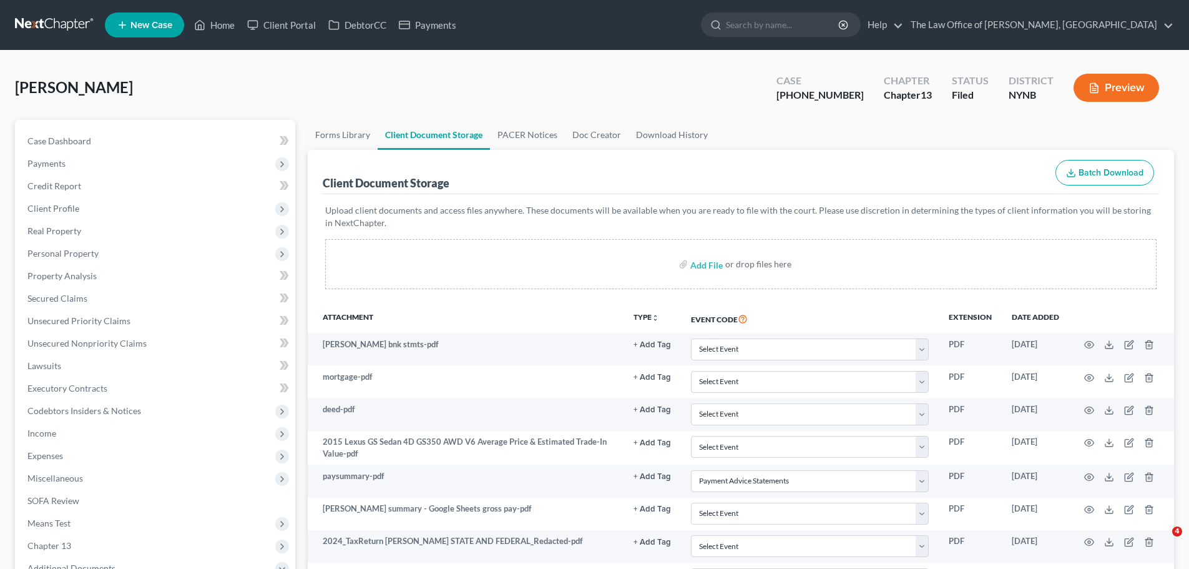
click at [70, 66] on div "Carter, Marvin Upgraded Case 25-11086-1 Chapter Chapter 13 Status Filed Distric…" at bounding box center [594, 93] width 1159 height 54
click at [74, 27] on div "Home New Case Client Portal DebtorCC Payments The Law Office of Christiaan Van …" at bounding box center [594, 544] width 1189 height 1088
click at [75, 20] on link at bounding box center [55, 25] width 80 height 22
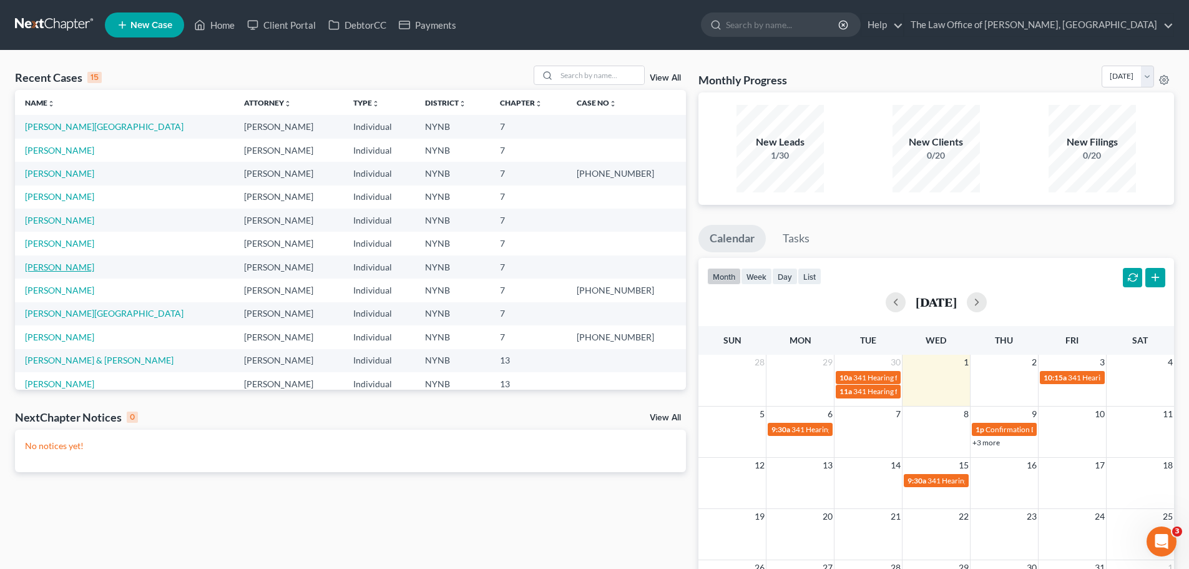
click at [63, 271] on link "[PERSON_NAME]" at bounding box center [59, 267] width 69 height 11
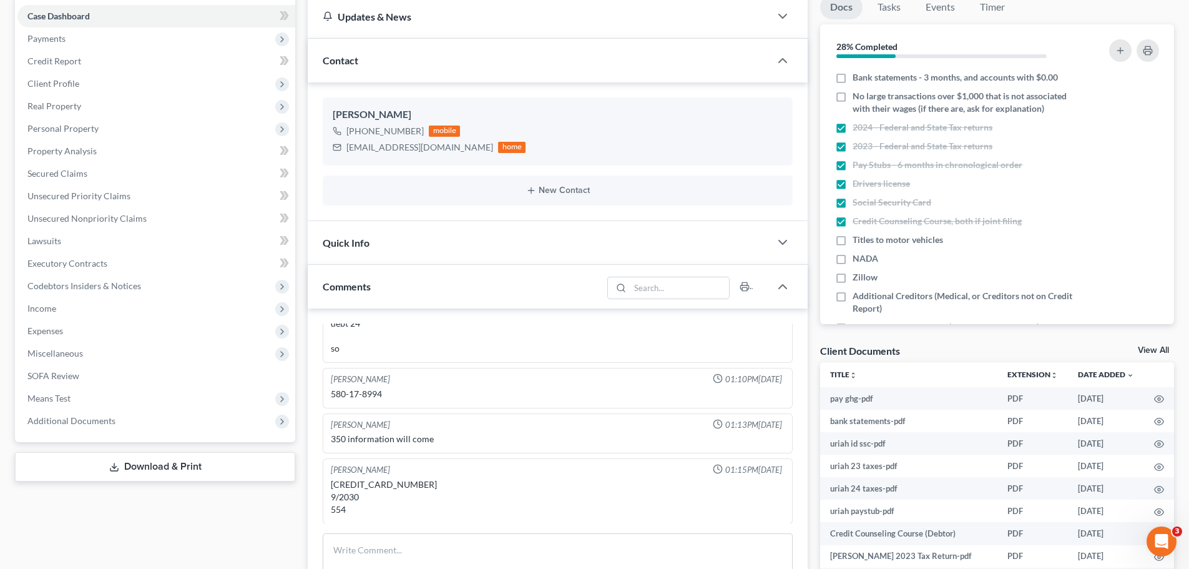
scroll to position [567, 0]
drag, startPoint x: 103, startPoint y: 423, endPoint x: 211, endPoint y: 428, distance: 108.1
click at [103, 423] on span "Additional Documents" at bounding box center [71, 420] width 88 height 11
click at [133, 471] on link "Client Document Storage" at bounding box center [168, 465] width 253 height 22
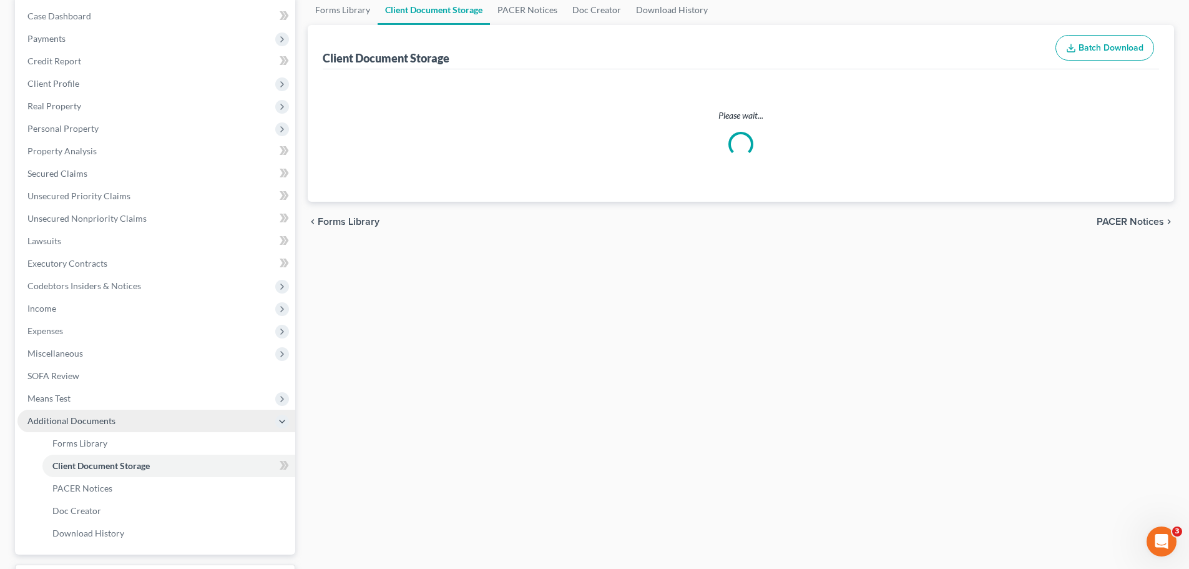
select select "1"
select select "5"
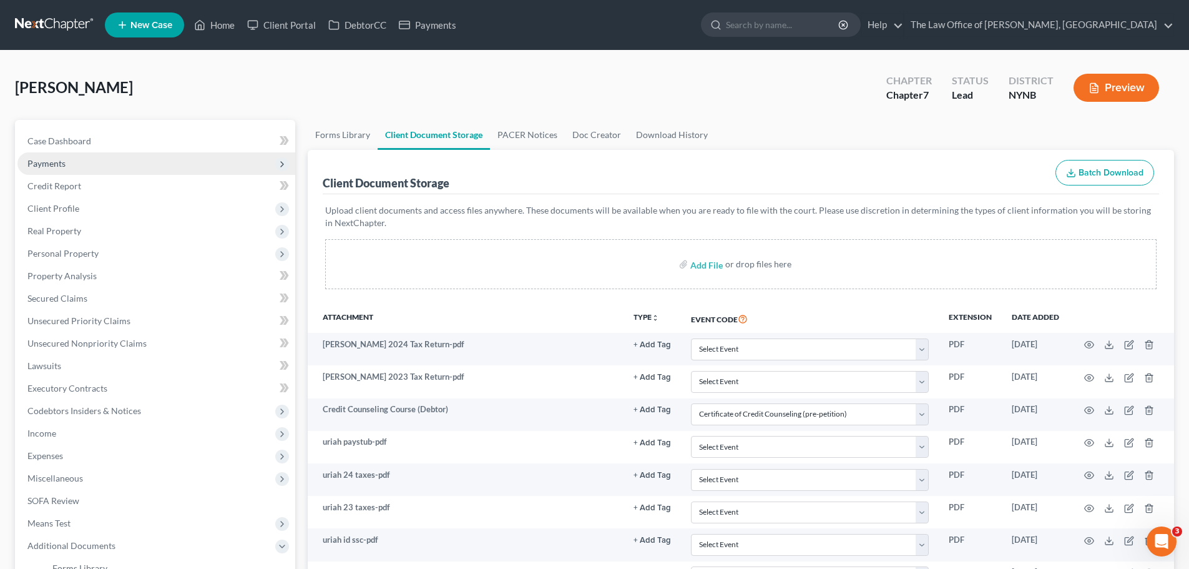
click at [172, 154] on span "Payments" at bounding box center [156, 163] width 278 height 22
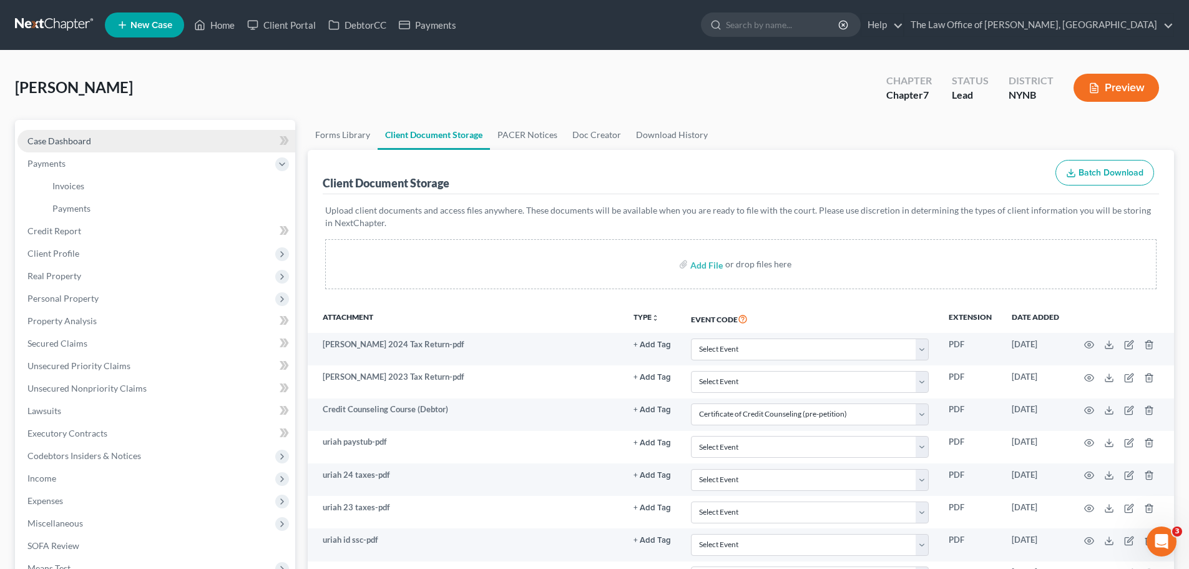
click at [182, 147] on link "Case Dashboard" at bounding box center [156, 141] width 278 height 22
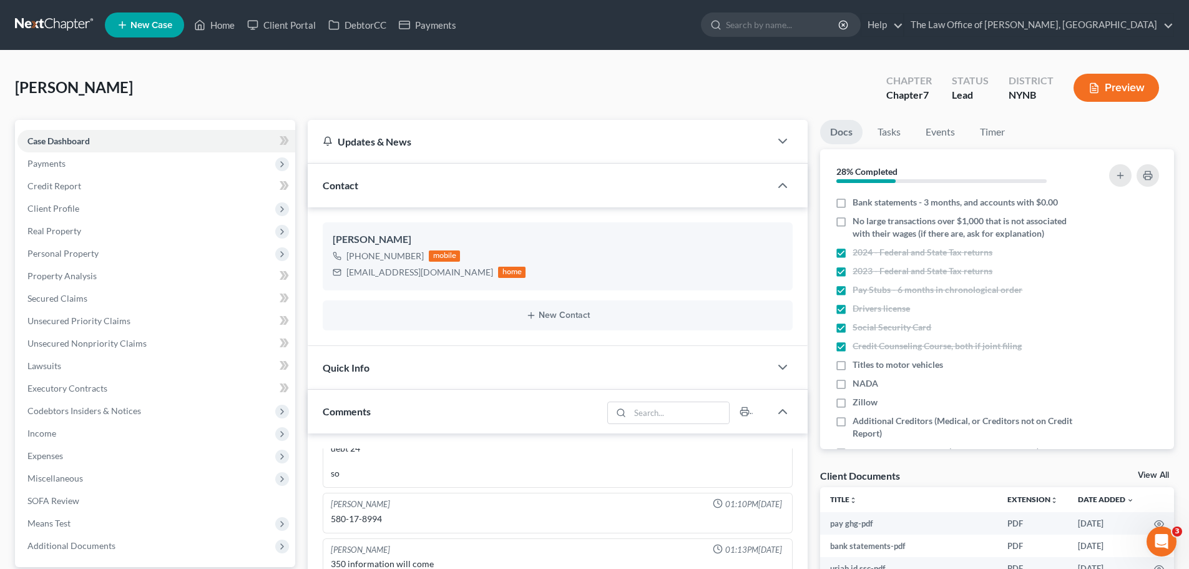
scroll to position [567, 0]
